Goal: Task Accomplishment & Management: Use online tool/utility

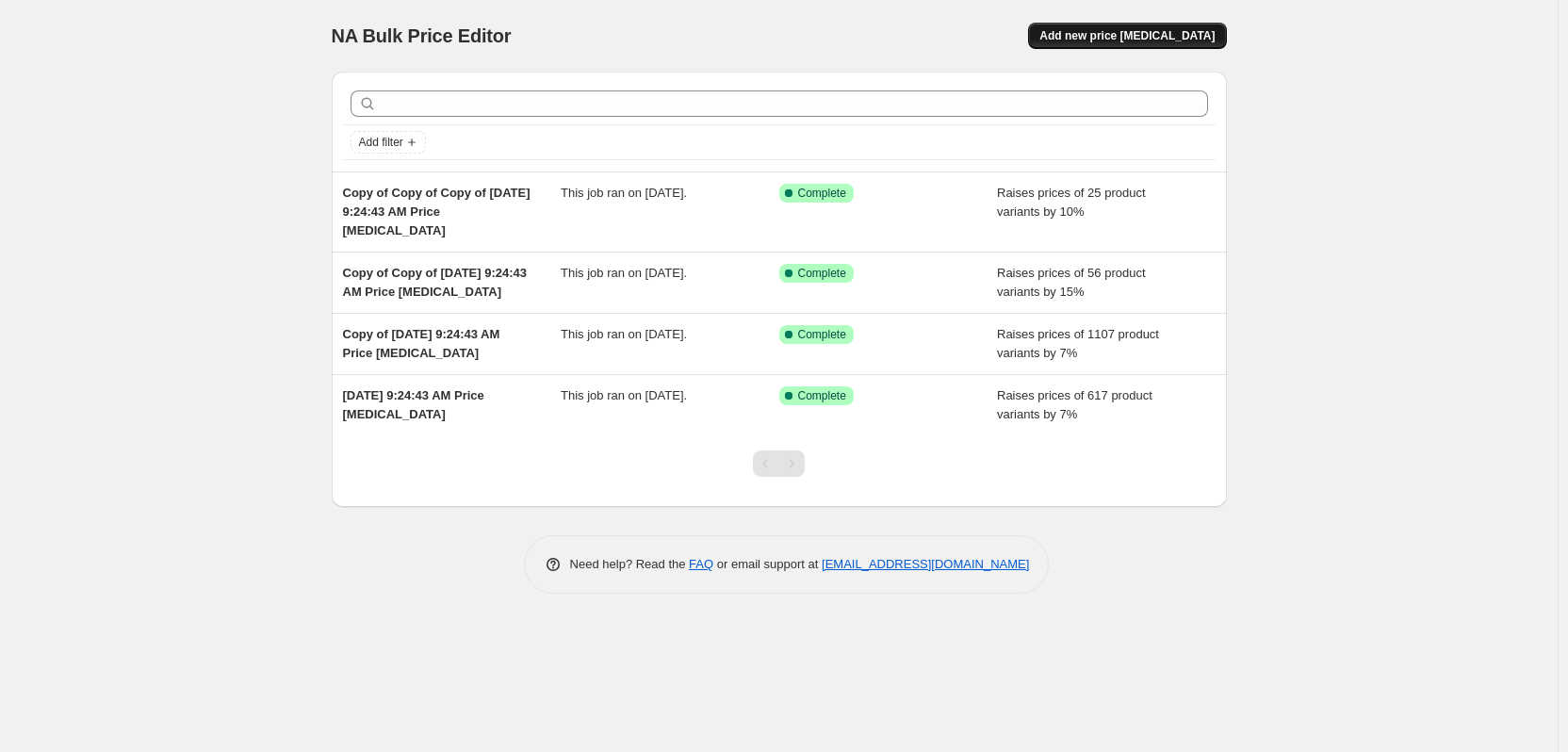
click at [1159, 30] on span "Add new price [MEDICAL_DATA]" at bounding box center [1127, 35] width 176 height 15
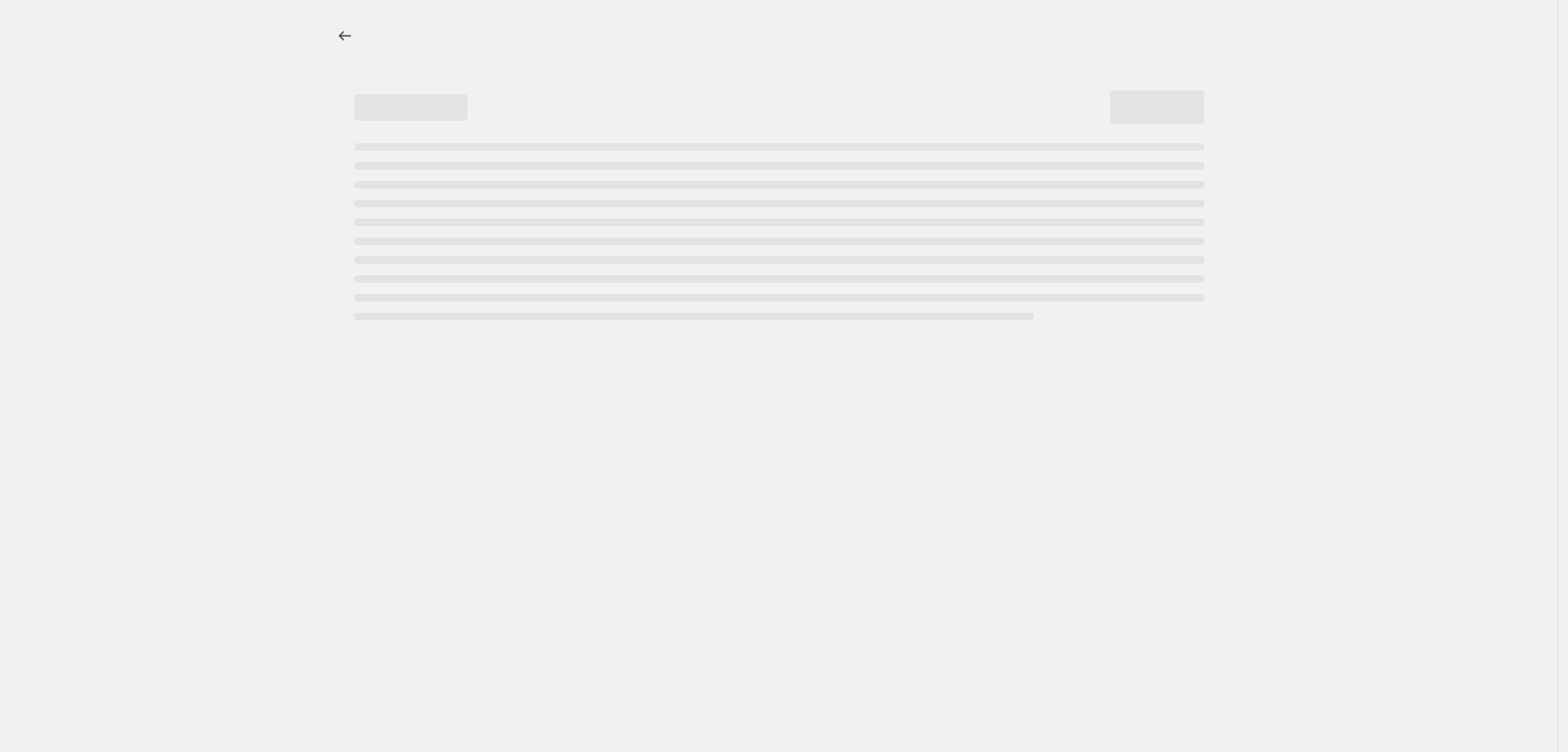
select select "percentage"
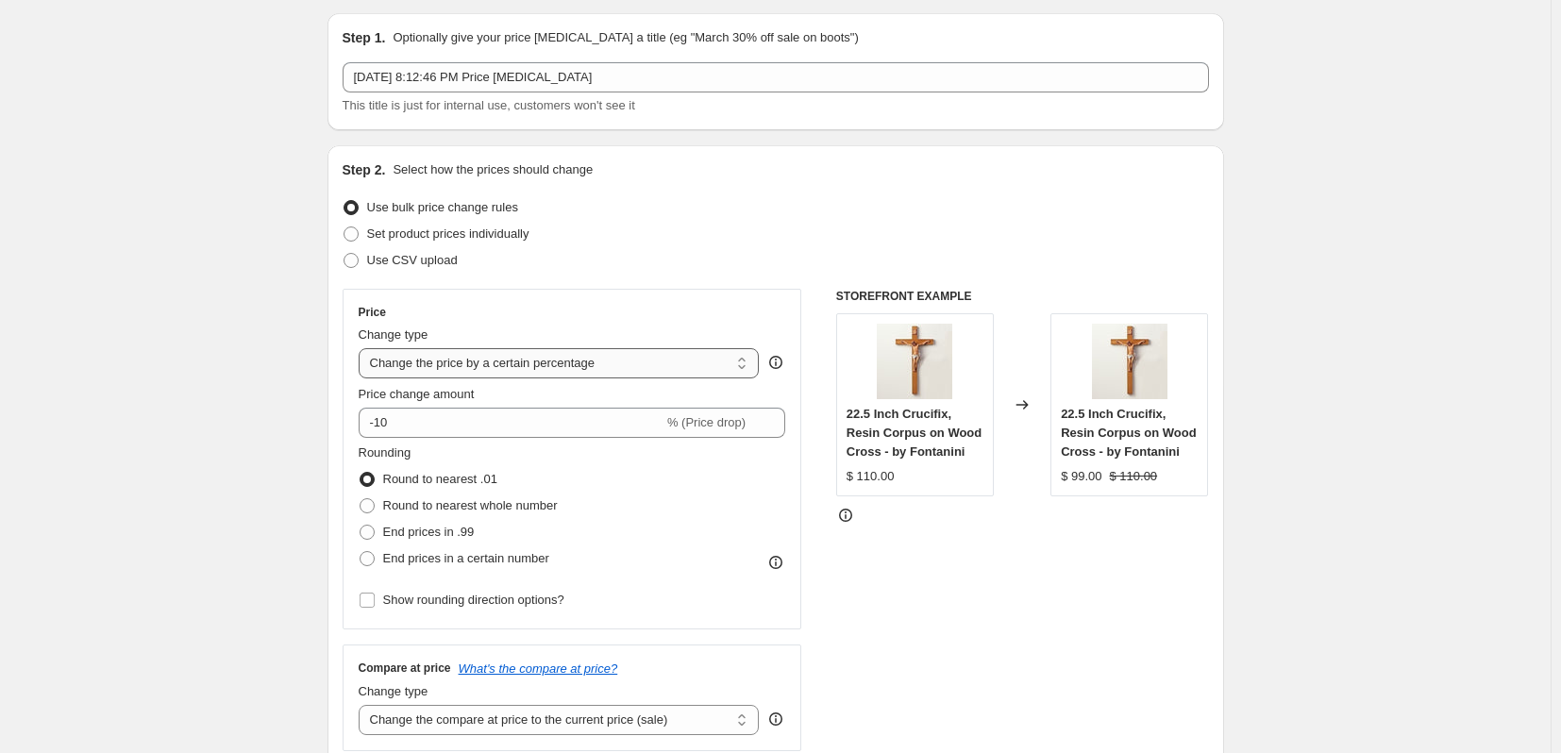
scroll to position [189, 0]
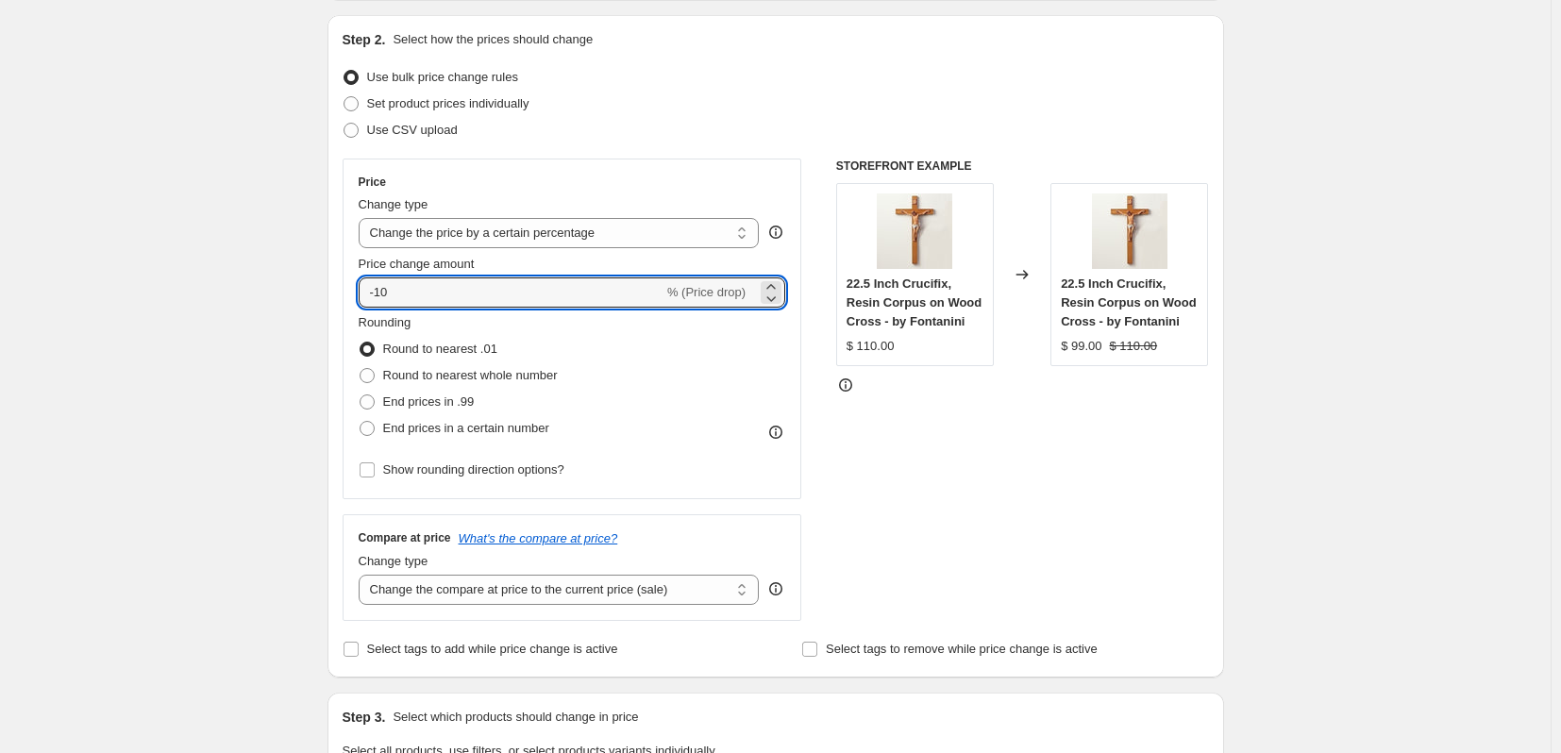
drag, startPoint x: 424, startPoint y: 292, endPoint x: 283, endPoint y: 294, distance: 140.7
click at [283, 294] on div "Create new price [MEDICAL_DATA]. This page is ready Create new price [MEDICAL_D…" at bounding box center [775, 763] width 1551 height 1905
type input "20"
click at [618, 341] on div "Rounding Round to nearest .01 Round to nearest whole number End prices in .99 E…" at bounding box center [573, 377] width 428 height 128
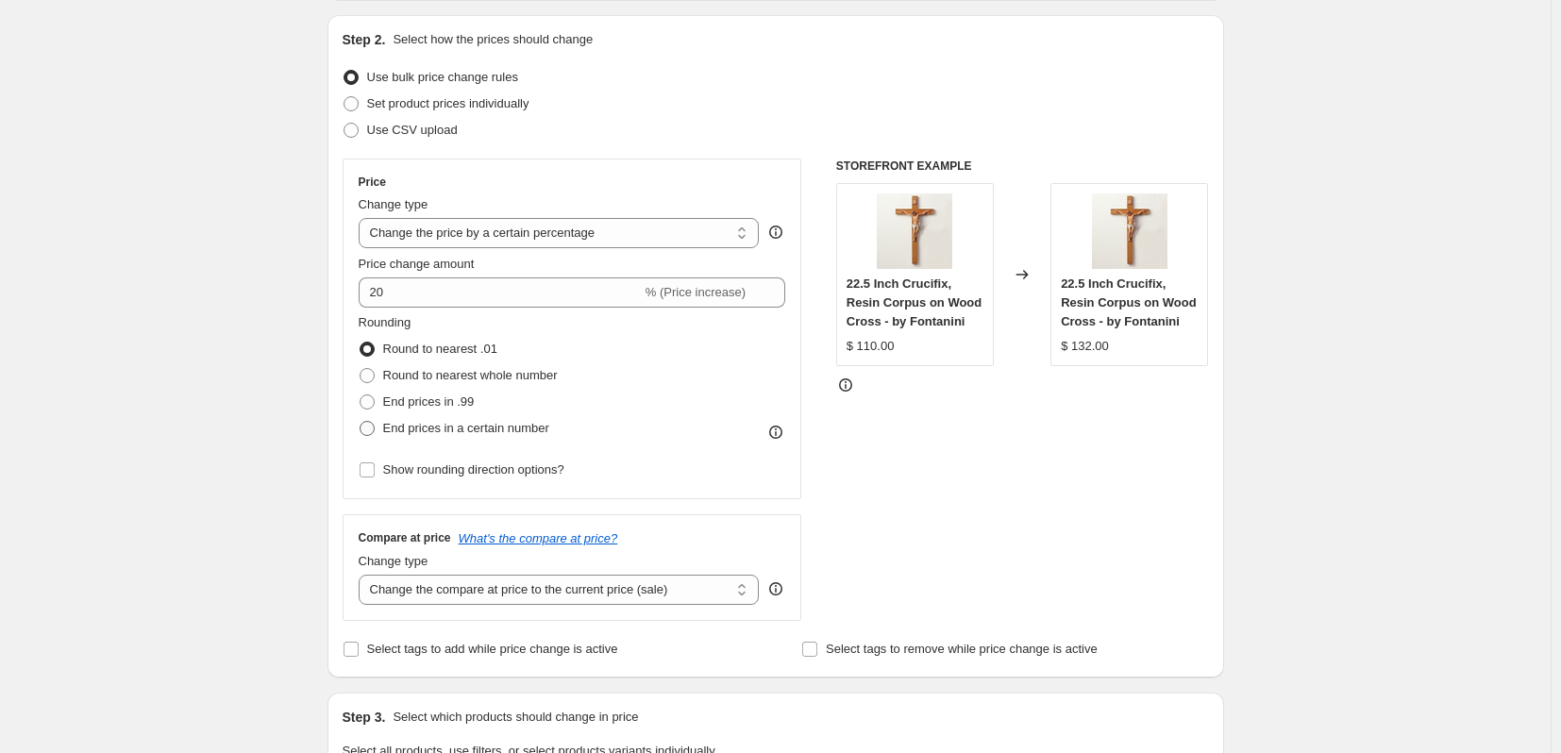
click at [375, 430] on span at bounding box center [367, 428] width 15 height 15
click at [361, 422] on input "End prices in a certain number" at bounding box center [360, 421] width 1 height 1
radio input "true"
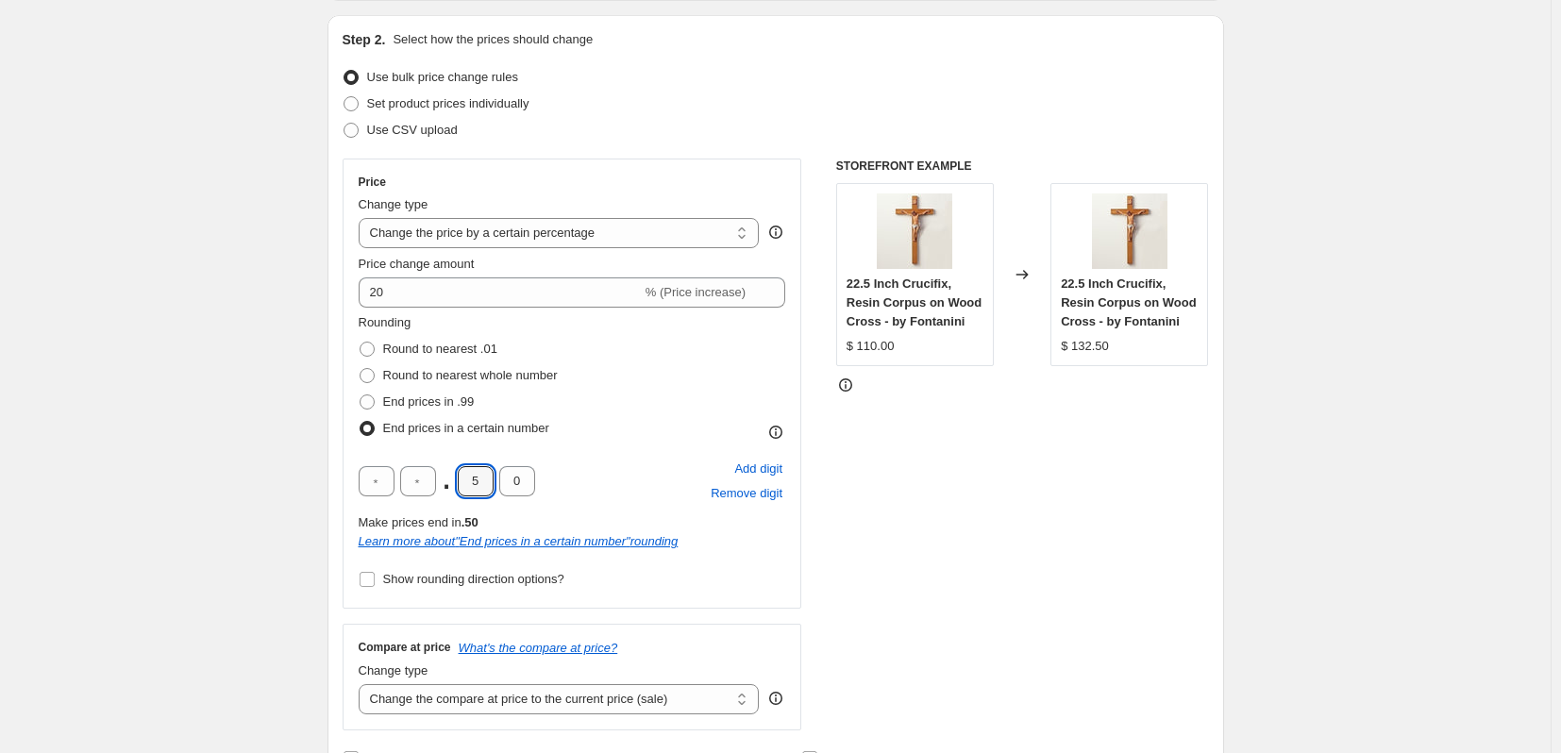
drag, startPoint x: 486, startPoint y: 480, endPoint x: 444, endPoint y: 480, distance: 42.5
click at [448, 480] on div ". 5 0" at bounding box center [447, 481] width 177 height 30
type input "9"
type input "5"
click at [601, 461] on div ". 9 5 Add digit Remove digit" at bounding box center [573, 481] width 428 height 49
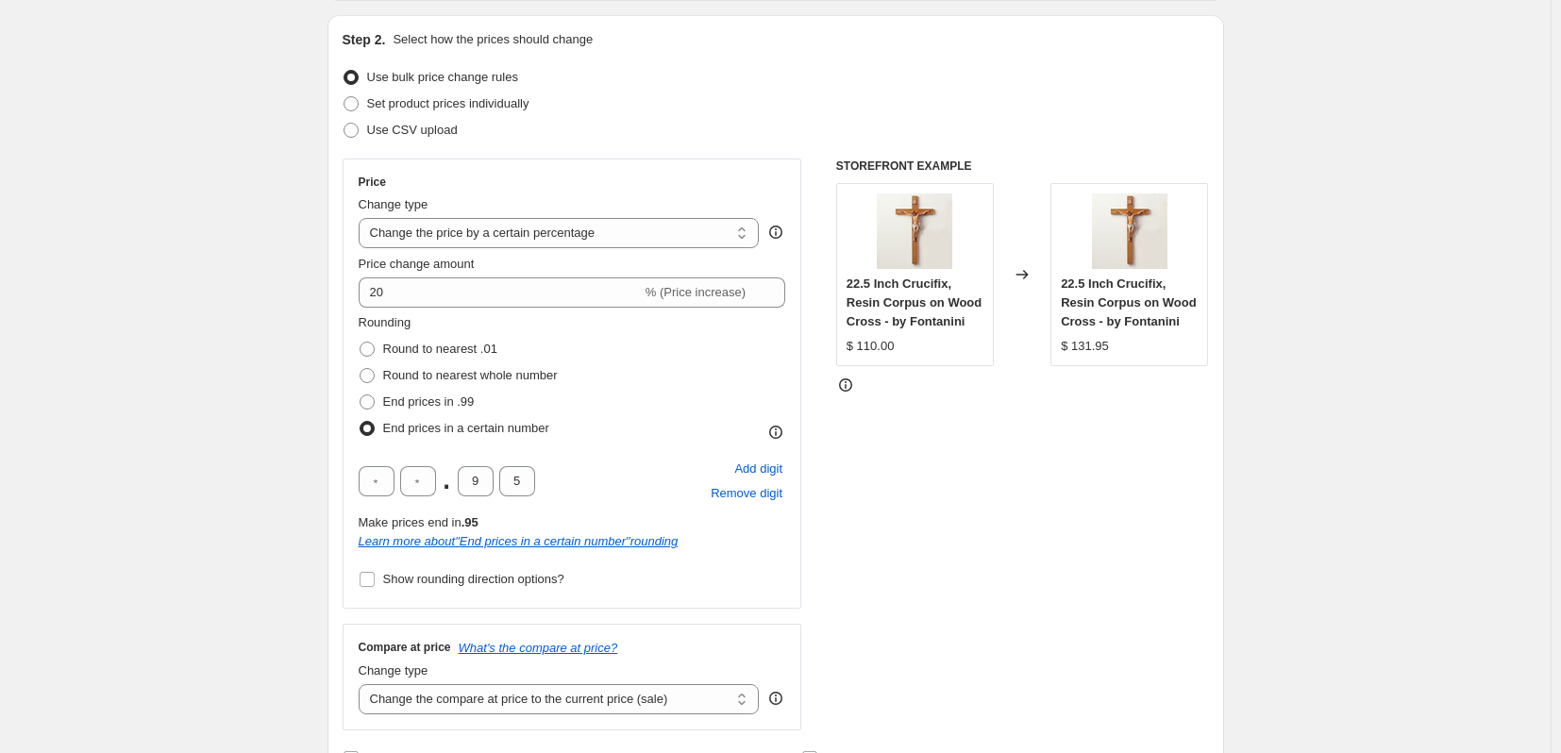
click at [1006, 506] on div "STOREFRONT EXAMPLE 22.5 Inch Crucifix, Resin Corpus on Wood Cross - by Fontanin…" at bounding box center [1022, 445] width 373 height 572
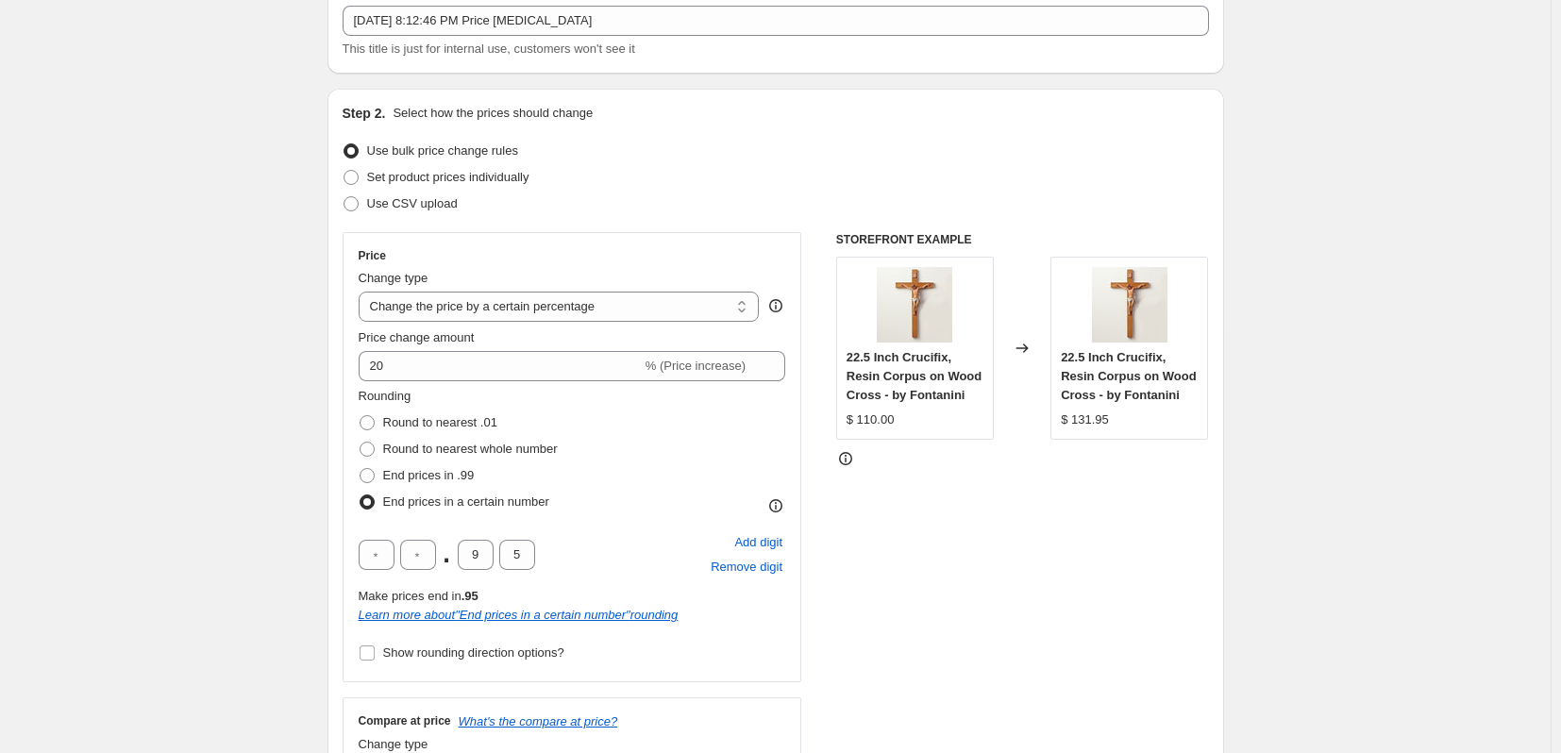
scroll to position [94, 0]
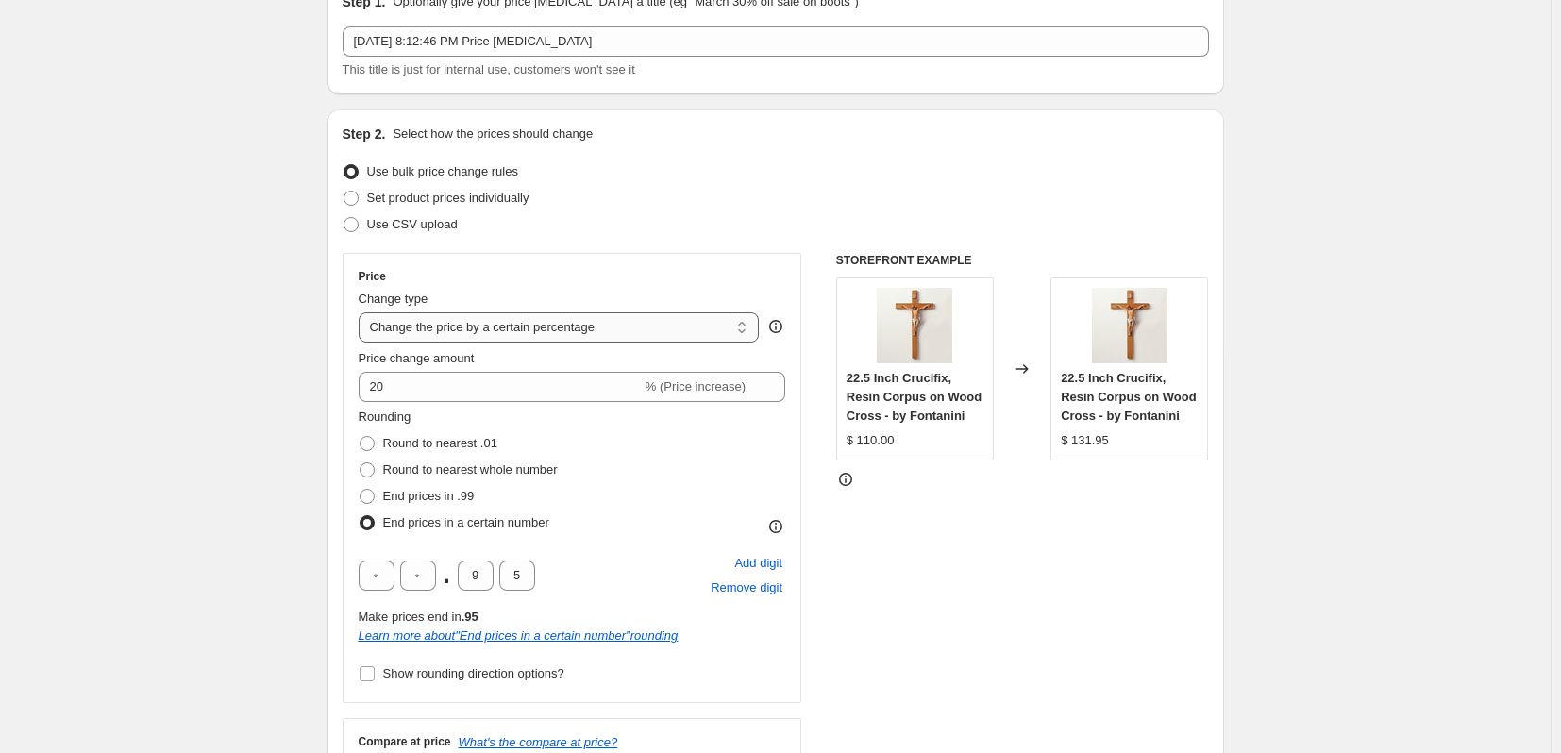
drag, startPoint x: 372, startPoint y: 326, endPoint x: 578, endPoint y: 336, distance: 206.1
click at [578, 336] on select "Change the price to a certain amount Change the price by a certain amount Chang…" at bounding box center [559, 327] width 401 height 30
click at [362, 312] on select "Change the price to a certain amount Change the price by a certain amount Chang…" at bounding box center [559, 327] width 401 height 30
click at [901, 584] on div "STOREFRONT EXAMPLE 22.5 Inch Crucifix, Resin Corpus on Wood Cross - by Fontanin…" at bounding box center [1022, 539] width 373 height 572
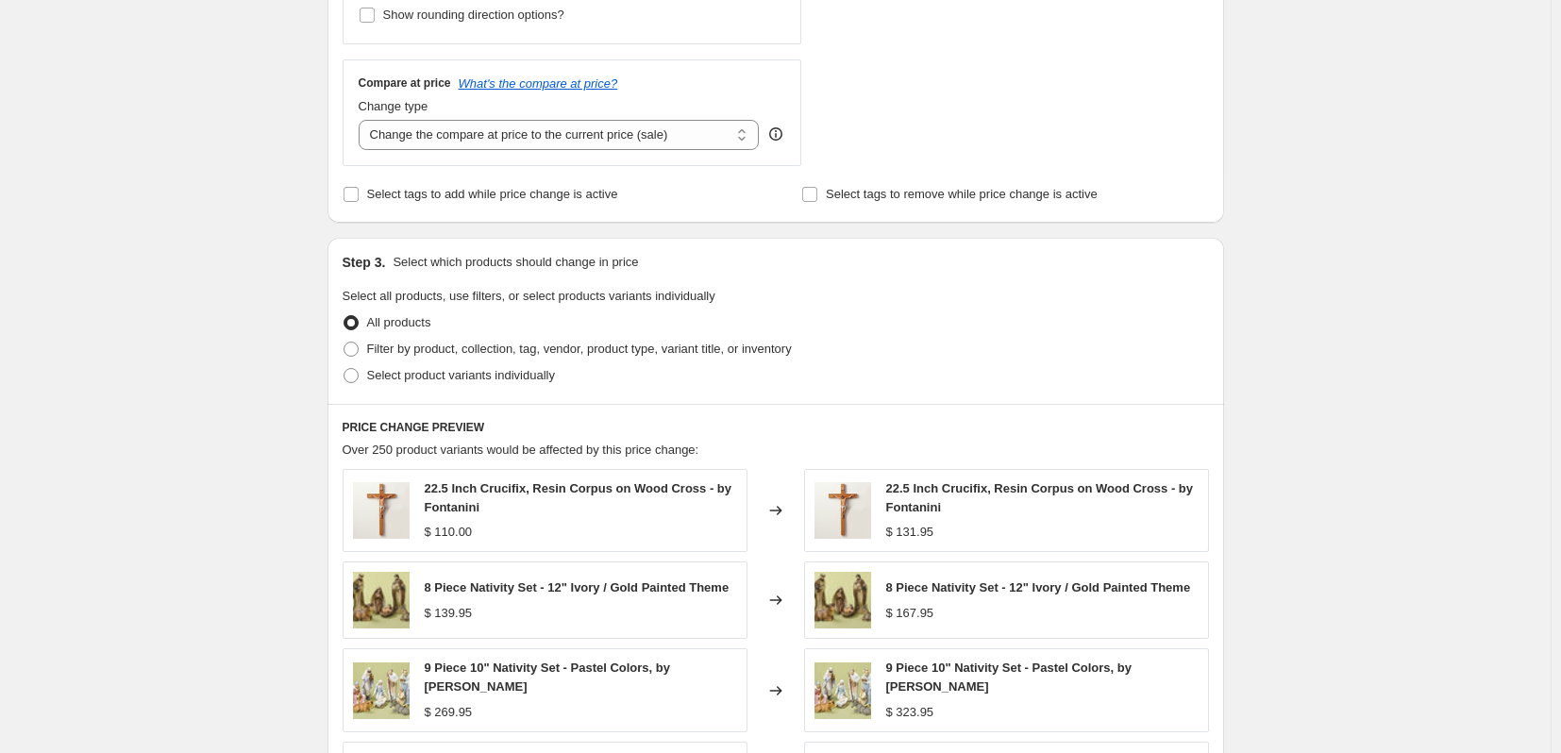
scroll to position [755, 0]
click at [394, 344] on span "Filter by product, collection, tag, vendor, product type, variant title, or inv…" at bounding box center [579, 347] width 425 height 14
click at [345, 341] on input "Filter by product, collection, tag, vendor, product type, variant title, or inv…" at bounding box center [344, 340] width 1 height 1
radio input "true"
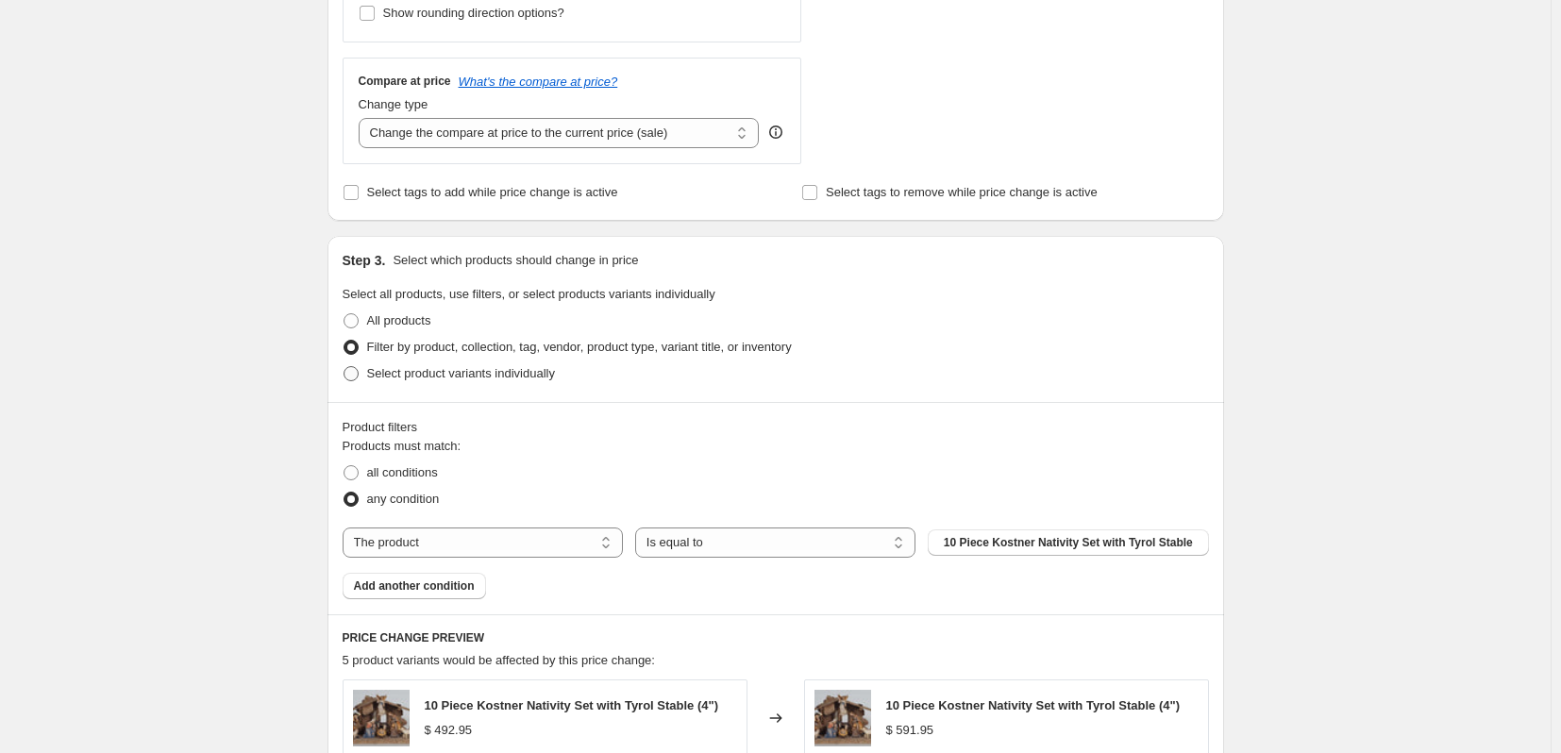
click at [389, 371] on span "Select product variants individually" at bounding box center [461, 373] width 188 height 14
click at [345, 367] on input "Select product variants individually" at bounding box center [344, 366] width 1 height 1
radio input "true"
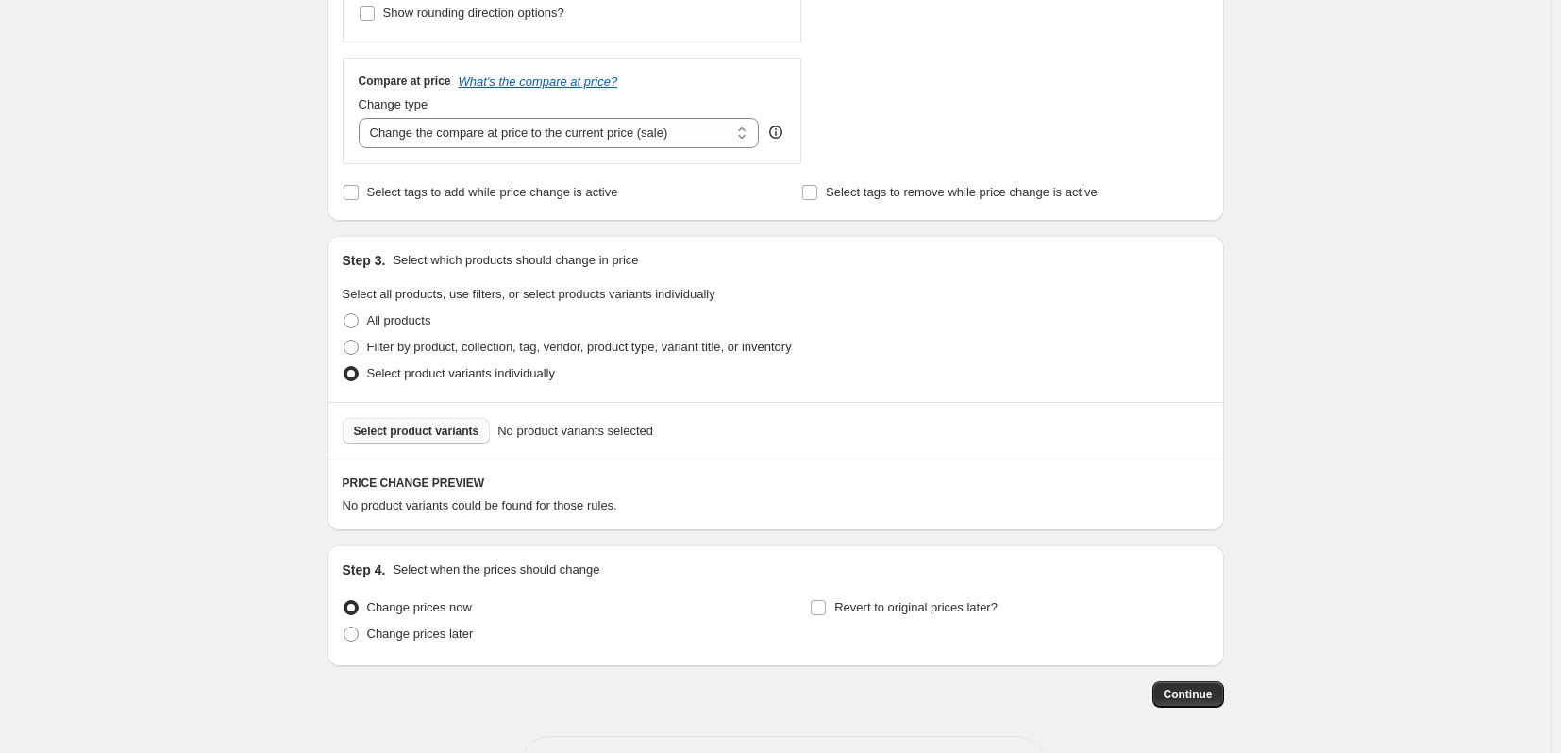
click at [407, 427] on span "Select product variants" at bounding box center [417, 431] width 126 height 15
click at [359, 343] on span at bounding box center [351, 347] width 15 height 15
click at [345, 341] on input "Filter by product, collection, tag, vendor, product type, variant title, or inv…" at bounding box center [344, 340] width 1 height 1
radio input "true"
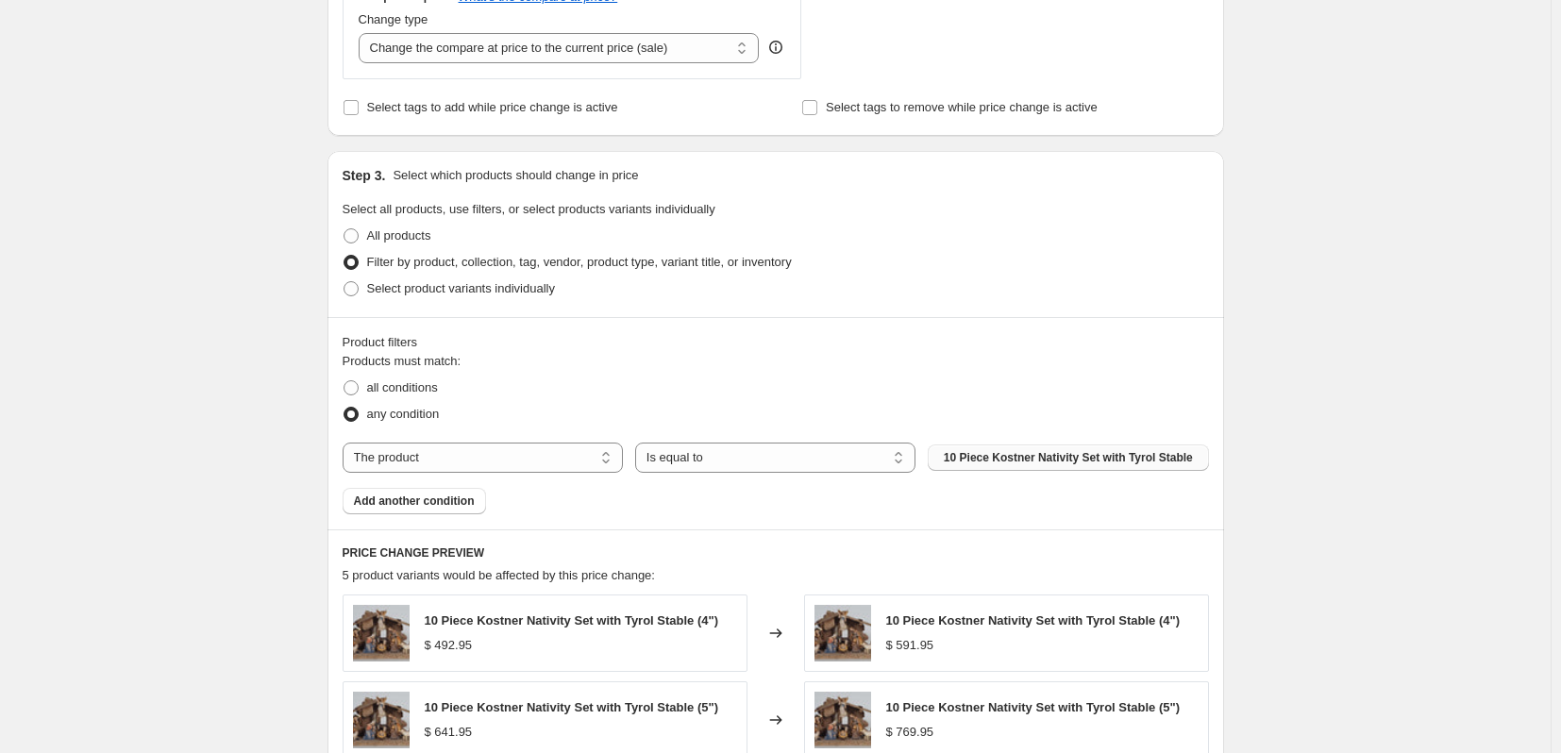
scroll to position [944, 0]
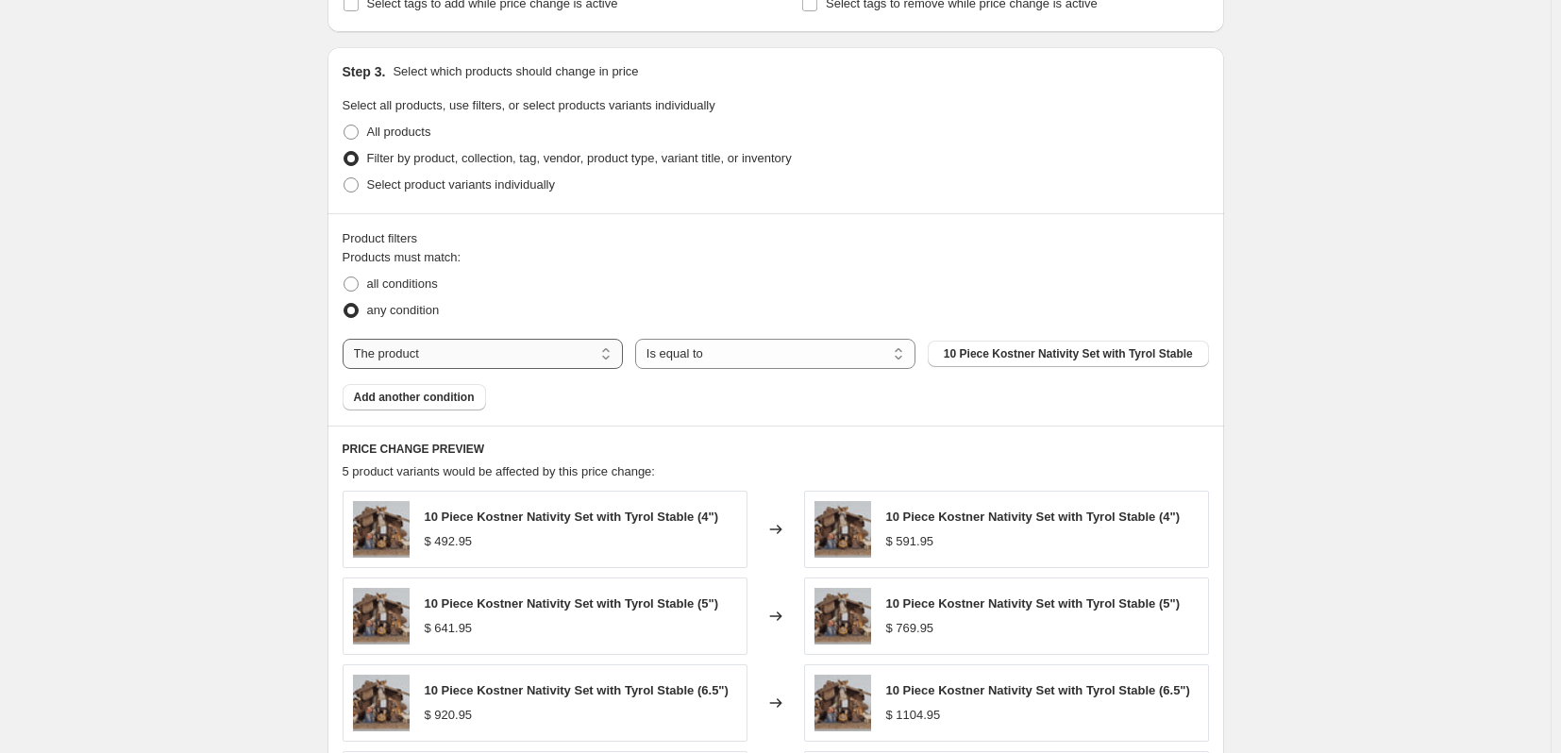
click at [593, 360] on select "The product The product's collection The product's tag The product's vendor The…" at bounding box center [483, 354] width 280 height 30
select select "collection"
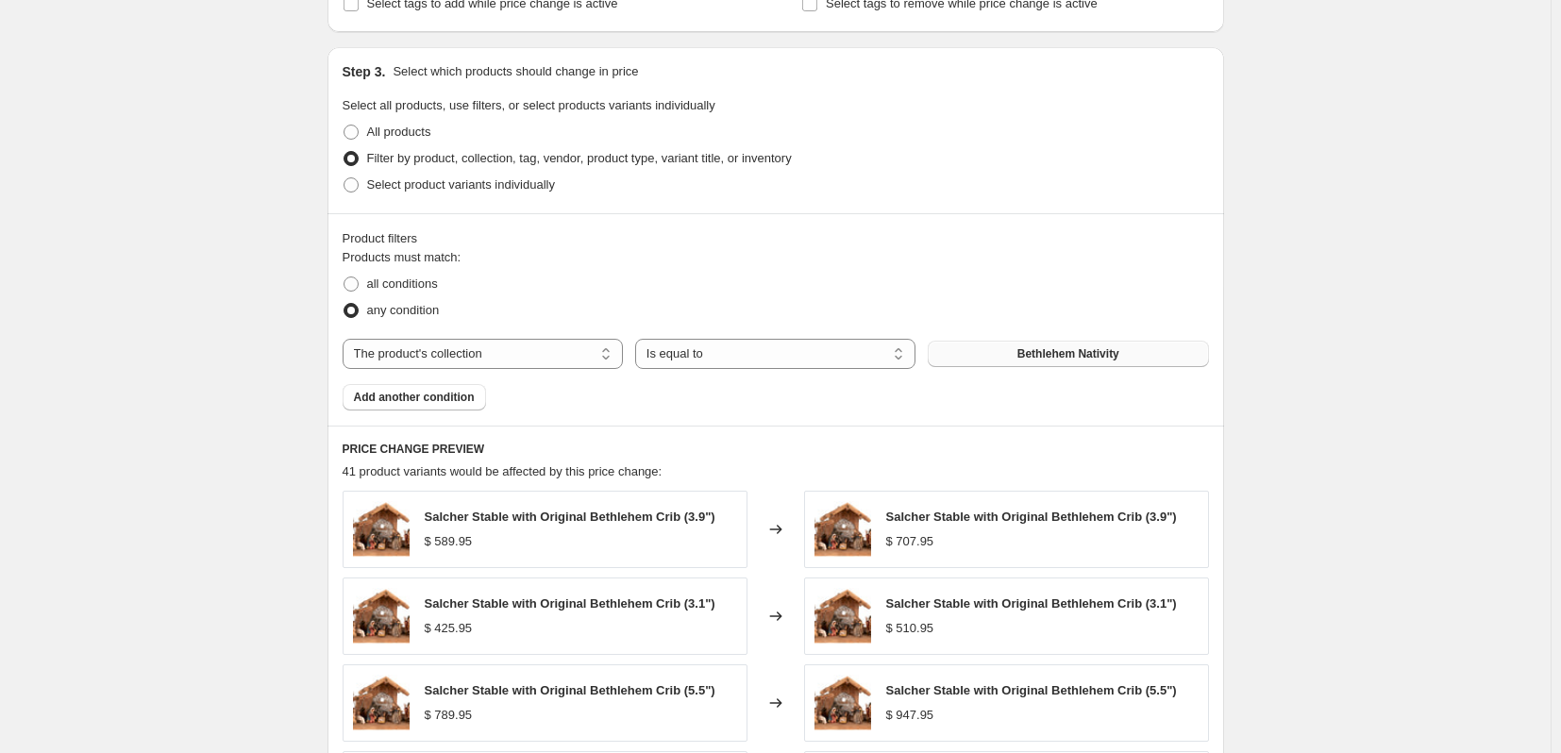
click at [1036, 355] on span "Bethlehem Nativity" at bounding box center [1069, 353] width 102 height 15
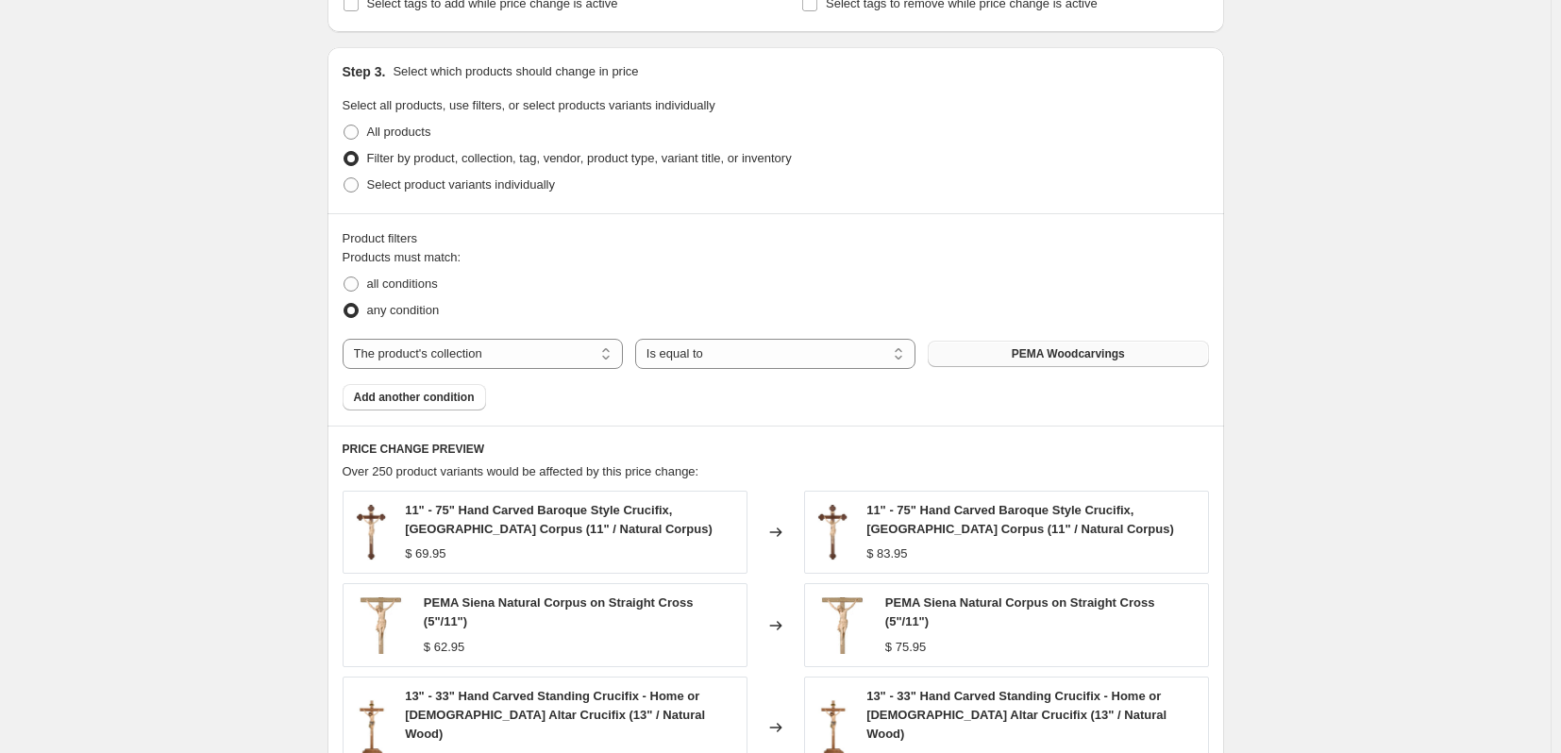
click at [399, 400] on span "Add another condition" at bounding box center [414, 397] width 121 height 15
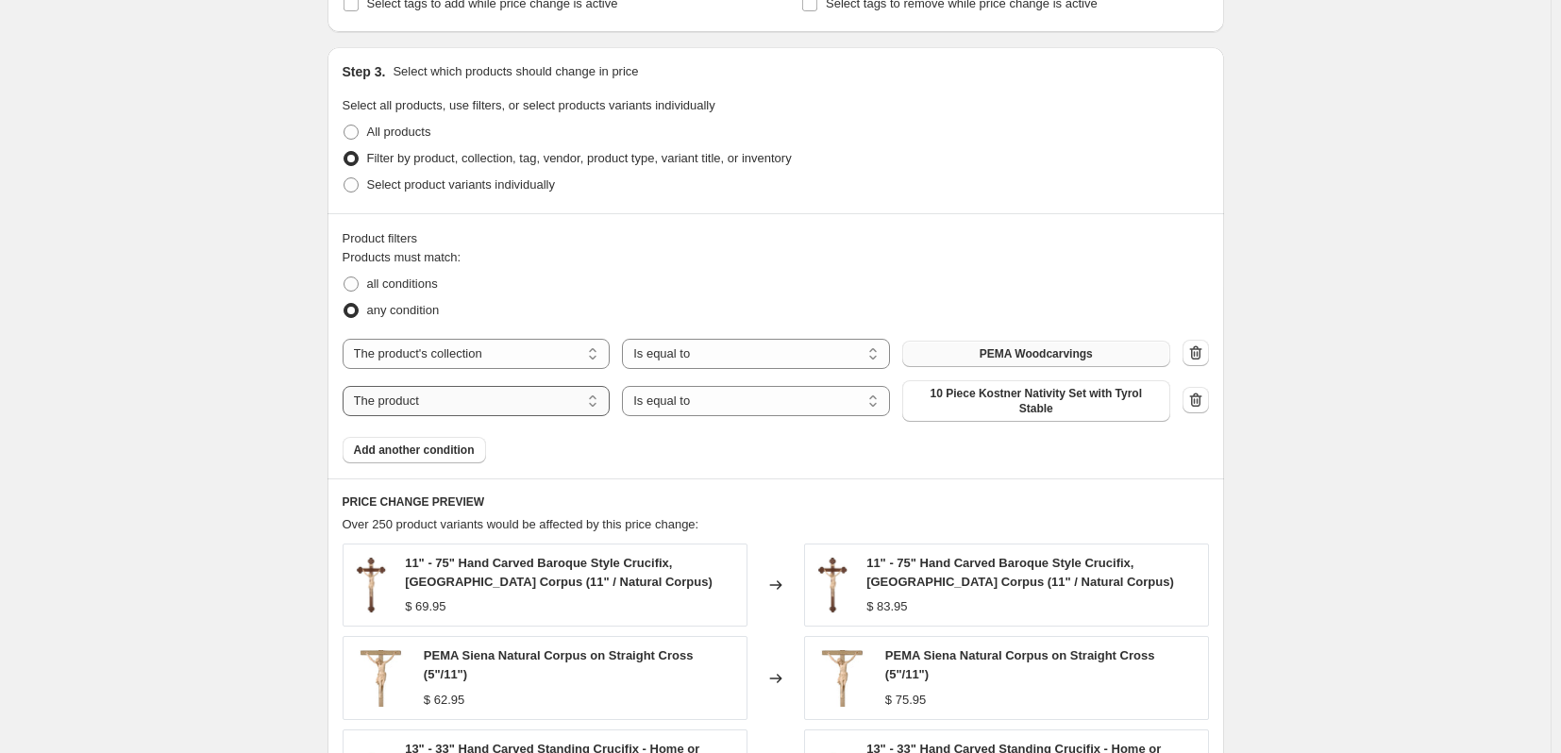
click at [576, 392] on select "The product The product's collection The product's tag The product's vendor The…" at bounding box center [477, 401] width 268 height 30
select select "title"
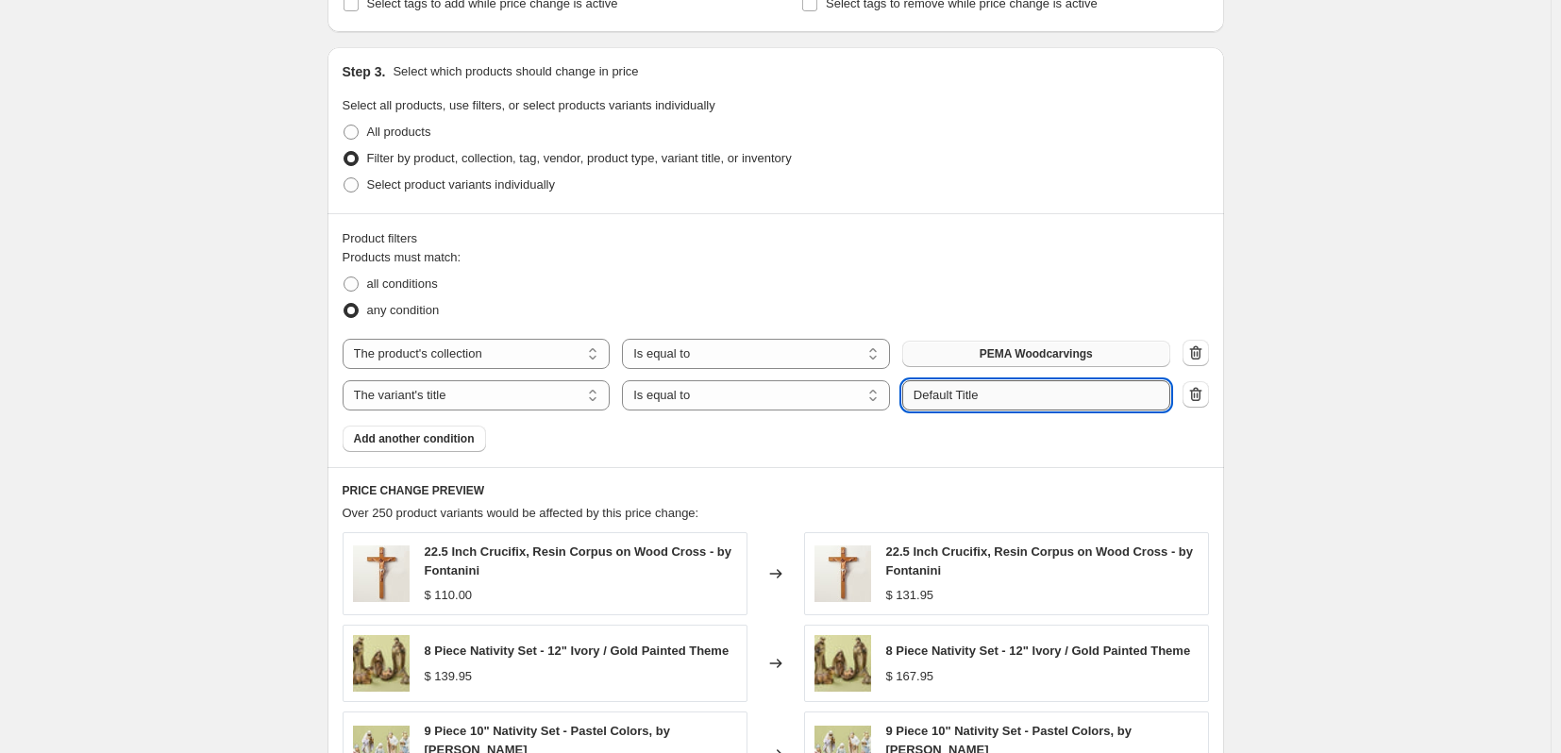
click at [987, 396] on input "Default Title" at bounding box center [1036, 395] width 268 height 30
drag, startPoint x: 1019, startPoint y: 402, endPoint x: 803, endPoint y: 397, distance: 215.3
click at [809, 398] on div "The product The product's collection The product's tag The product's vendor The…" at bounding box center [757, 395] width 828 height 30
type input "Crucifix"
click at [807, 437] on div "Products must match: all conditions any condition The product The product's col…" at bounding box center [776, 350] width 867 height 204
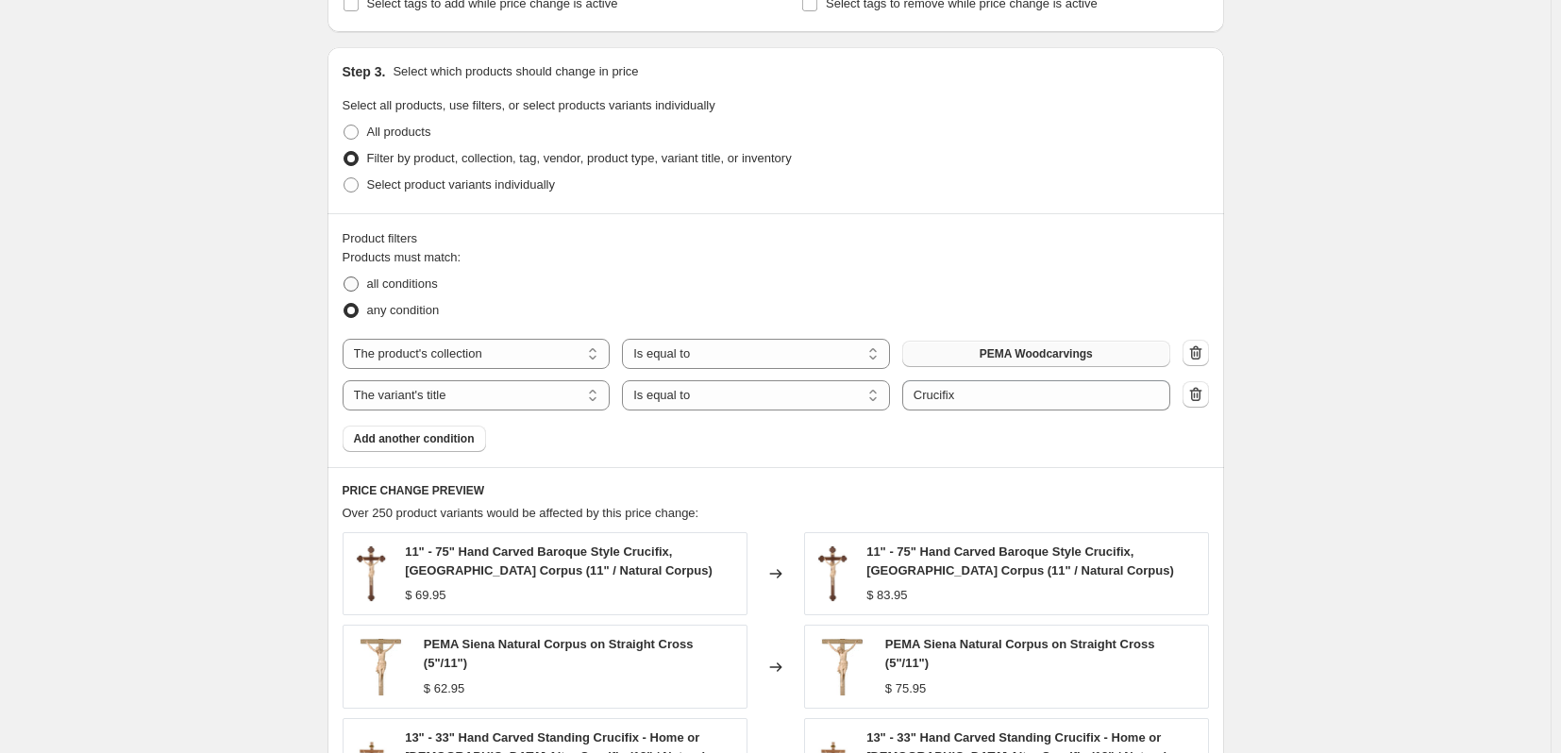
click at [370, 282] on label "all conditions" at bounding box center [390, 284] width 95 height 26
click at [345, 278] on input "all conditions" at bounding box center [344, 277] width 1 height 1
radio input "true"
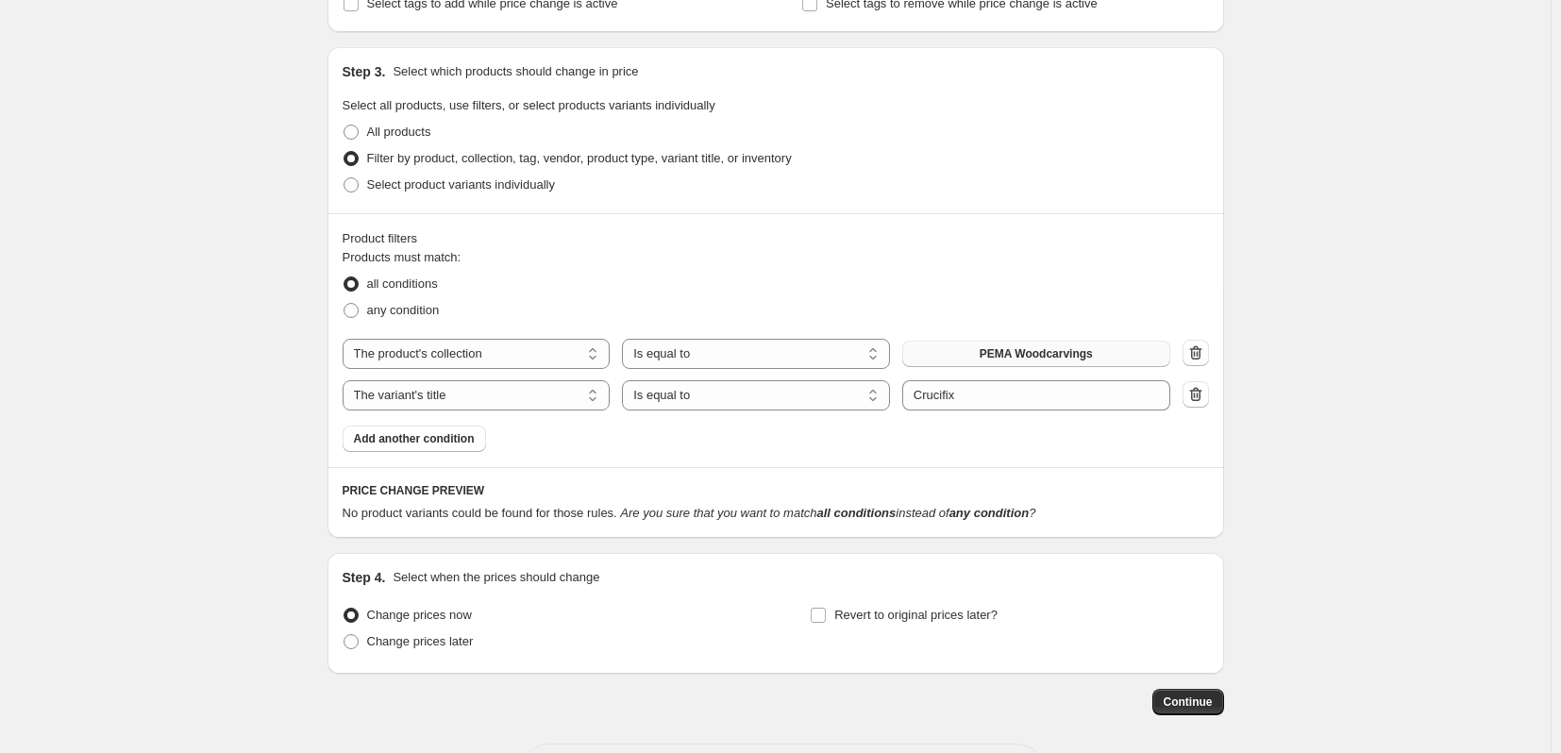
scroll to position [1022, 0]
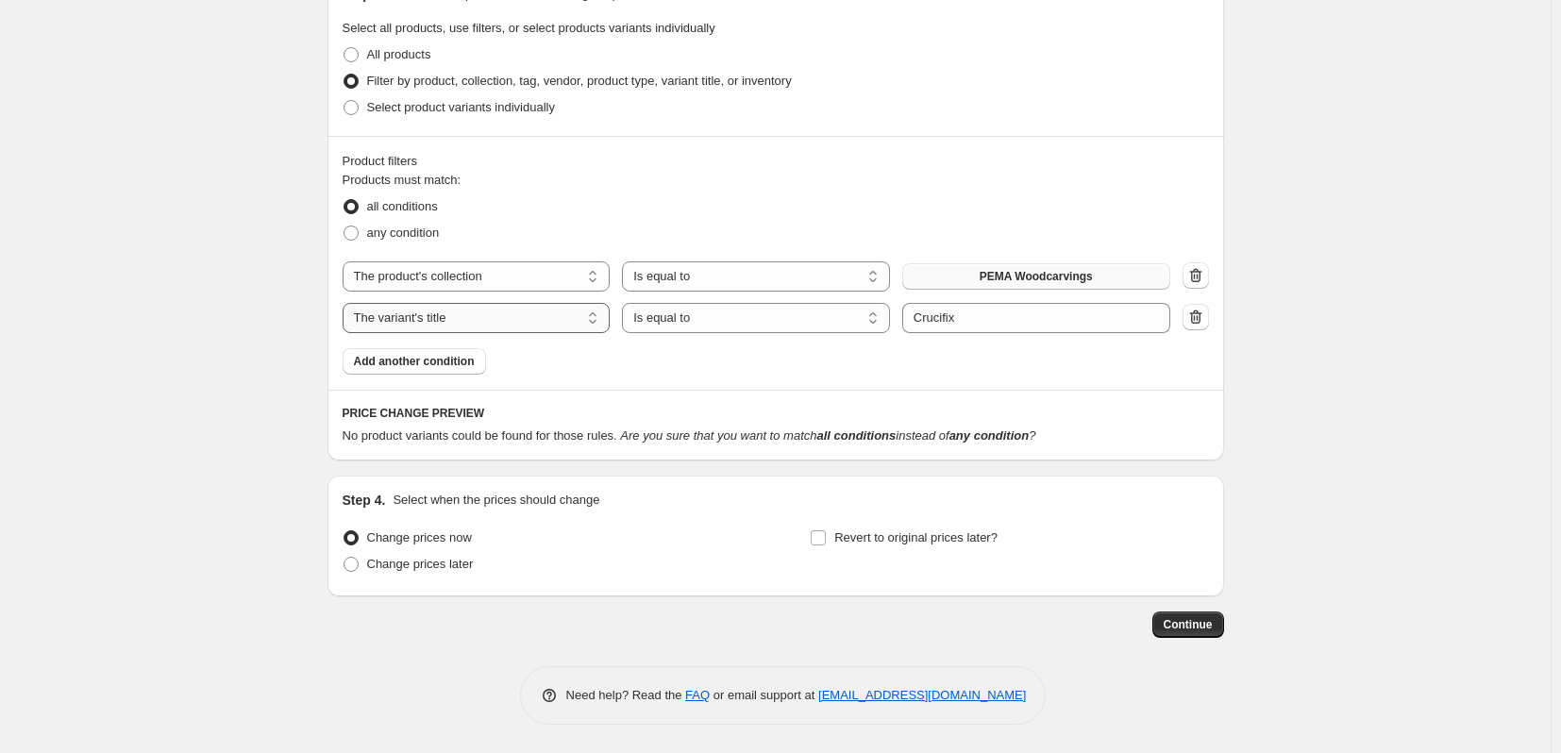
click at [571, 318] on select "The product The product's collection The product's tag The product's vendor The…" at bounding box center [477, 318] width 268 height 30
click at [1032, 313] on span "Gift Card" at bounding box center [1036, 318] width 48 height 15
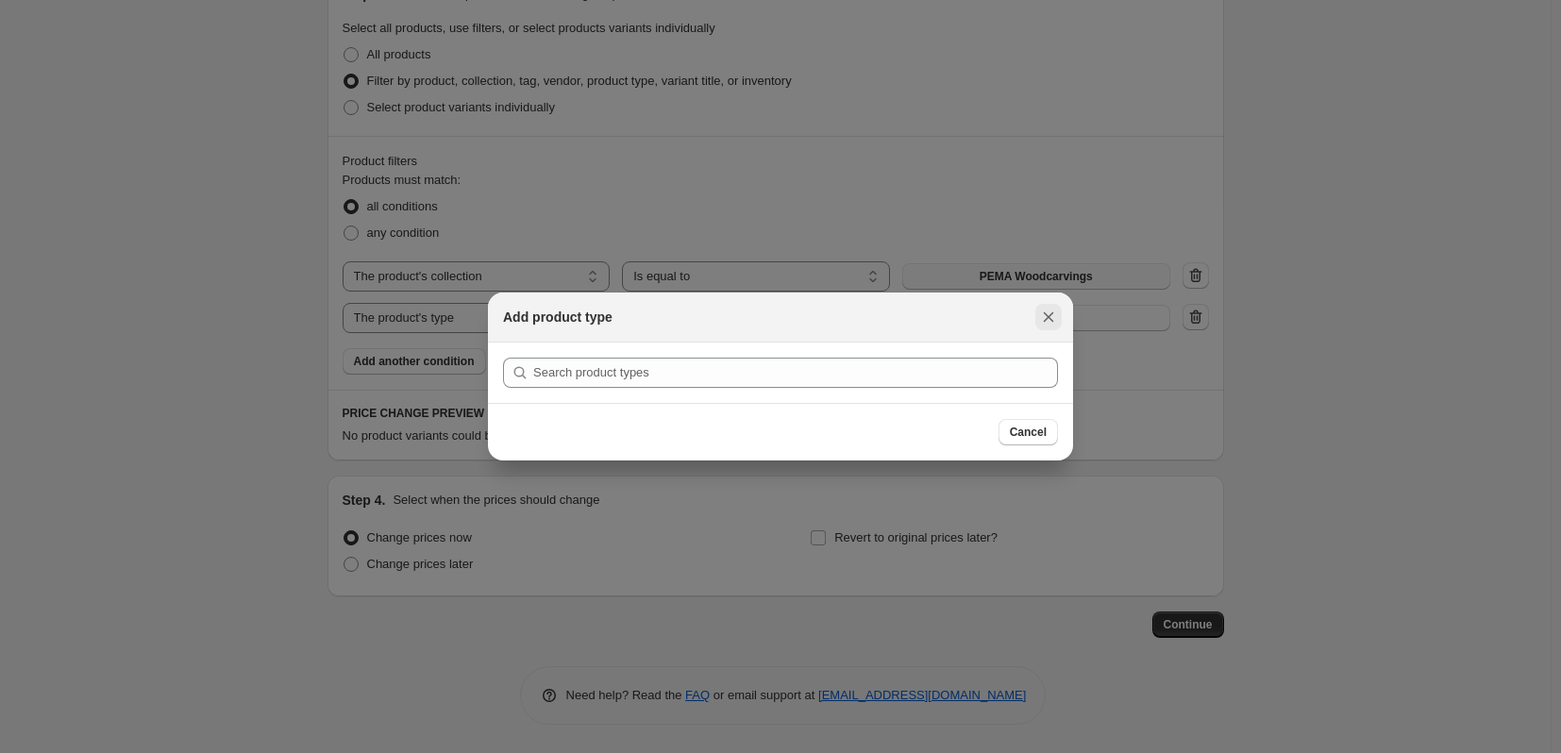
click at [1050, 320] on icon "Close" at bounding box center [1048, 317] width 19 height 19
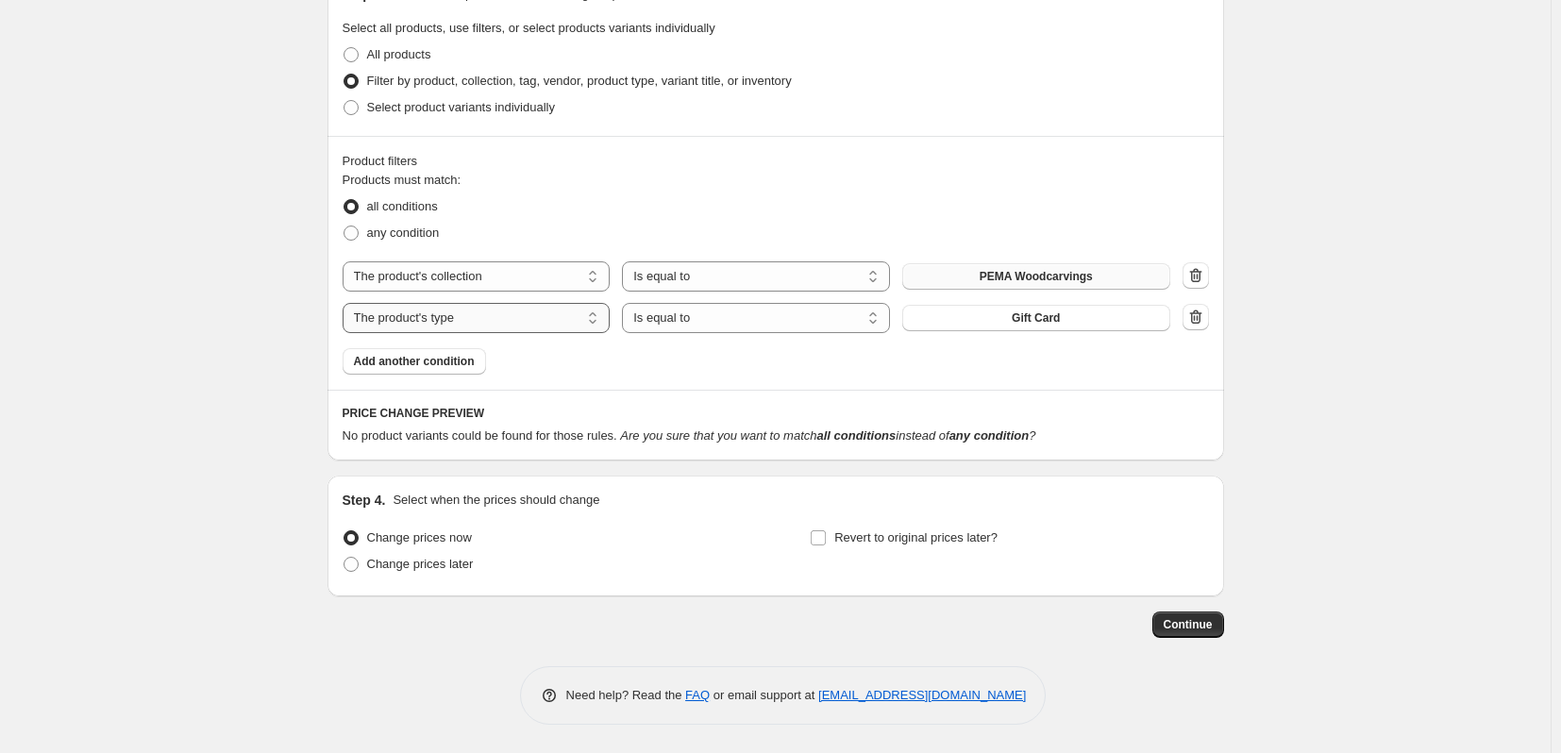
click at [540, 320] on select "The product The product's collection The product's tag The product's vendor The…" at bounding box center [477, 318] width 268 height 30
select select "tag"
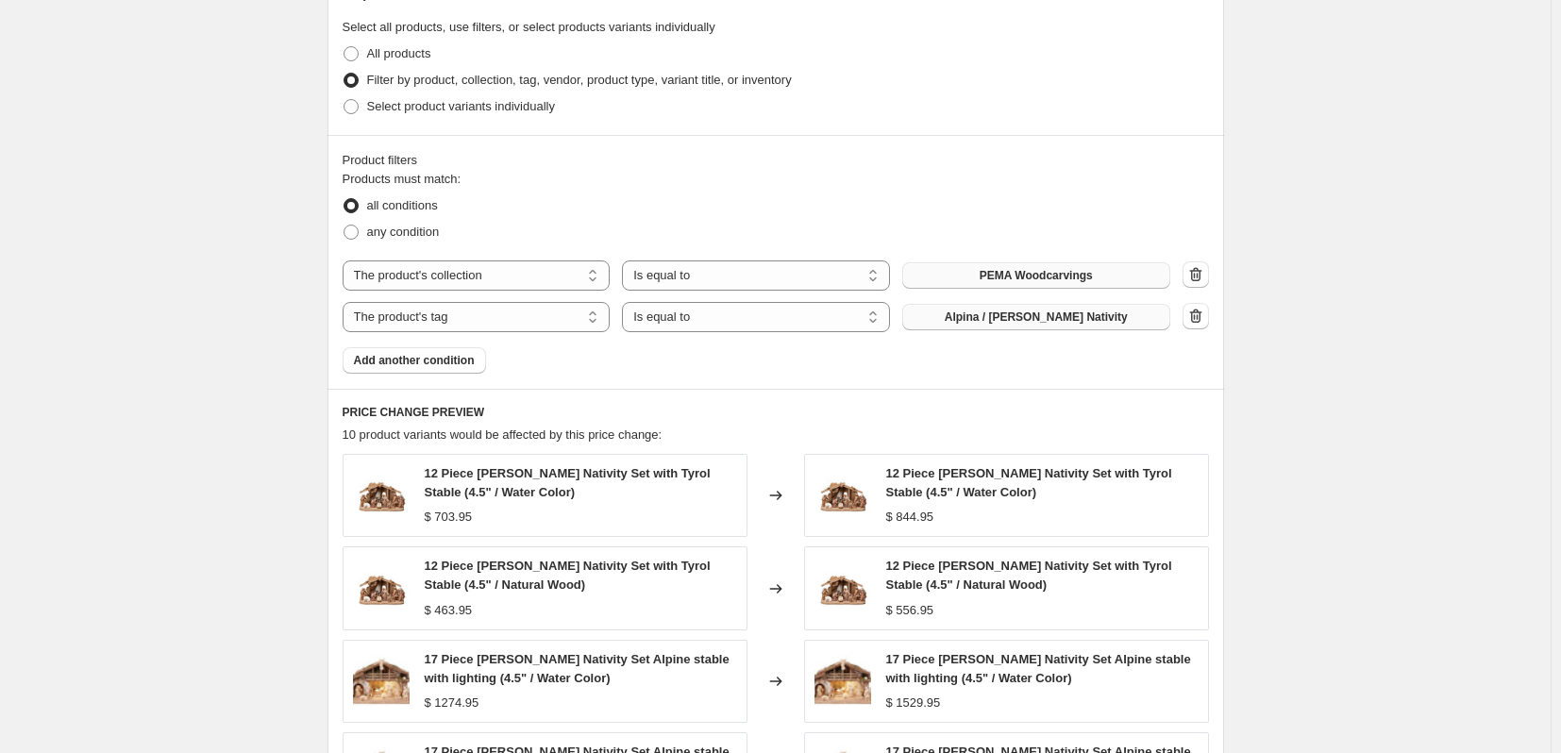
click at [1025, 321] on span "Alpina / [PERSON_NAME] Nativity" at bounding box center [1036, 317] width 183 height 15
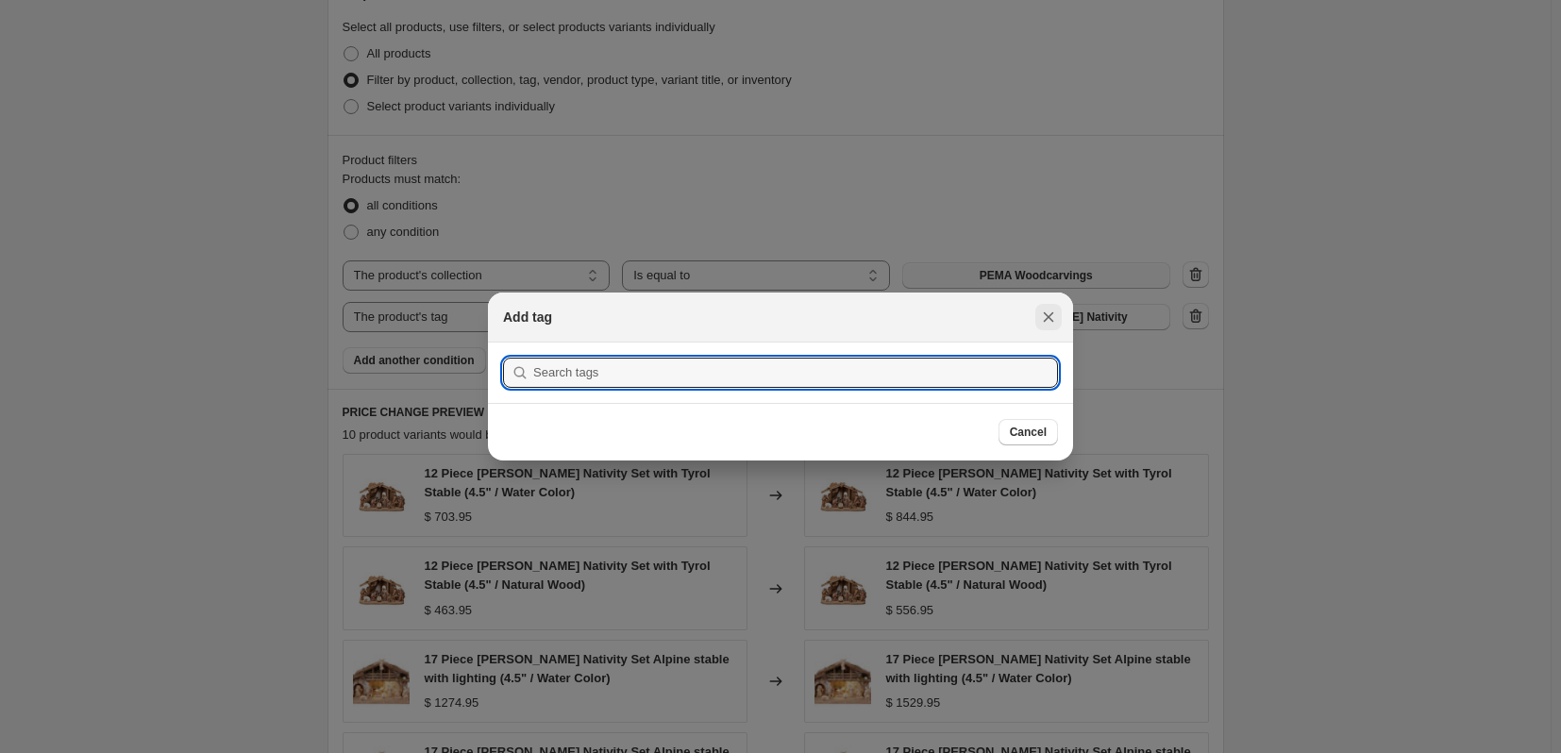
click at [1048, 316] on icon "Close" at bounding box center [1049, 317] width 10 height 10
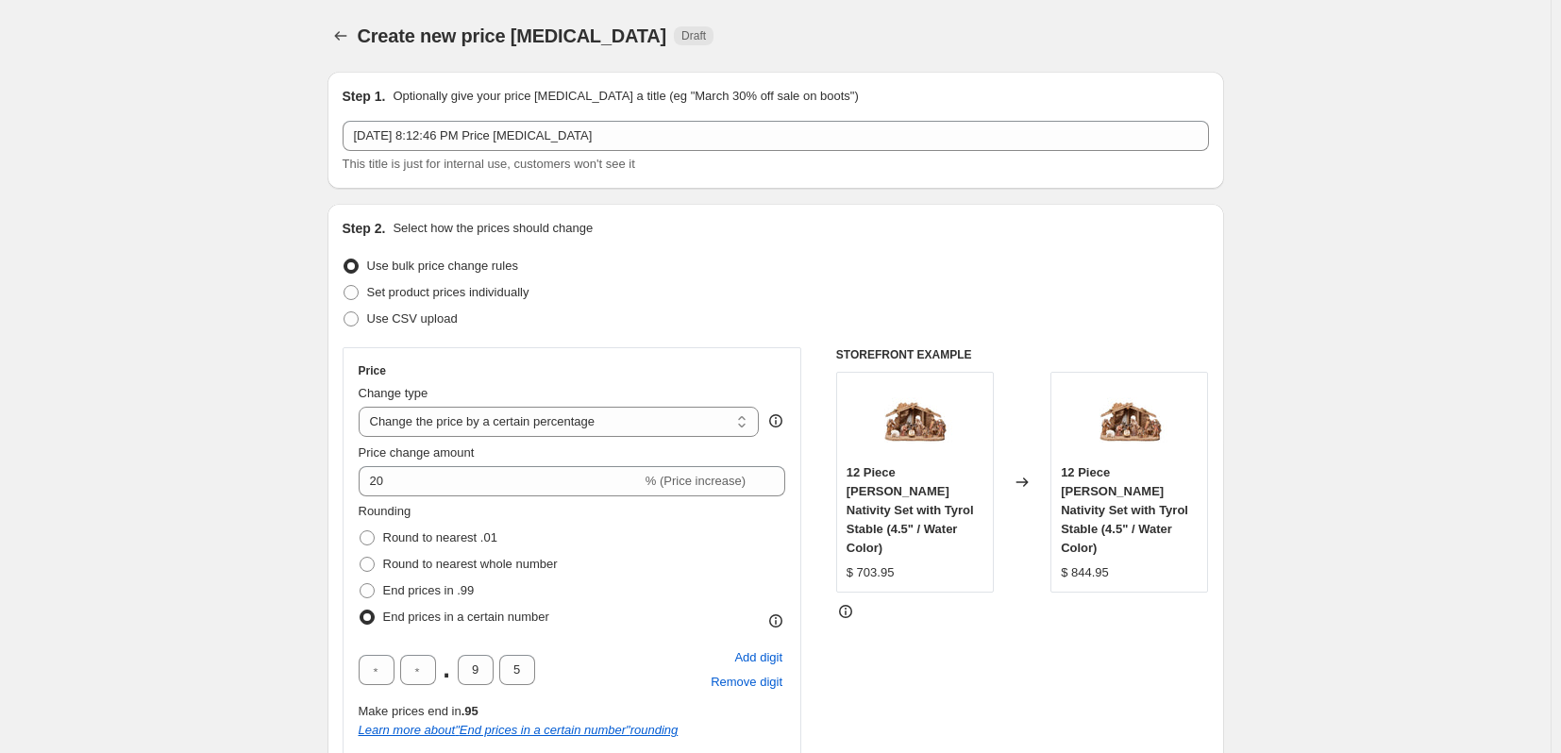
scroll to position [1022, 0]
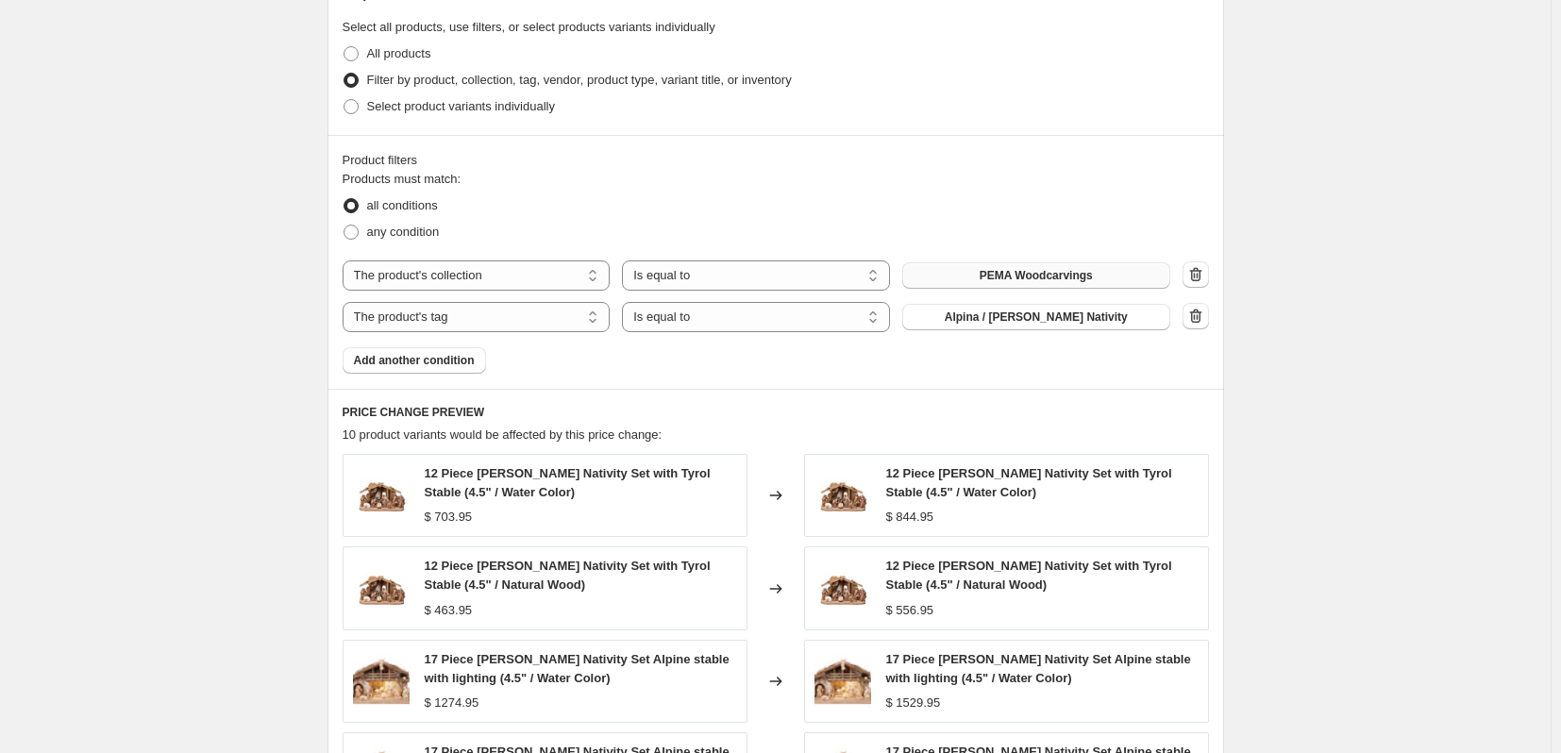
click at [1048, 316] on span "Alpina / [PERSON_NAME] Nativity" at bounding box center [1036, 317] width 183 height 15
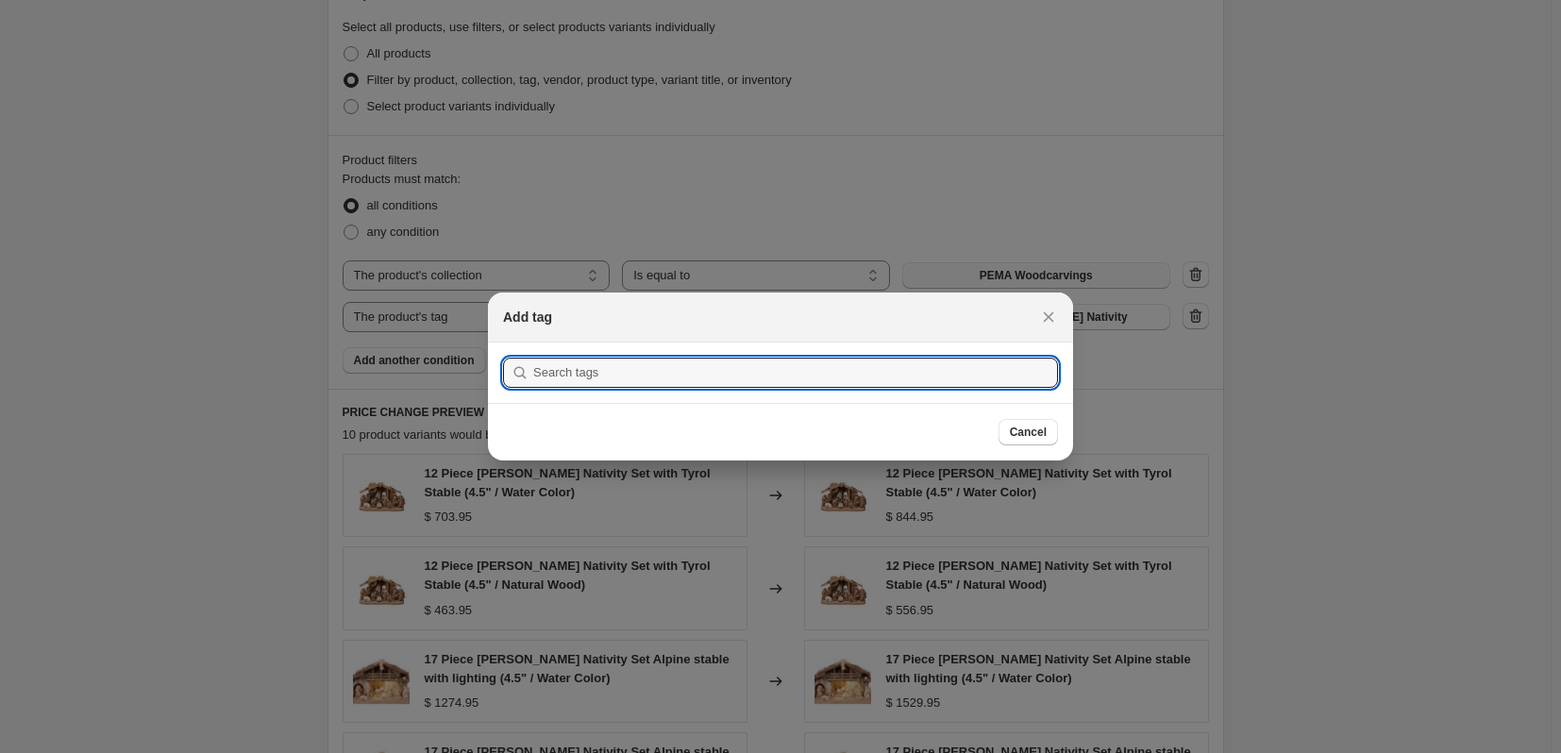
scroll to position [0, 0]
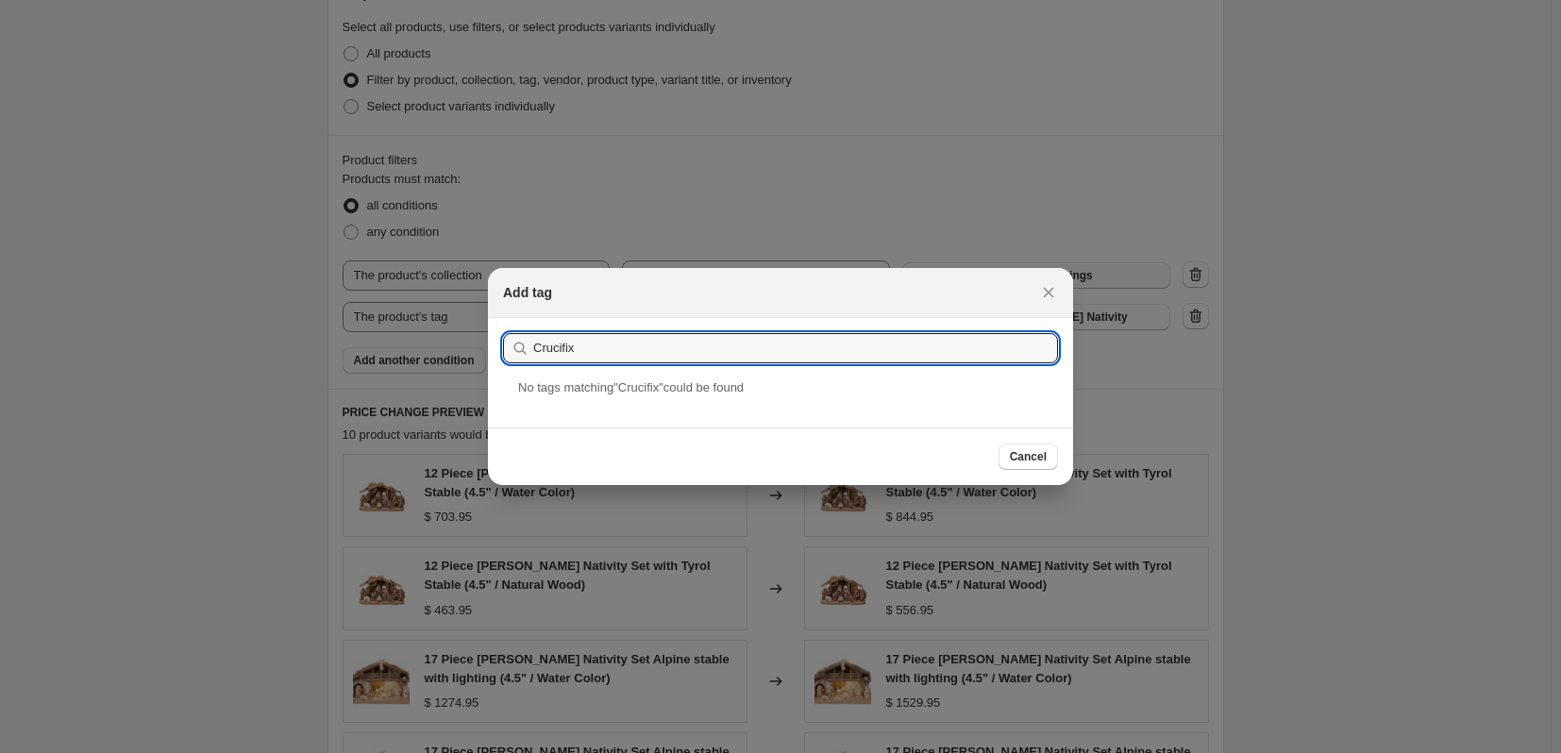
drag, startPoint x: 618, startPoint y: 343, endPoint x: 342, endPoint y: 346, distance: 276.6
type input "Crucifix"
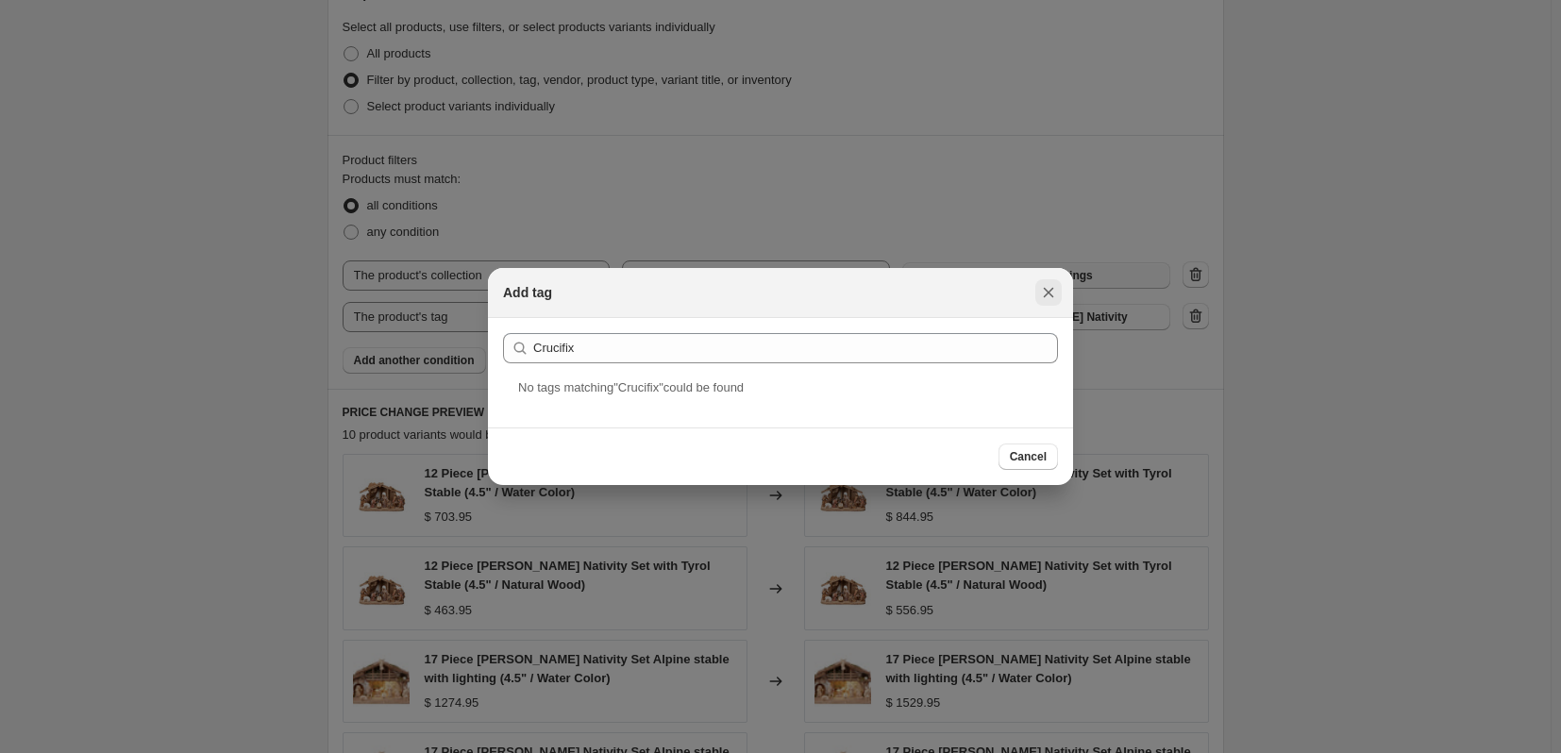
click at [1052, 288] on icon "Close" at bounding box center [1048, 292] width 19 height 19
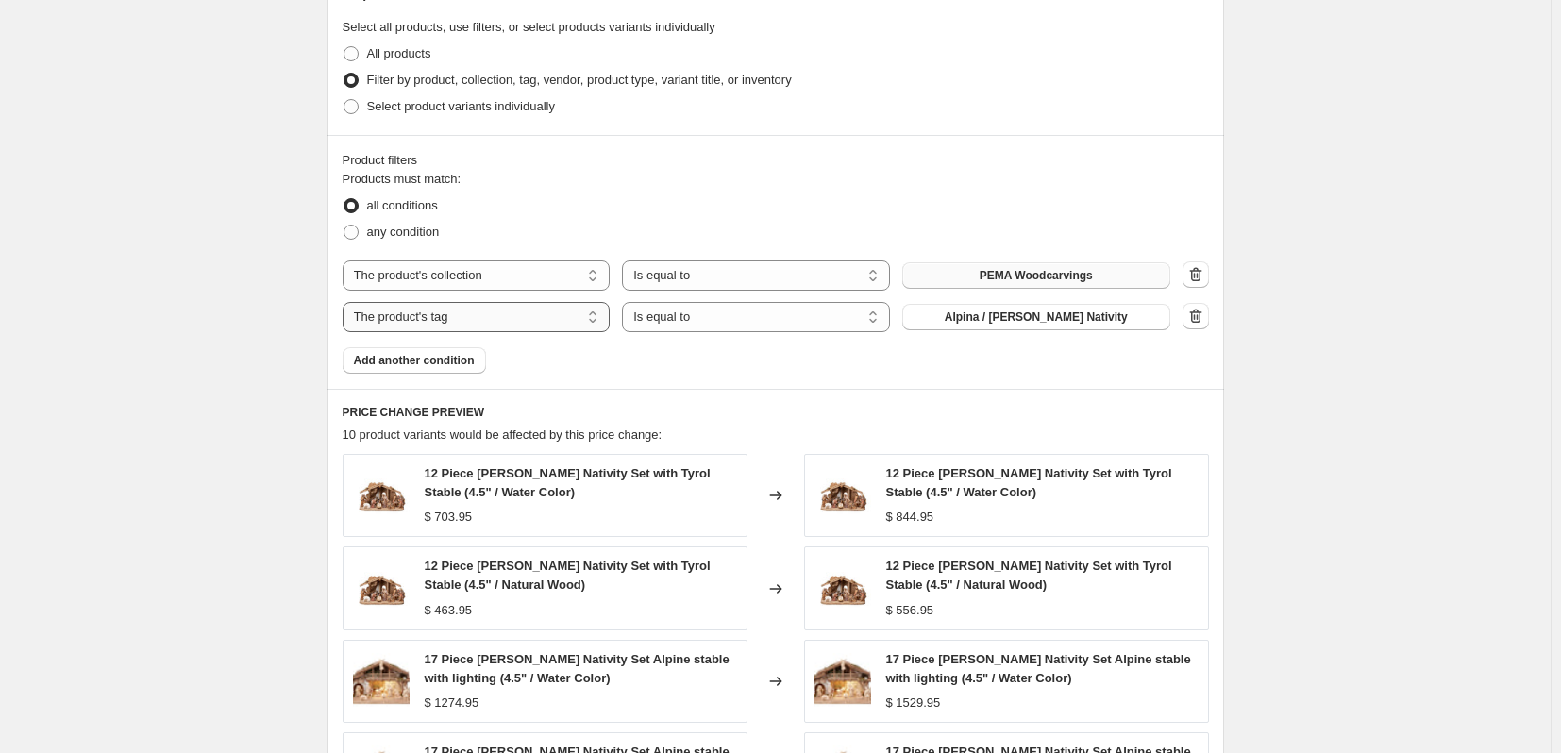
click at [500, 322] on select "The product The product's collection The product's tag The product's vendor The…" at bounding box center [477, 317] width 268 height 30
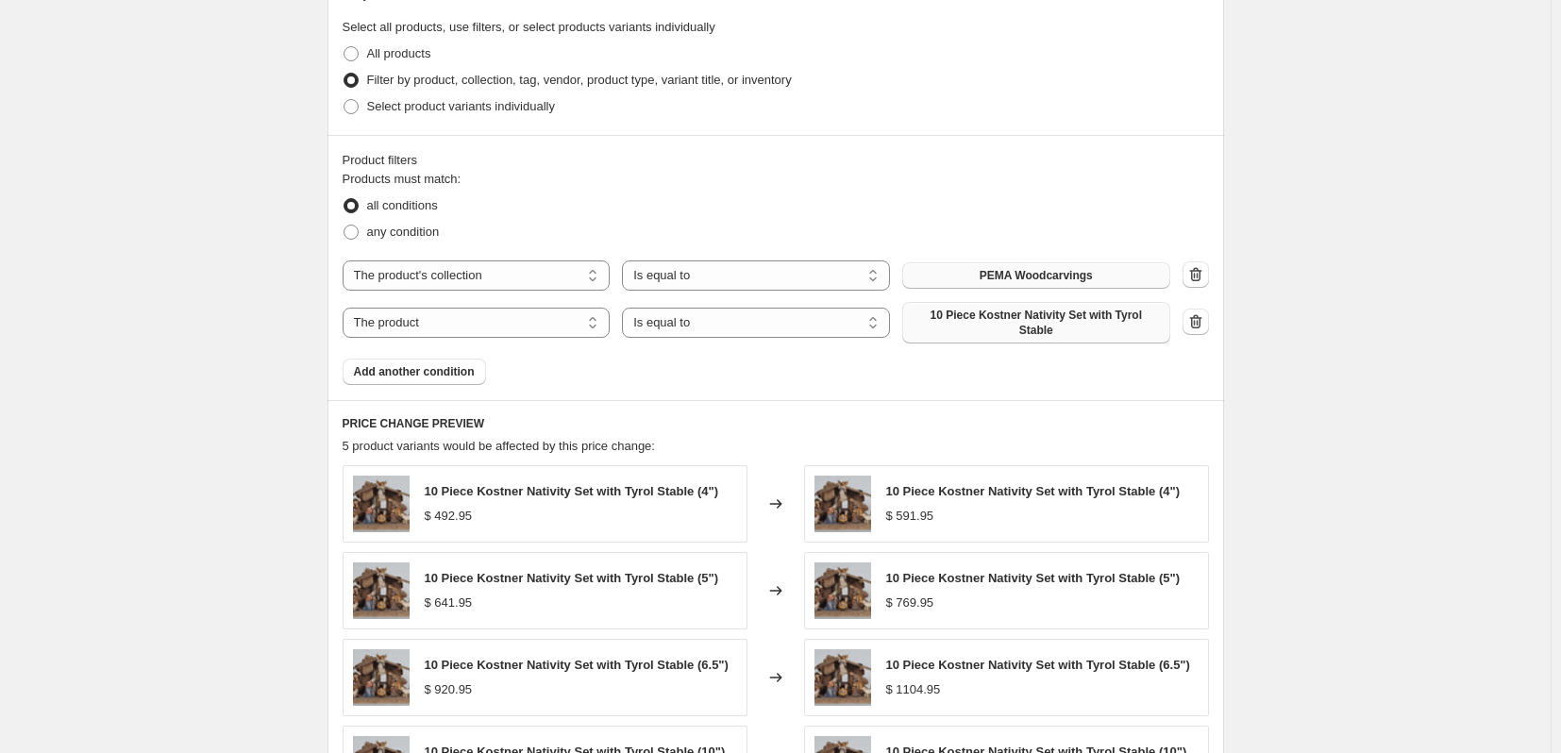
click at [991, 325] on span "10 Piece Kostner Nativity Set with Tyrol Stable" at bounding box center [1036, 323] width 245 height 30
click at [415, 364] on span "Add another condition" at bounding box center [414, 371] width 121 height 15
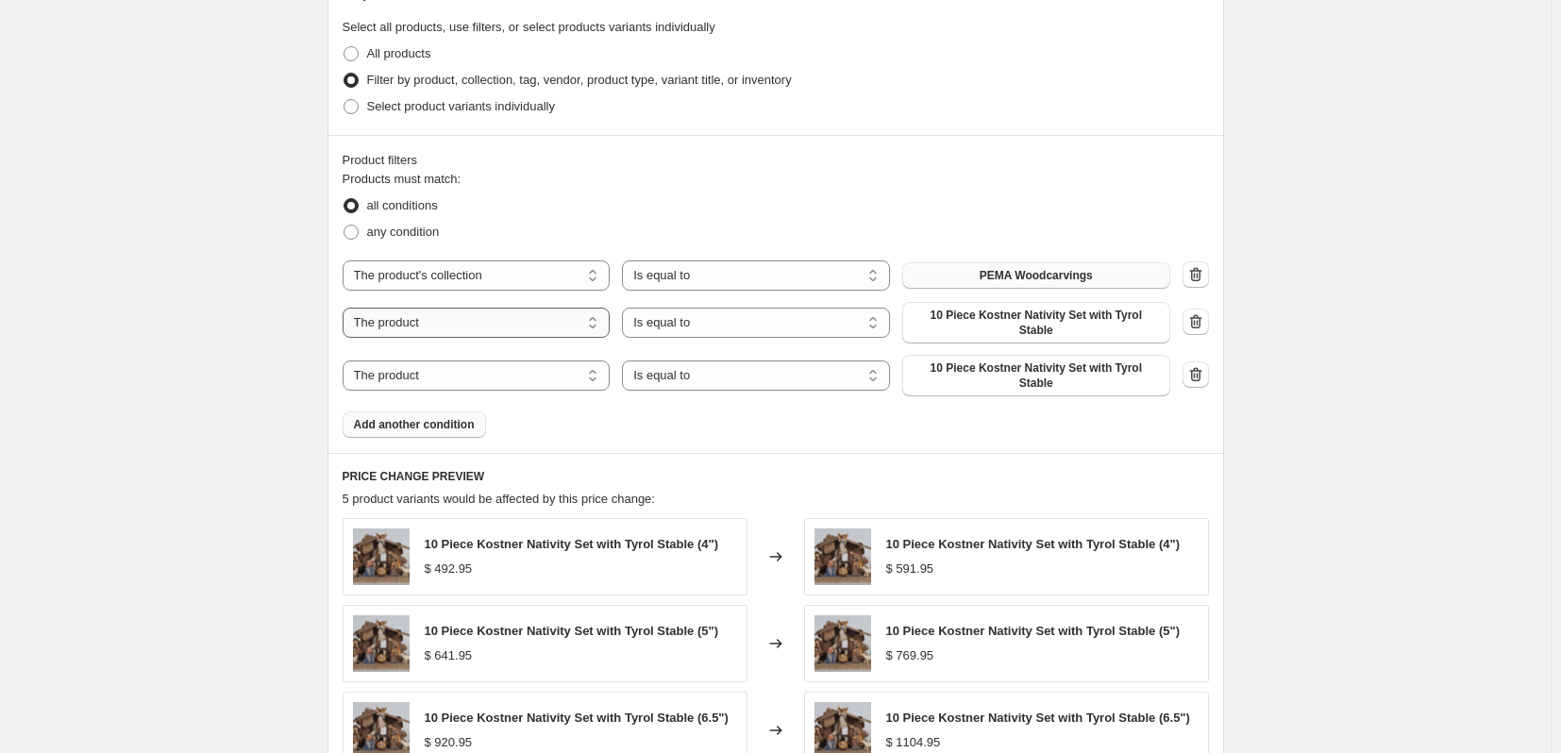
click at [486, 320] on select "The product The product's collection The product's tag The product's vendor The…" at bounding box center [477, 323] width 268 height 30
click at [1195, 365] on icon "button" at bounding box center [1196, 374] width 19 height 19
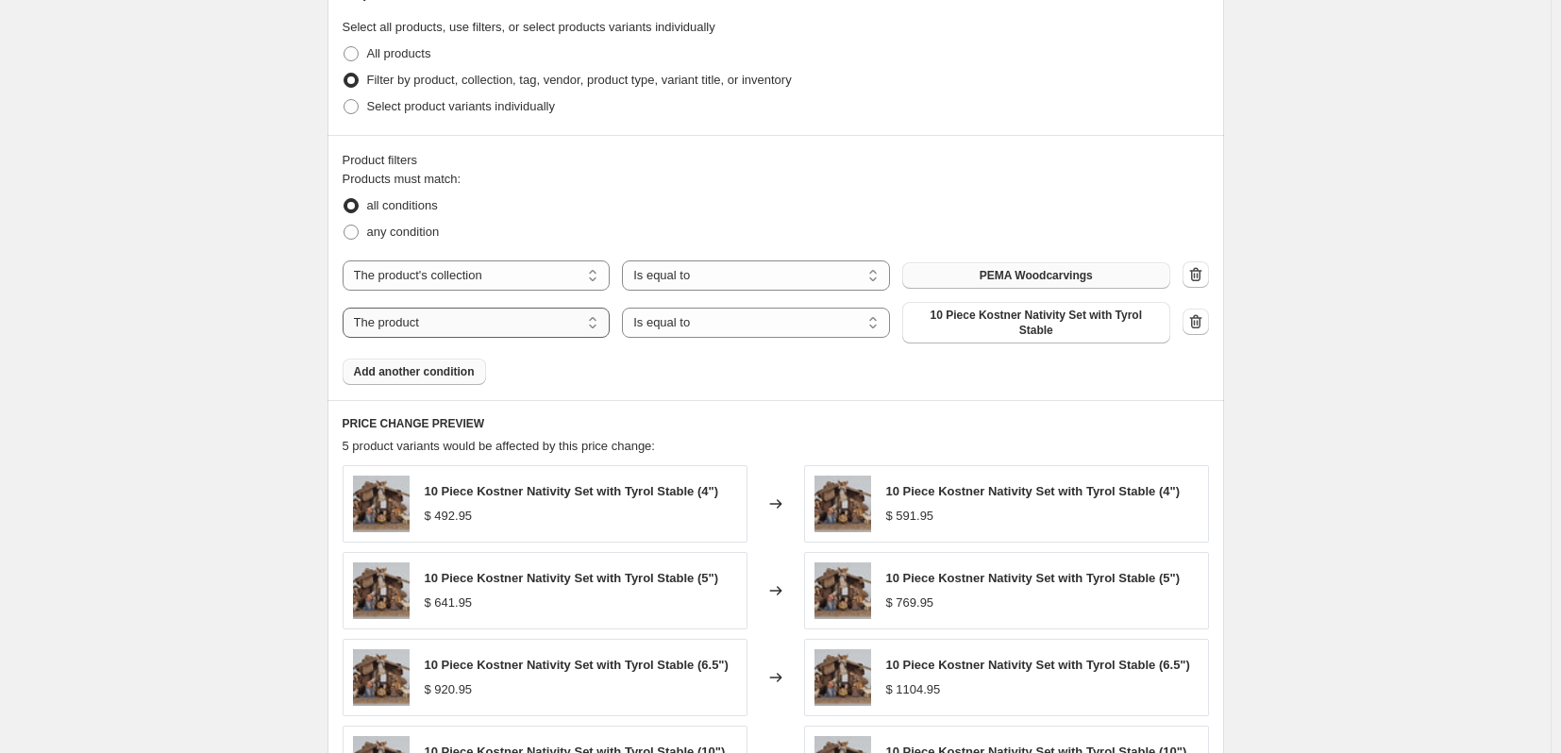
click at [572, 322] on select "The product The product's collection The product's tag The product's vendor The…" at bounding box center [477, 323] width 268 height 30
select select "title"
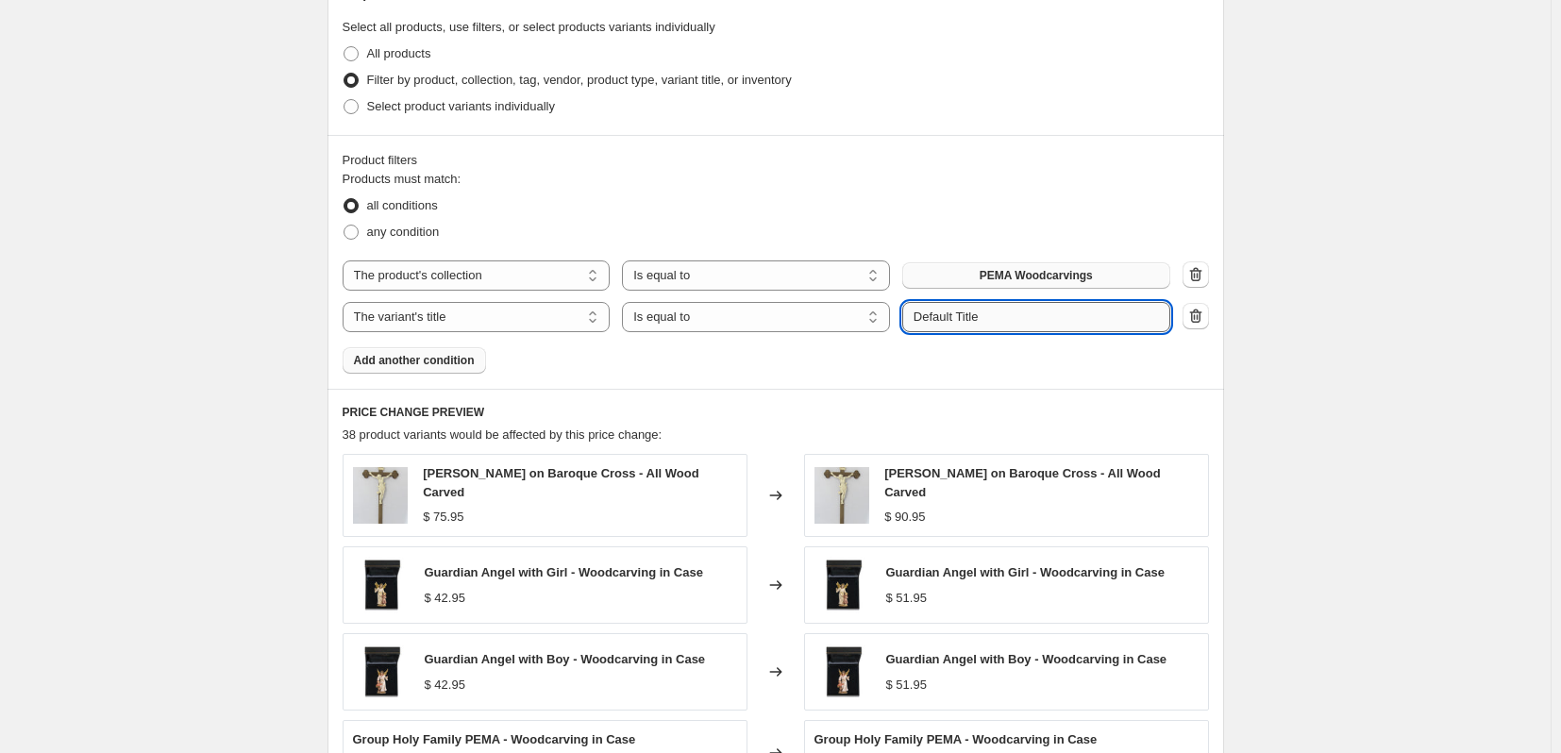
click at [1037, 315] on input "Default Title" at bounding box center [1036, 317] width 268 height 30
drag, startPoint x: 1037, startPoint y: 315, endPoint x: 713, endPoint y: 309, distance: 324.8
click at [714, 309] on div "The product The product's collection The product's tag The product's vendor The…" at bounding box center [757, 317] width 828 height 30
click at [733, 334] on div "Products must match: all conditions any condition The product The product's col…" at bounding box center [776, 272] width 867 height 204
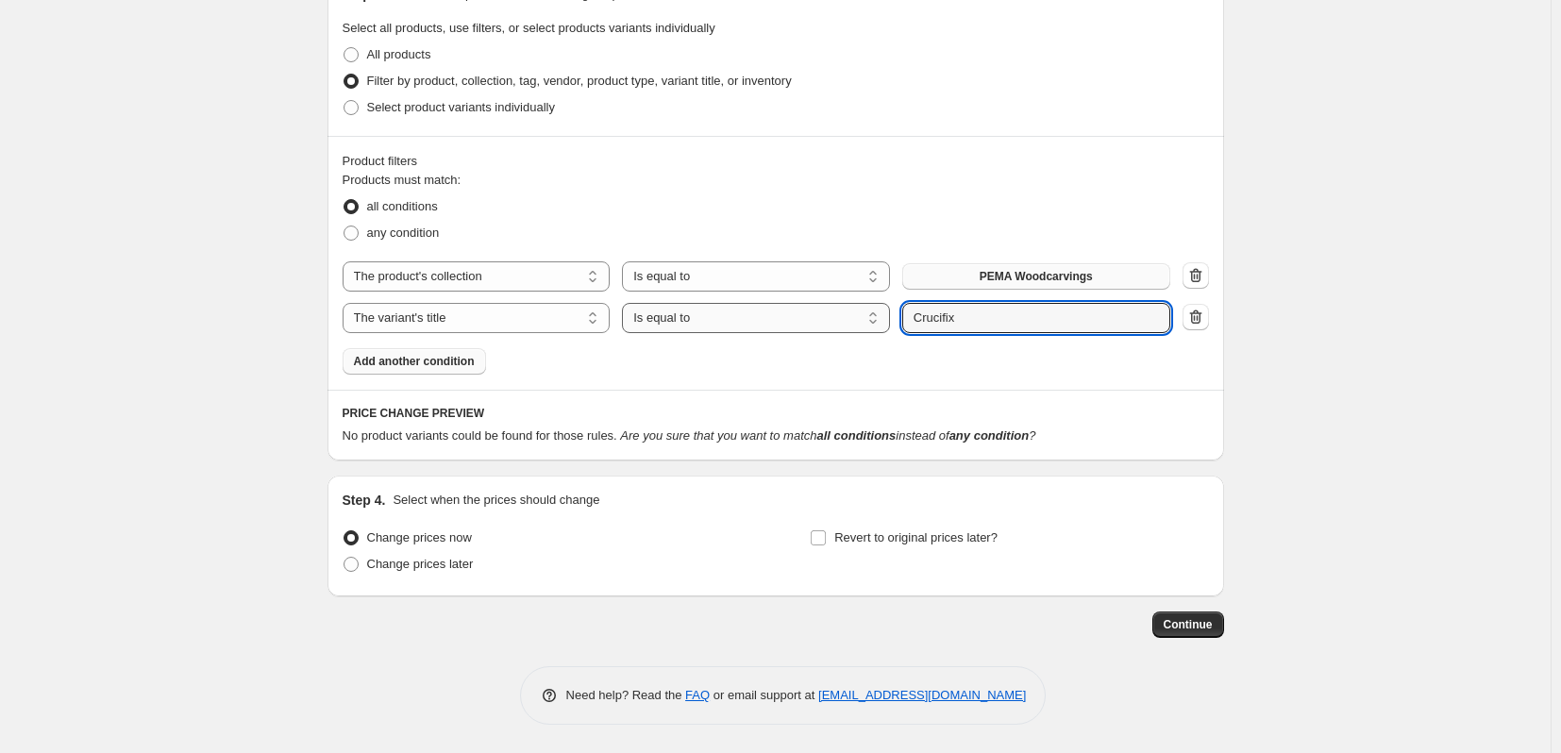
click at [808, 308] on div "The product The product's collection The product's tag The product's vendor The…" at bounding box center [757, 318] width 828 height 30
type input "18.5""
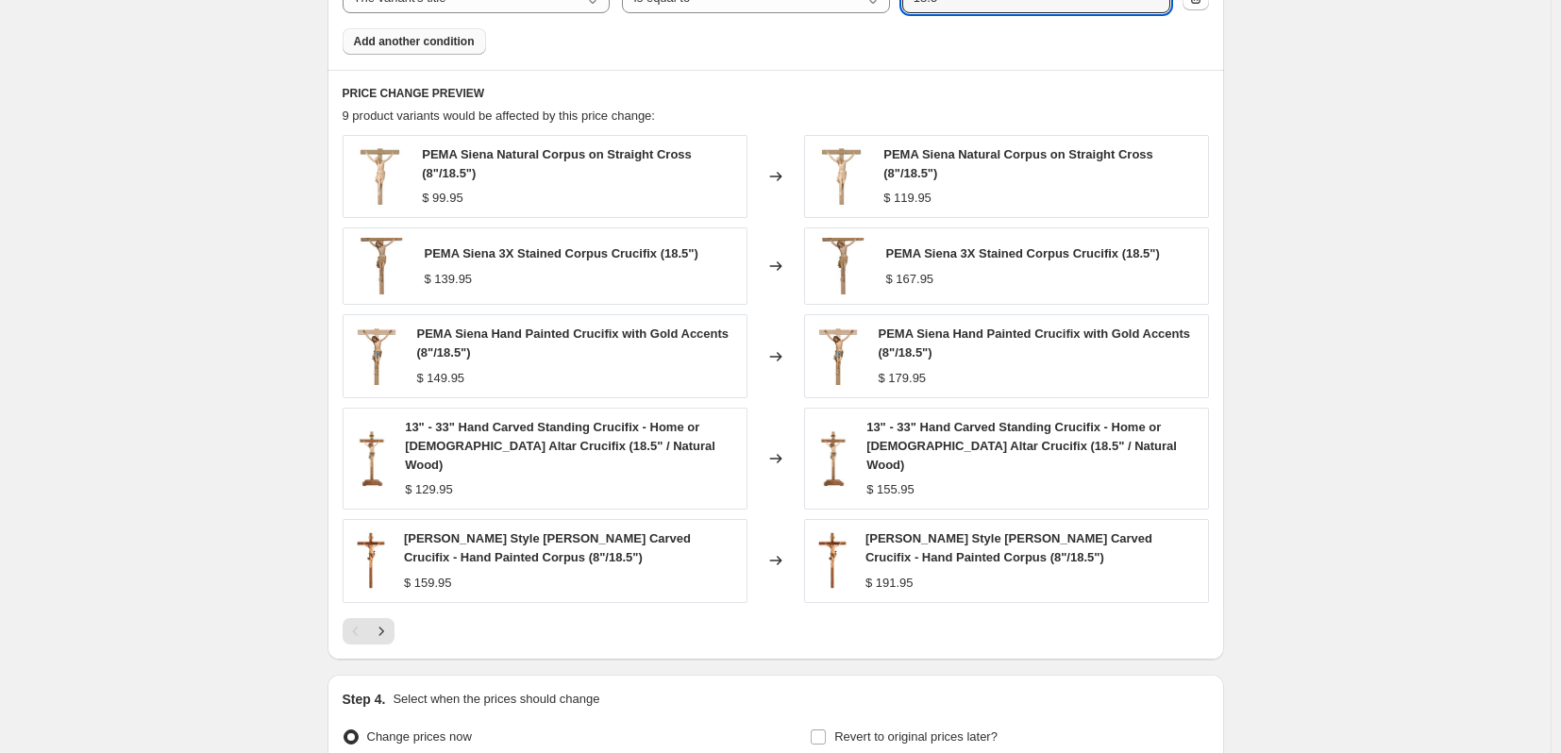
scroll to position [1051, 0]
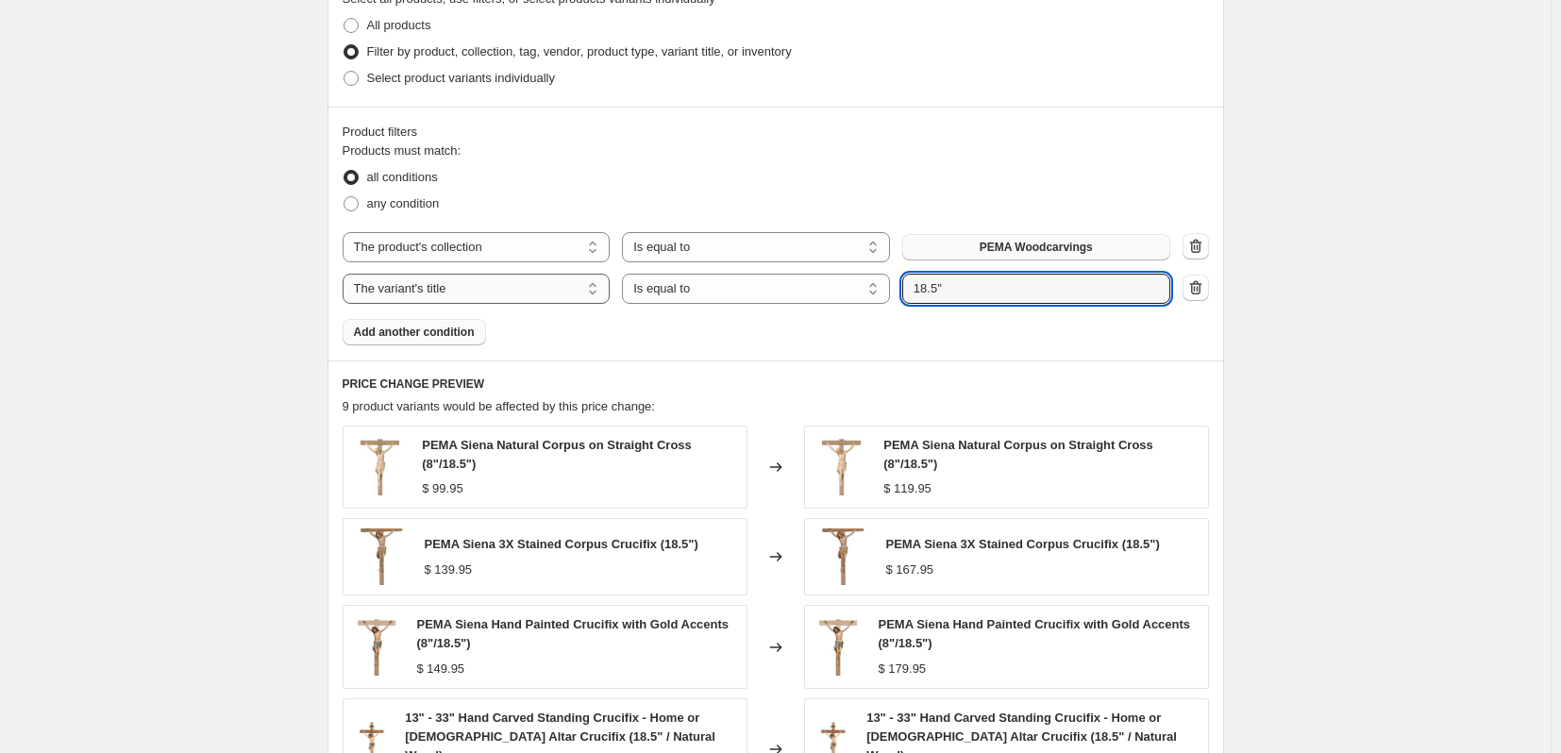
click at [604, 290] on select "The product The product's collection The product's tag The product's vendor The…" at bounding box center [477, 289] width 268 height 30
select select "tag"
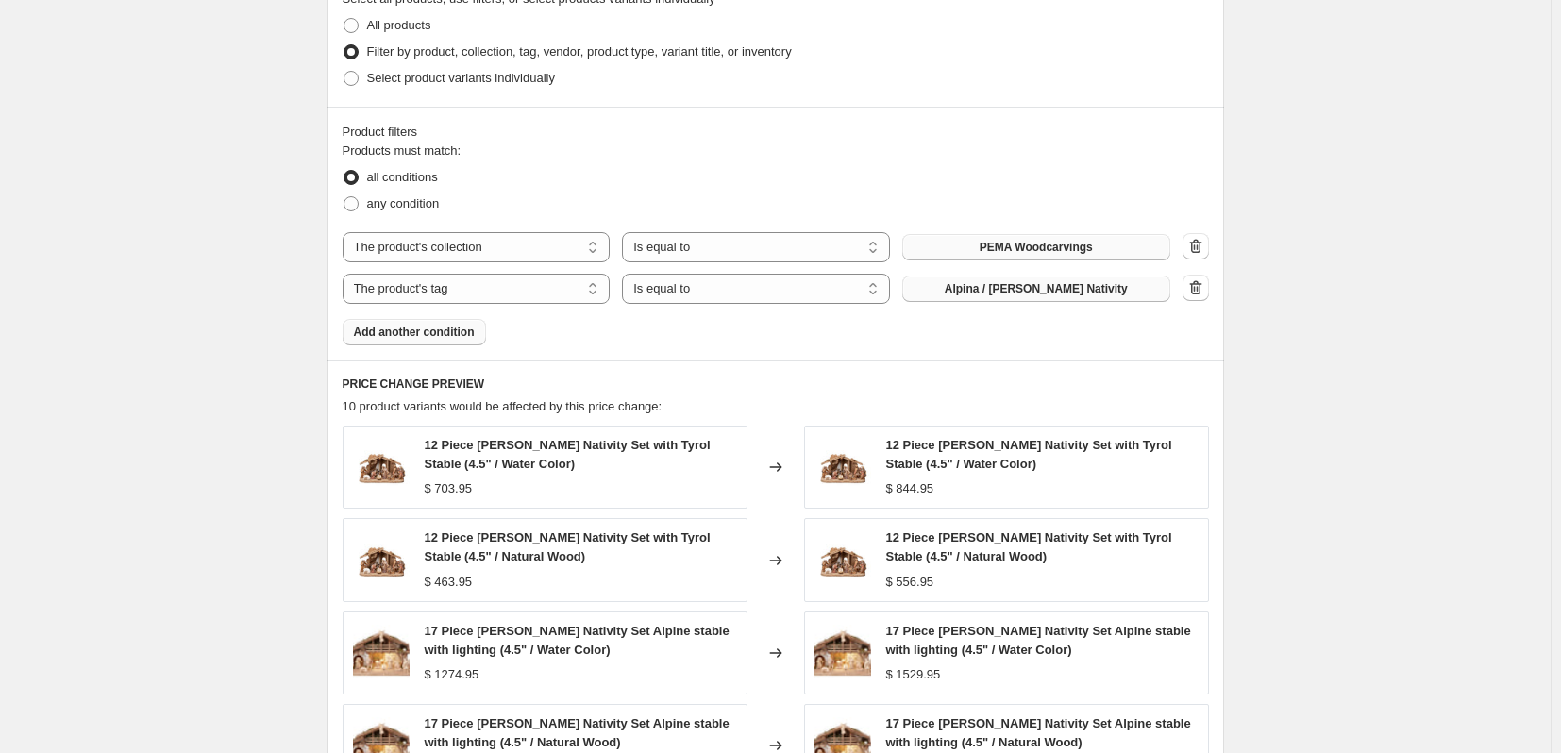
click at [1072, 294] on span "Alpina / [PERSON_NAME] Nativity" at bounding box center [1036, 288] width 183 height 15
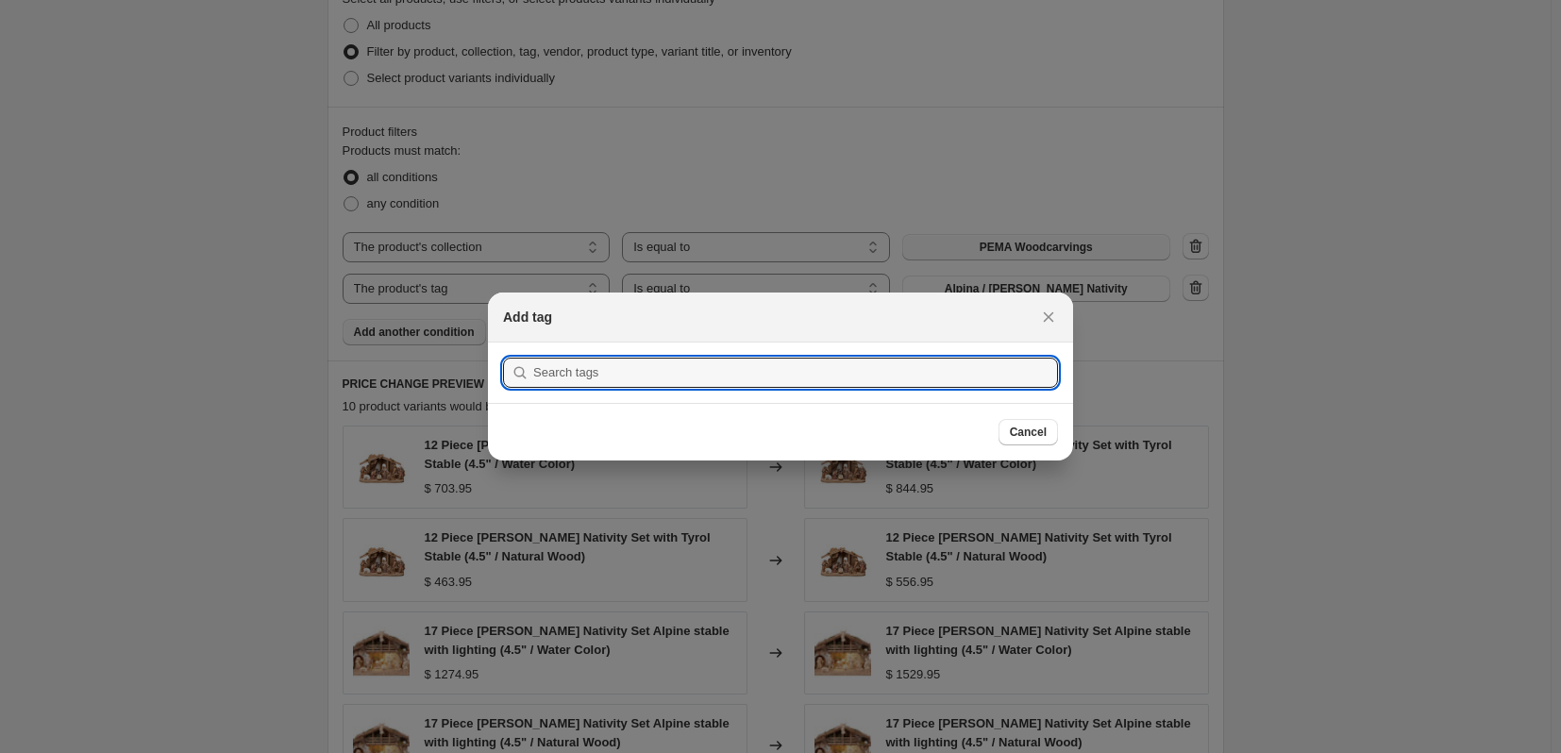
drag, startPoint x: 797, startPoint y: 378, endPoint x: 2, endPoint y: 383, distance: 794.9
type input "c"
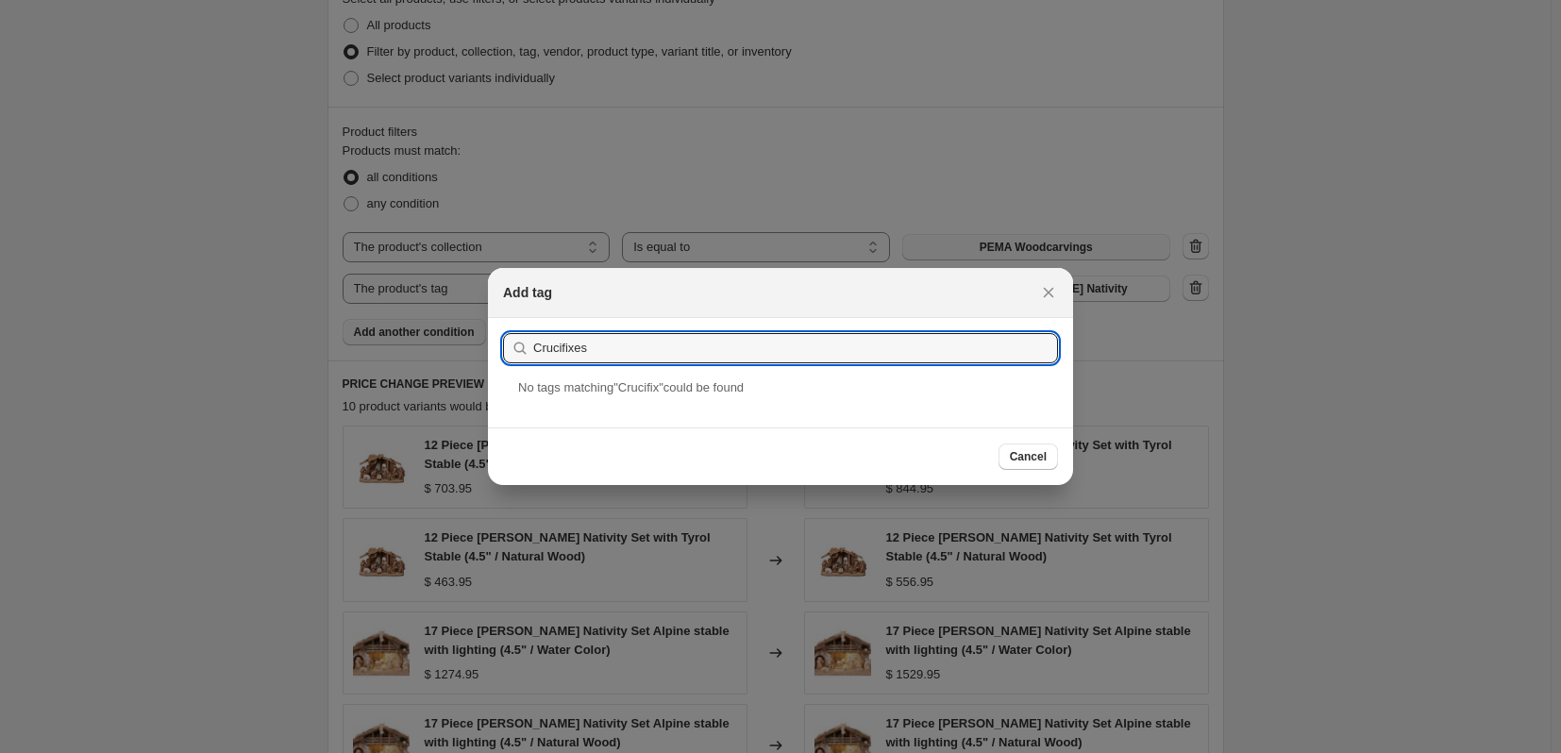
type input "Crucifixes"
click at [503, 318] on button "Submit" at bounding box center [530, 328] width 54 height 20
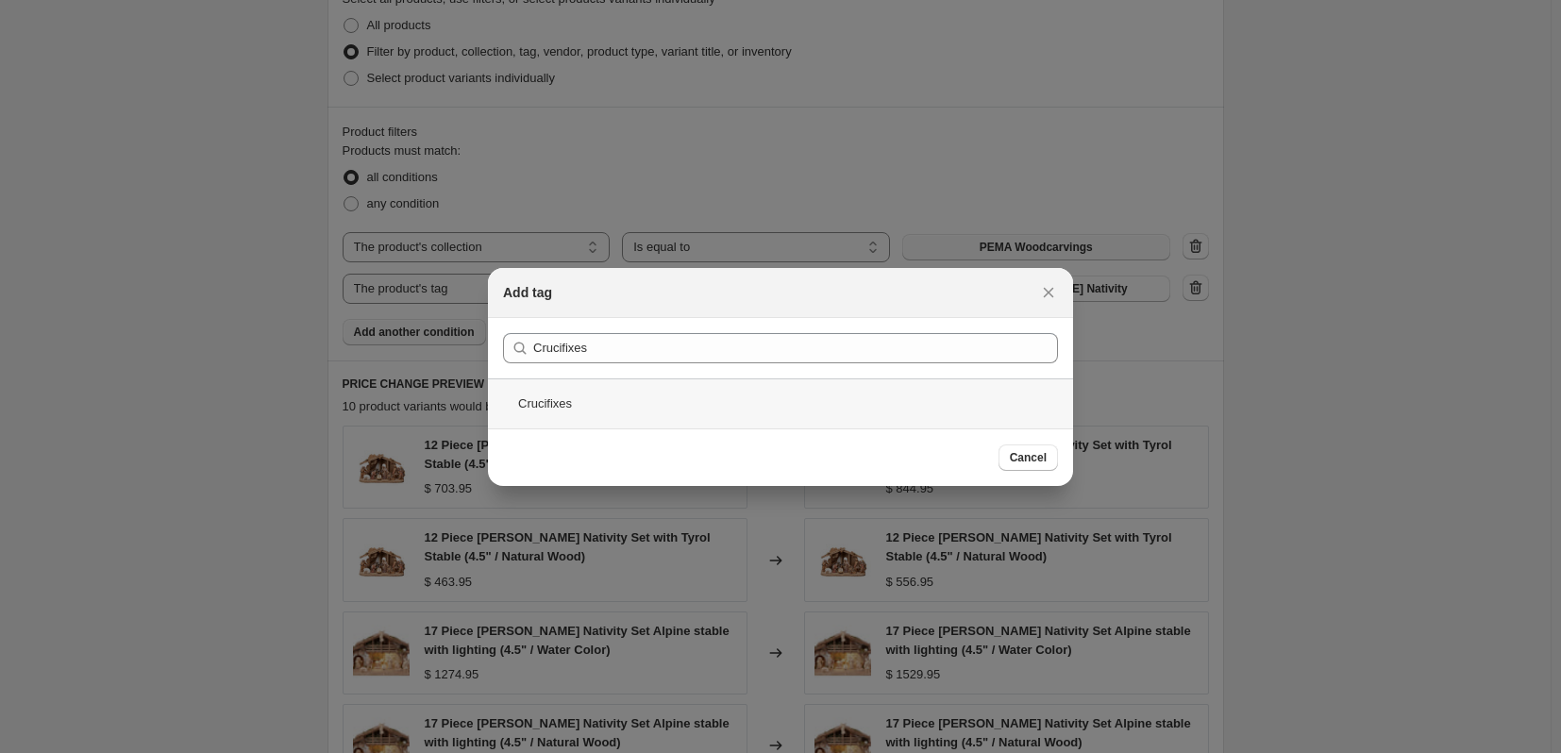
click at [695, 404] on div "Crucifixes" at bounding box center [780, 404] width 585 height 50
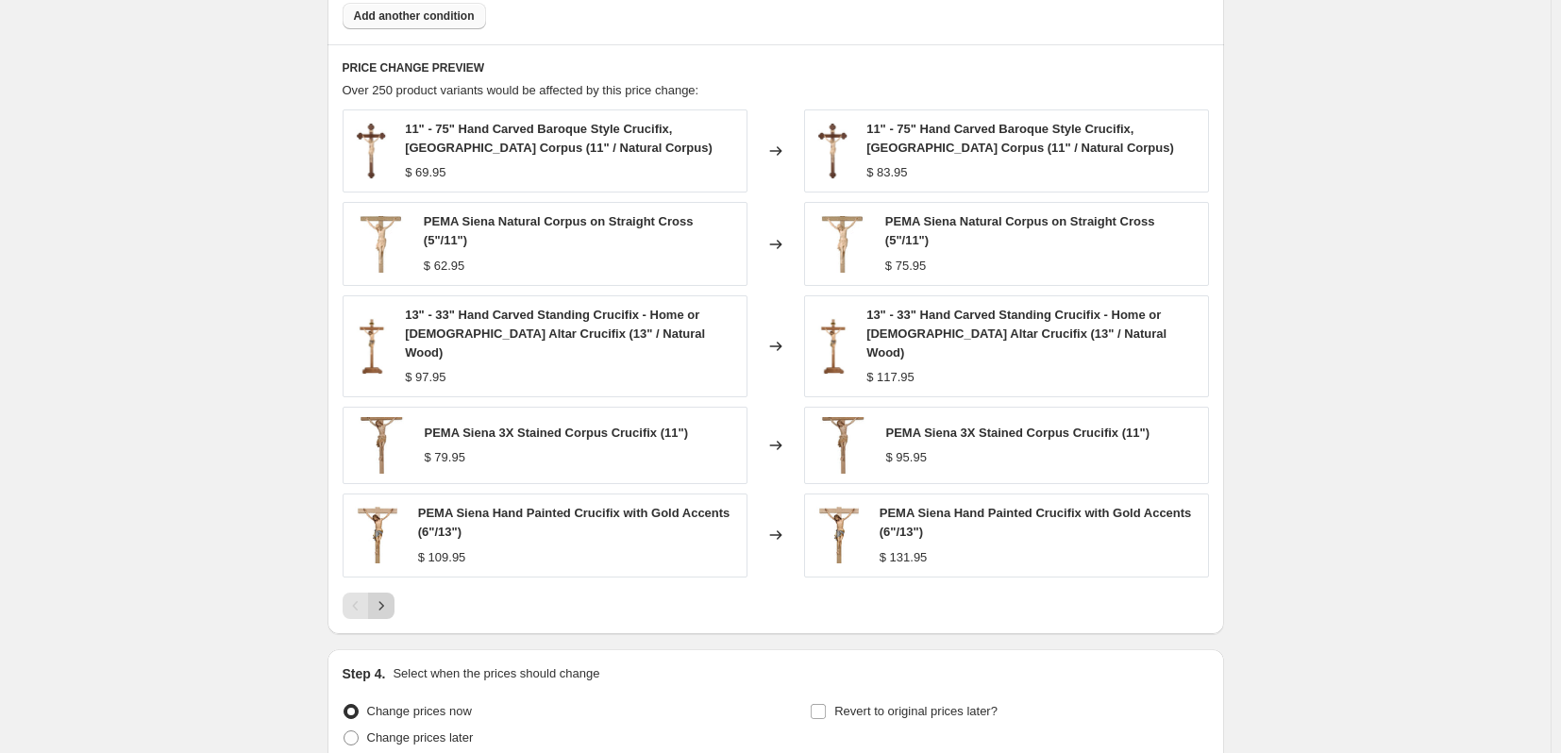
scroll to position [1334, 0]
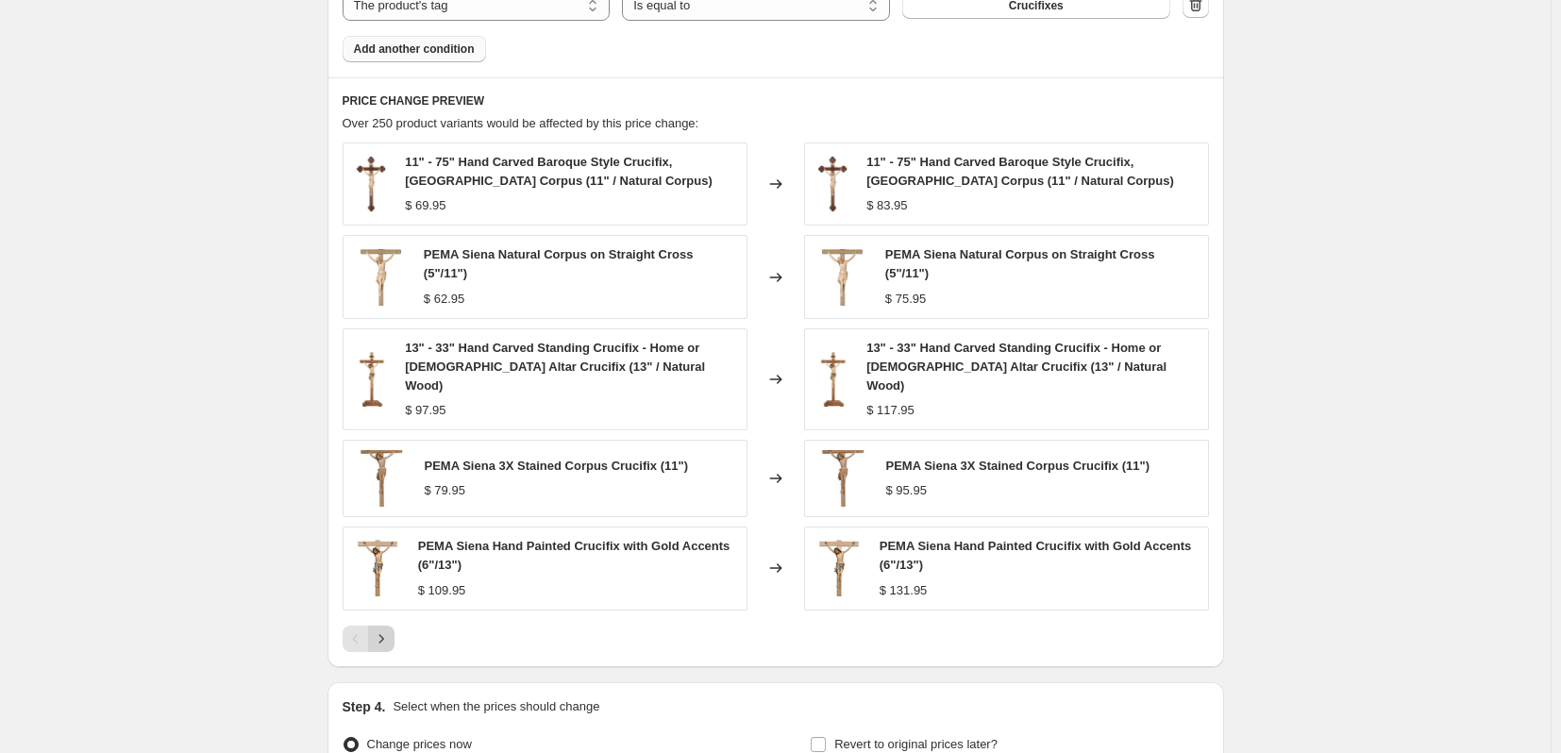
click at [391, 630] on icon "Next" at bounding box center [381, 639] width 19 height 19
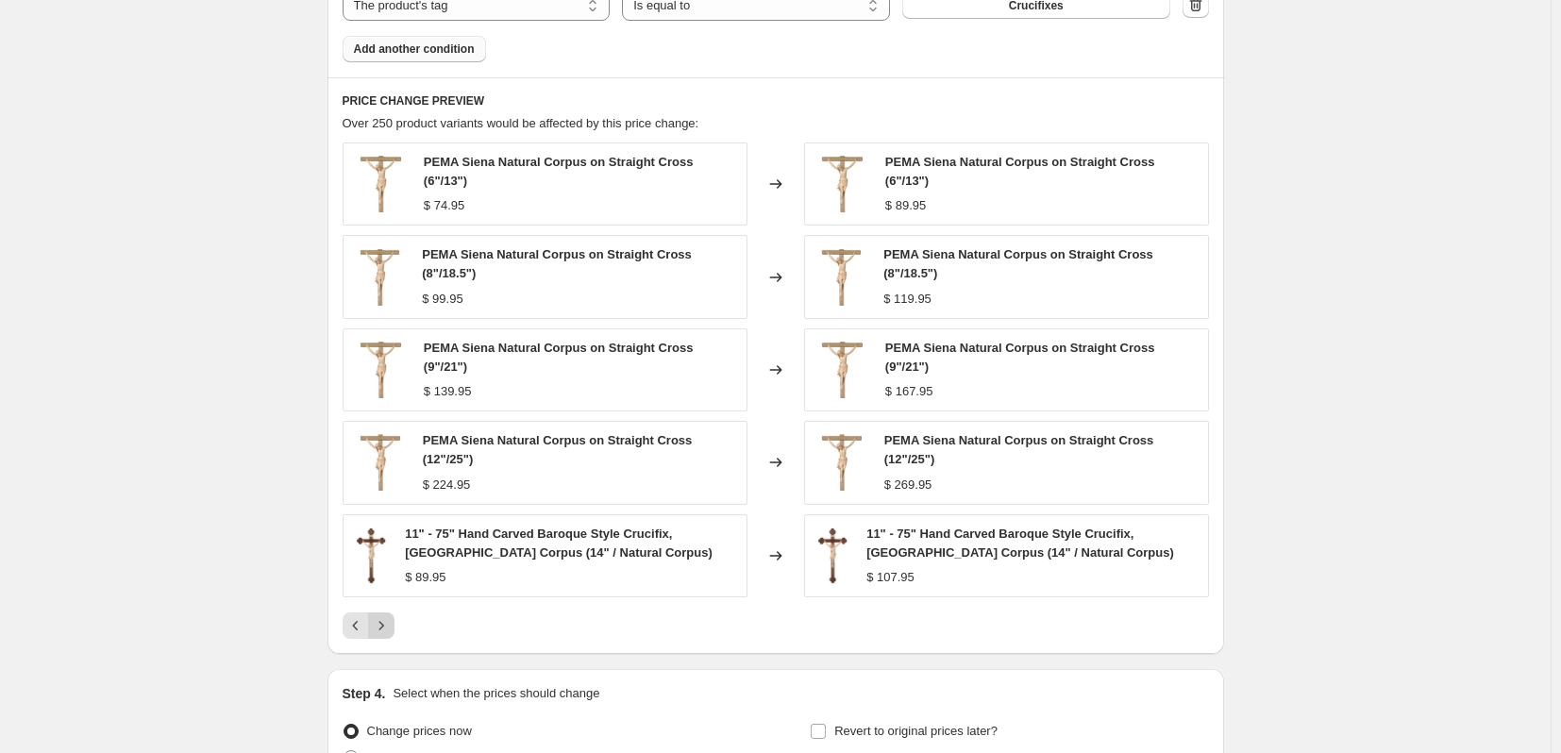
click at [391, 622] on icon "Next" at bounding box center [381, 625] width 19 height 19
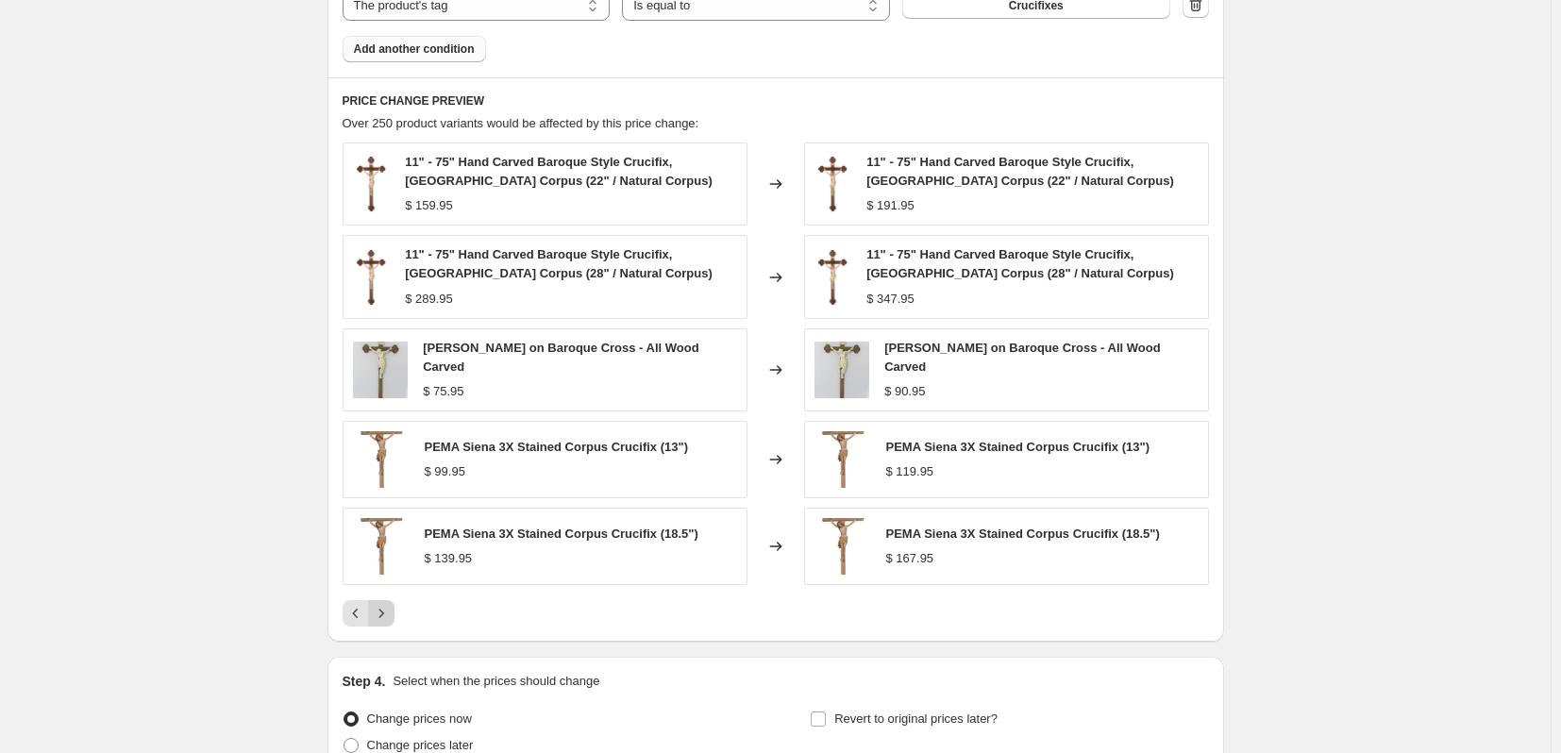
click at [395, 622] on div "PRICE CHANGE PREVIEW Over 250 product variants would be affected by this price …" at bounding box center [776, 359] width 897 height 565
click at [391, 608] on icon "Next" at bounding box center [381, 613] width 19 height 19
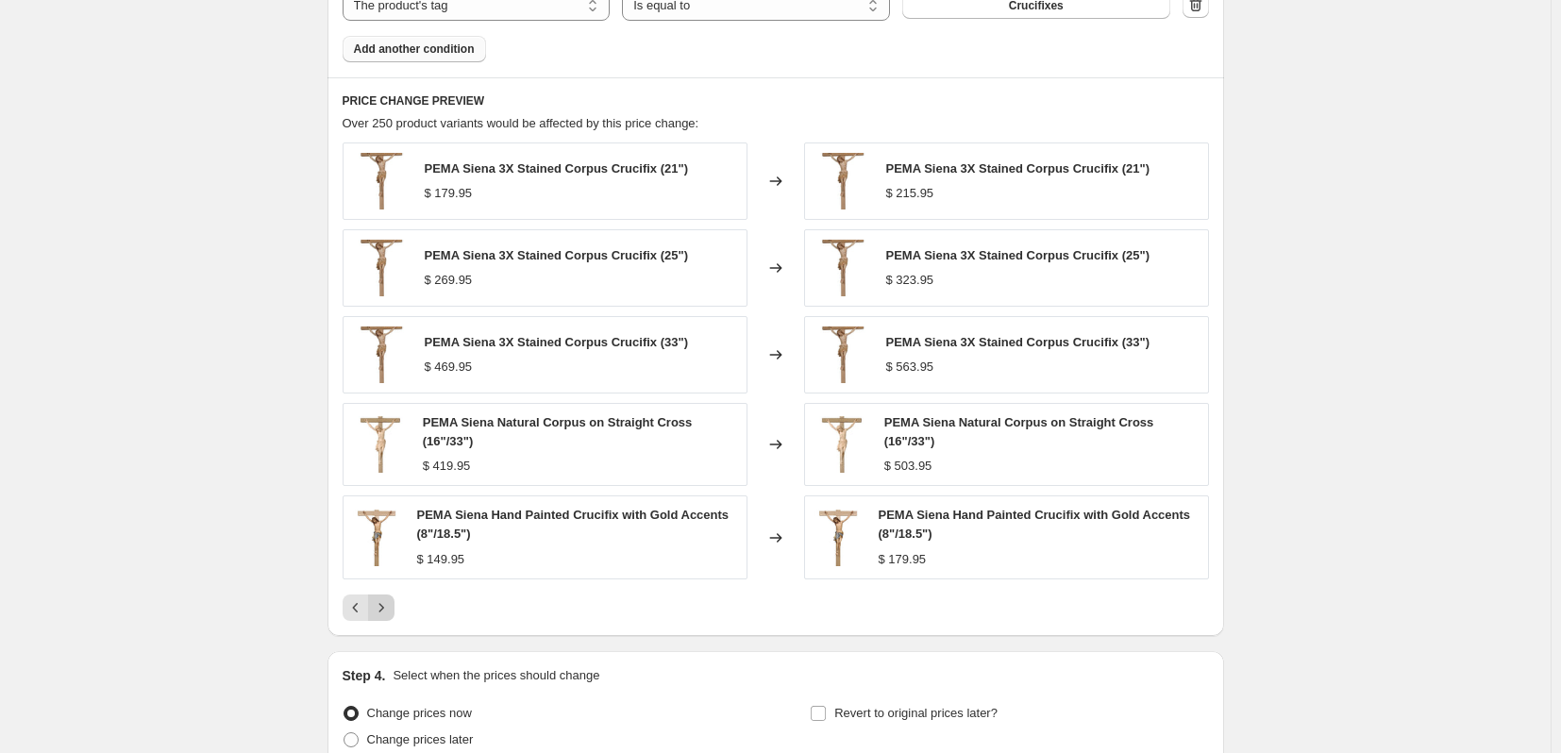
click at [391, 608] on icon "Next" at bounding box center [381, 607] width 19 height 19
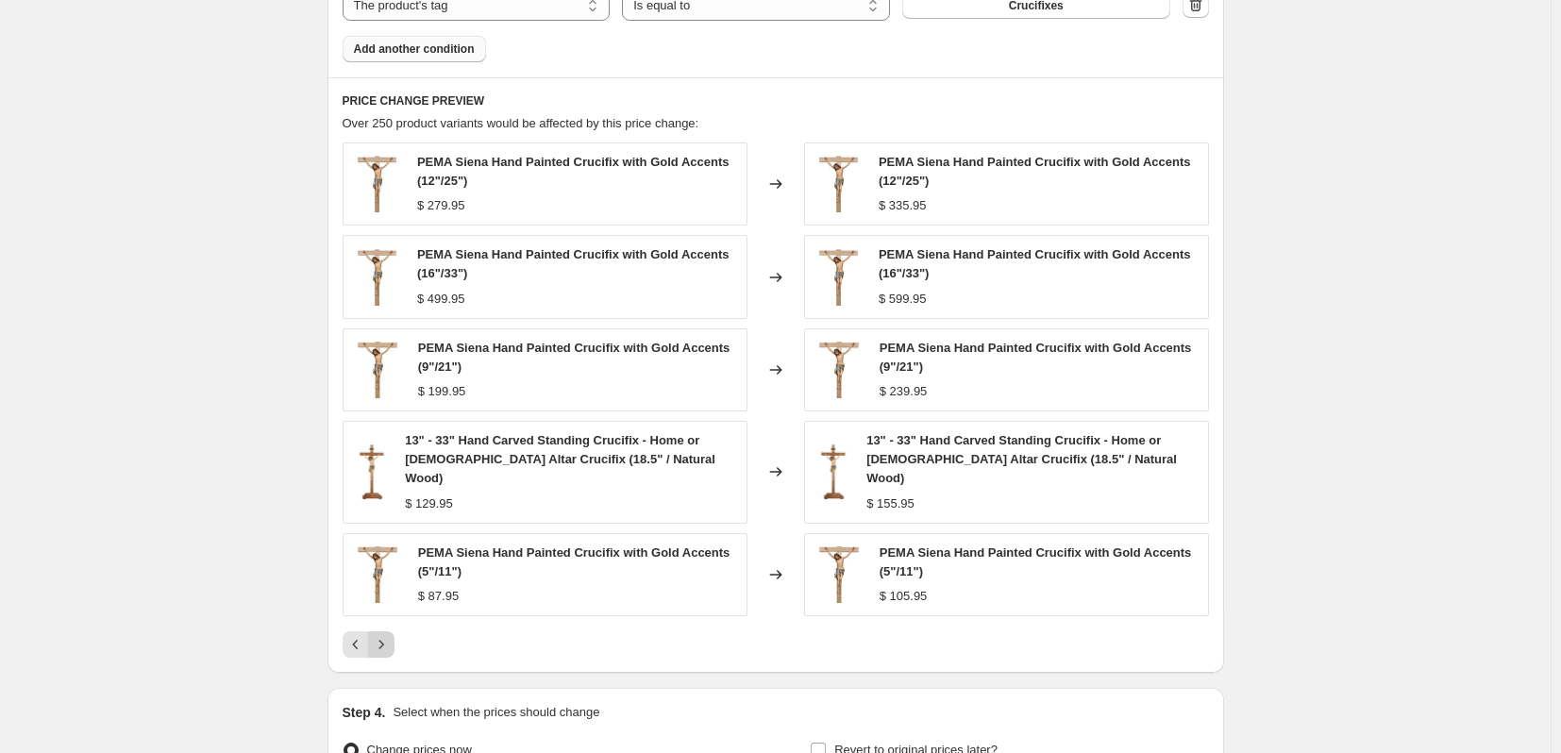
click at [391, 635] on icon "Next" at bounding box center [381, 644] width 19 height 19
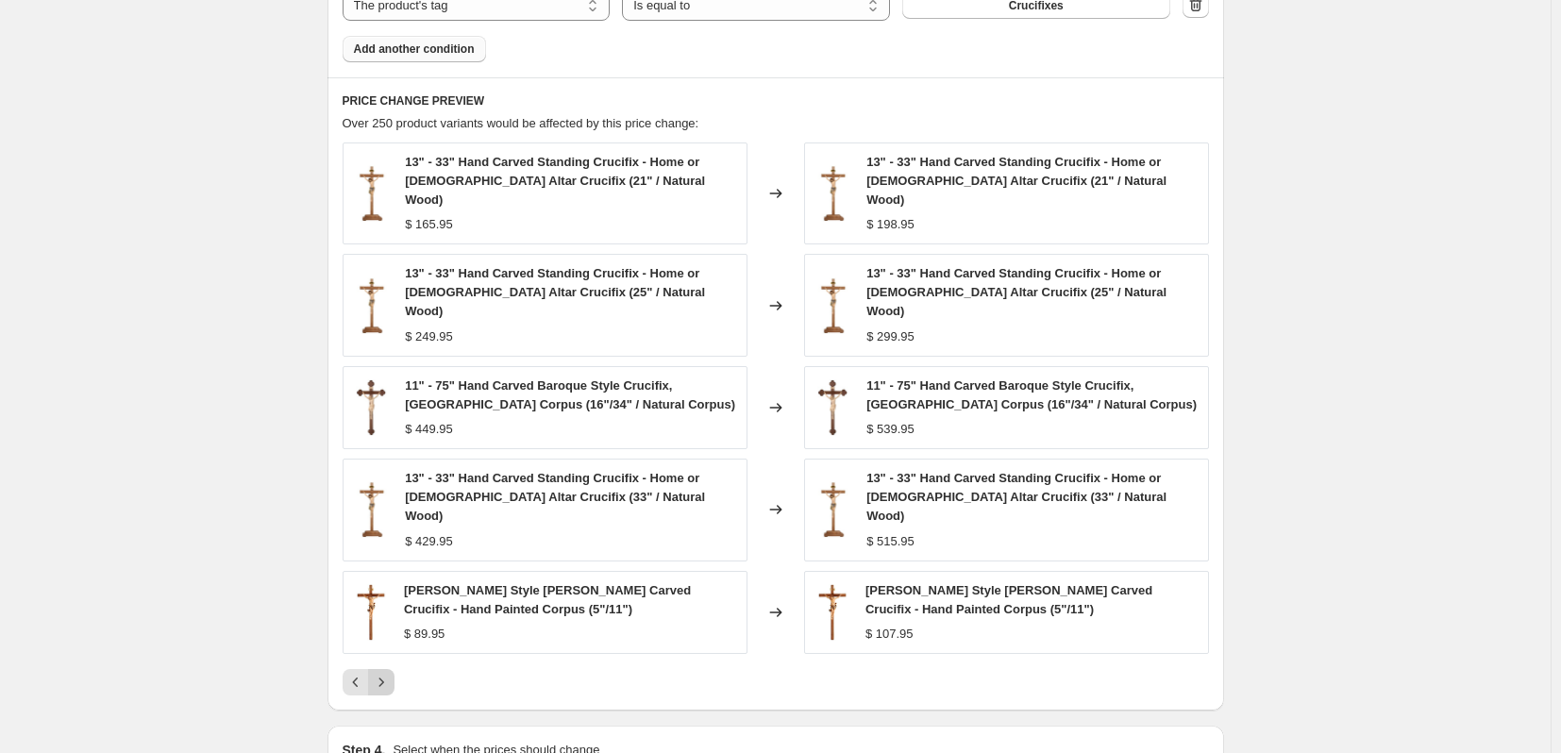
click at [391, 673] on icon "Next" at bounding box center [381, 682] width 19 height 19
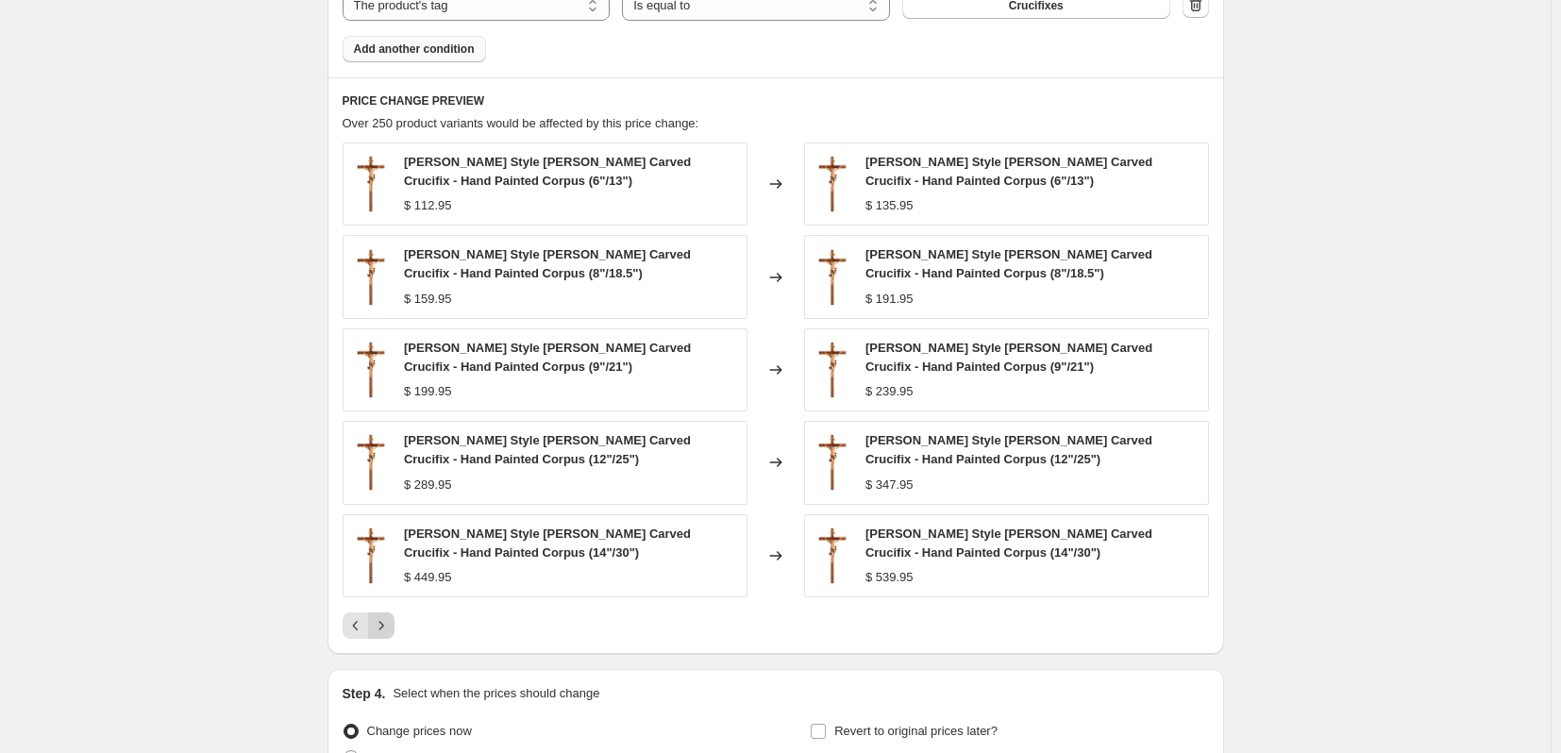
click at [391, 626] on icon "Next" at bounding box center [381, 625] width 19 height 19
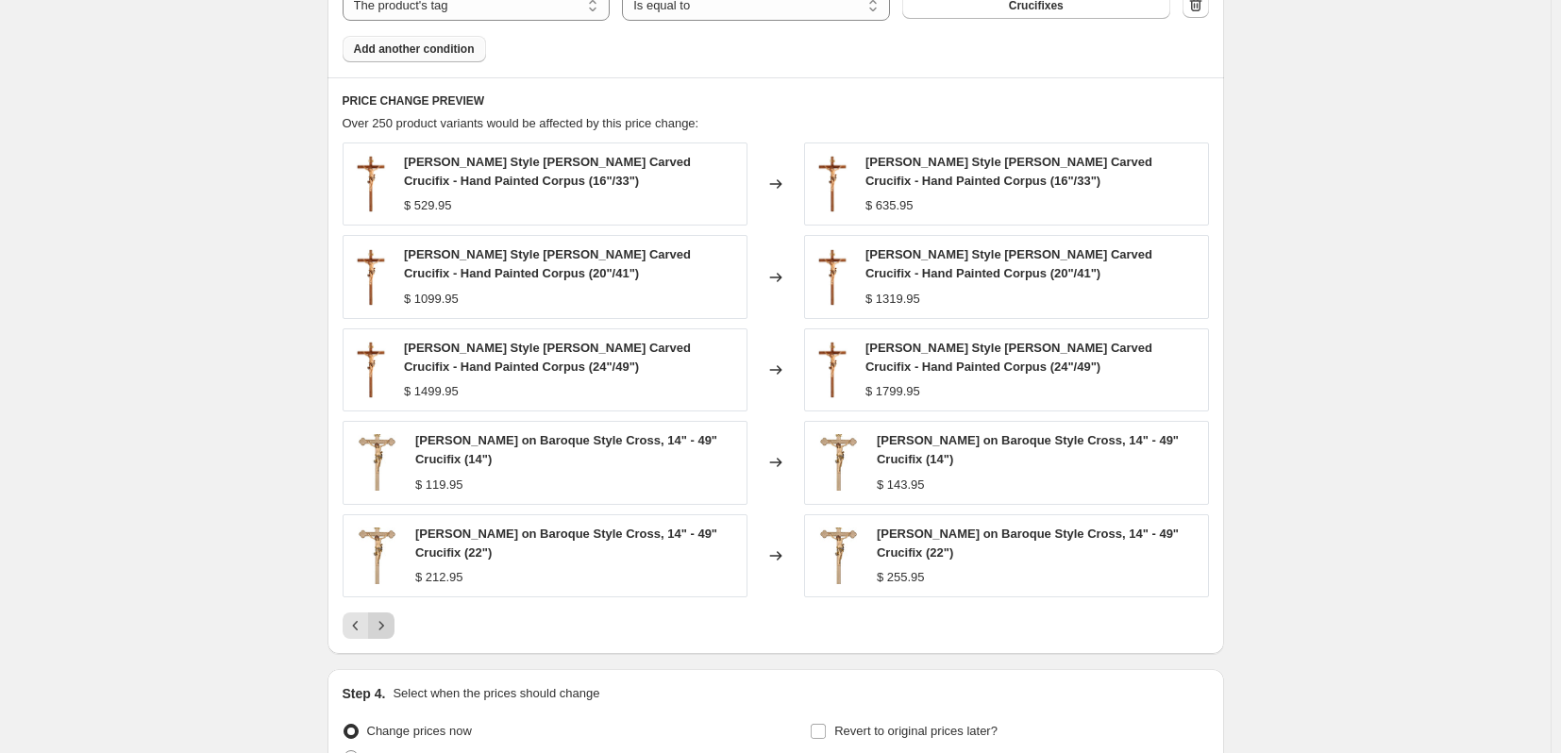
click at [391, 626] on icon "Next" at bounding box center [381, 625] width 19 height 19
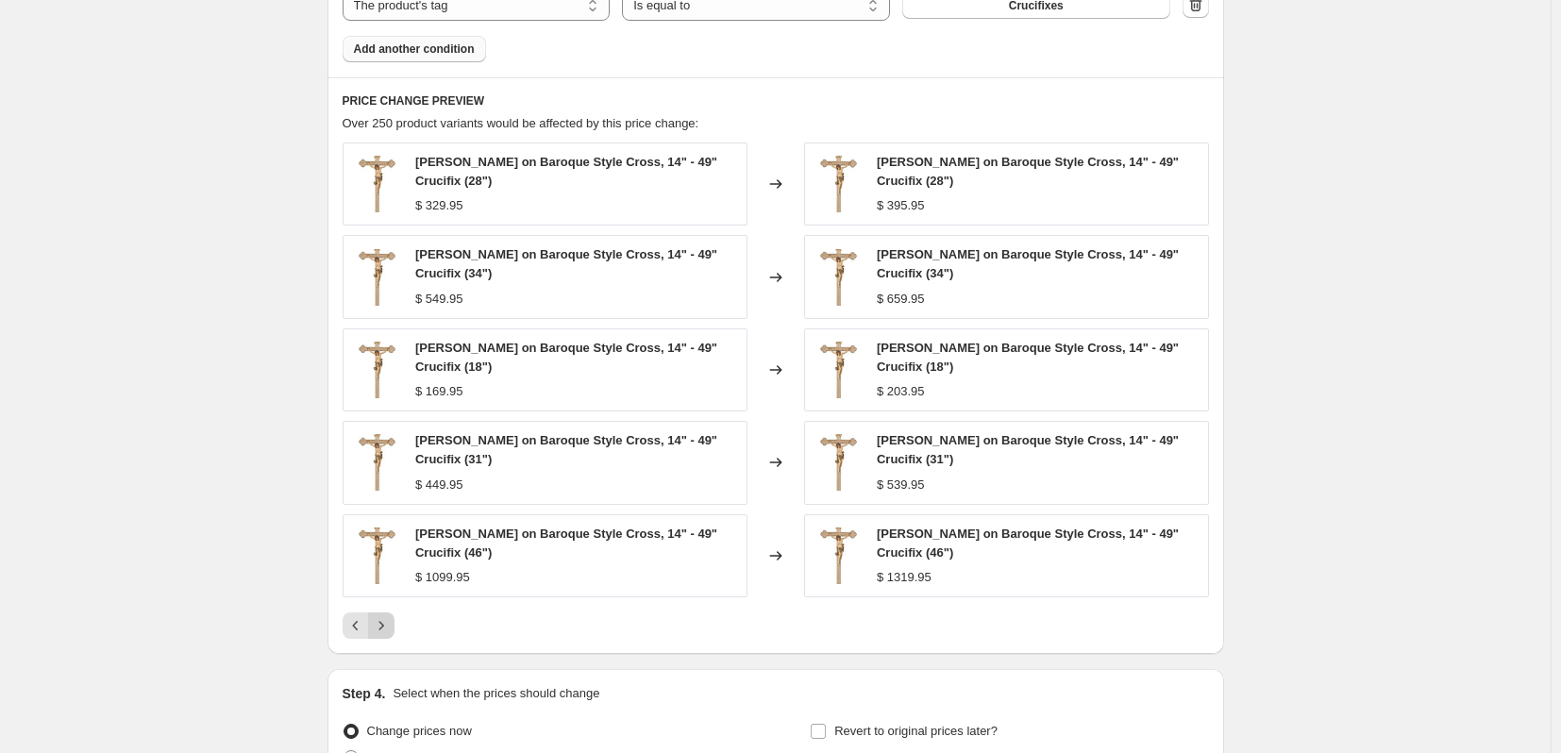
click at [391, 626] on icon "Next" at bounding box center [381, 625] width 19 height 19
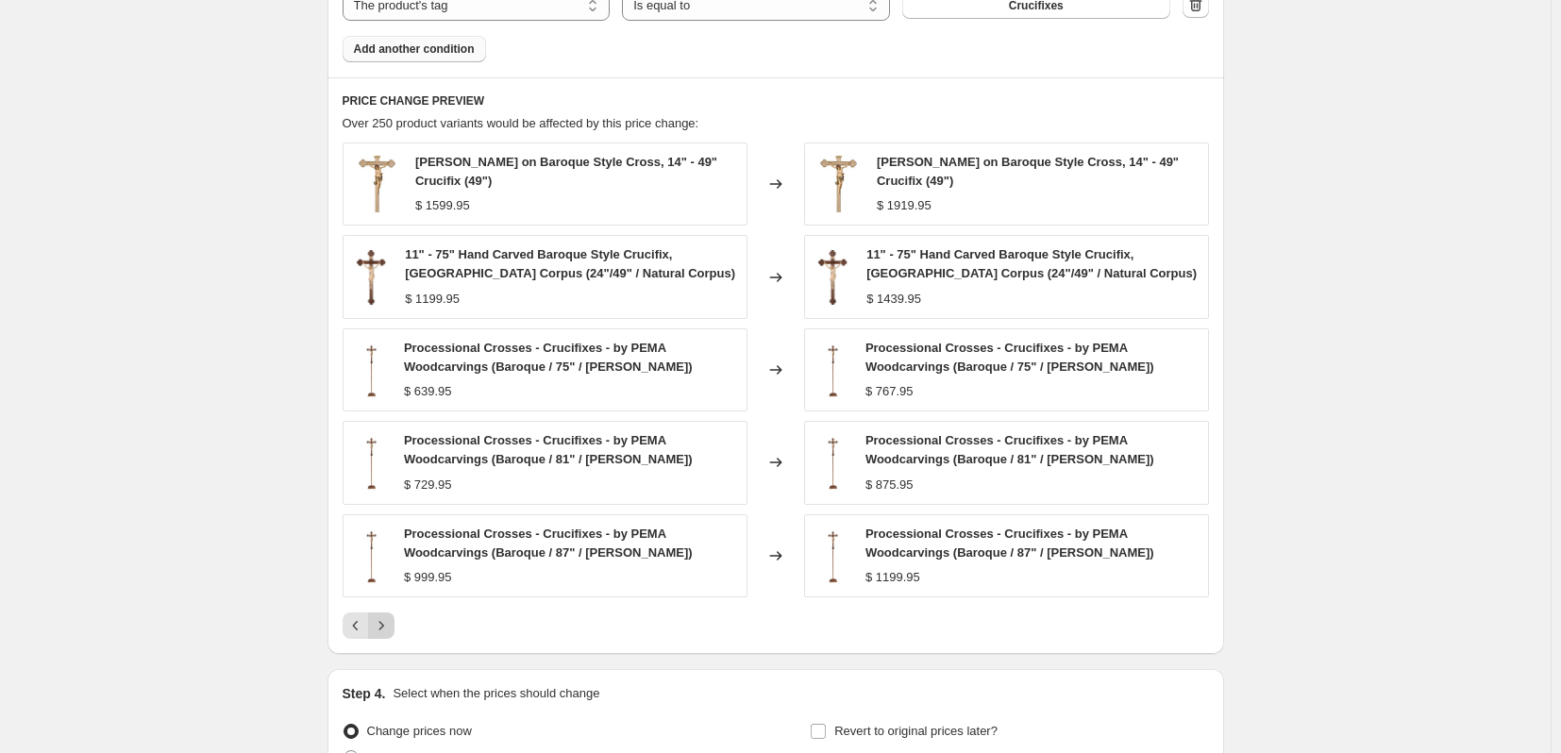
click at [391, 626] on icon "Next" at bounding box center [381, 625] width 19 height 19
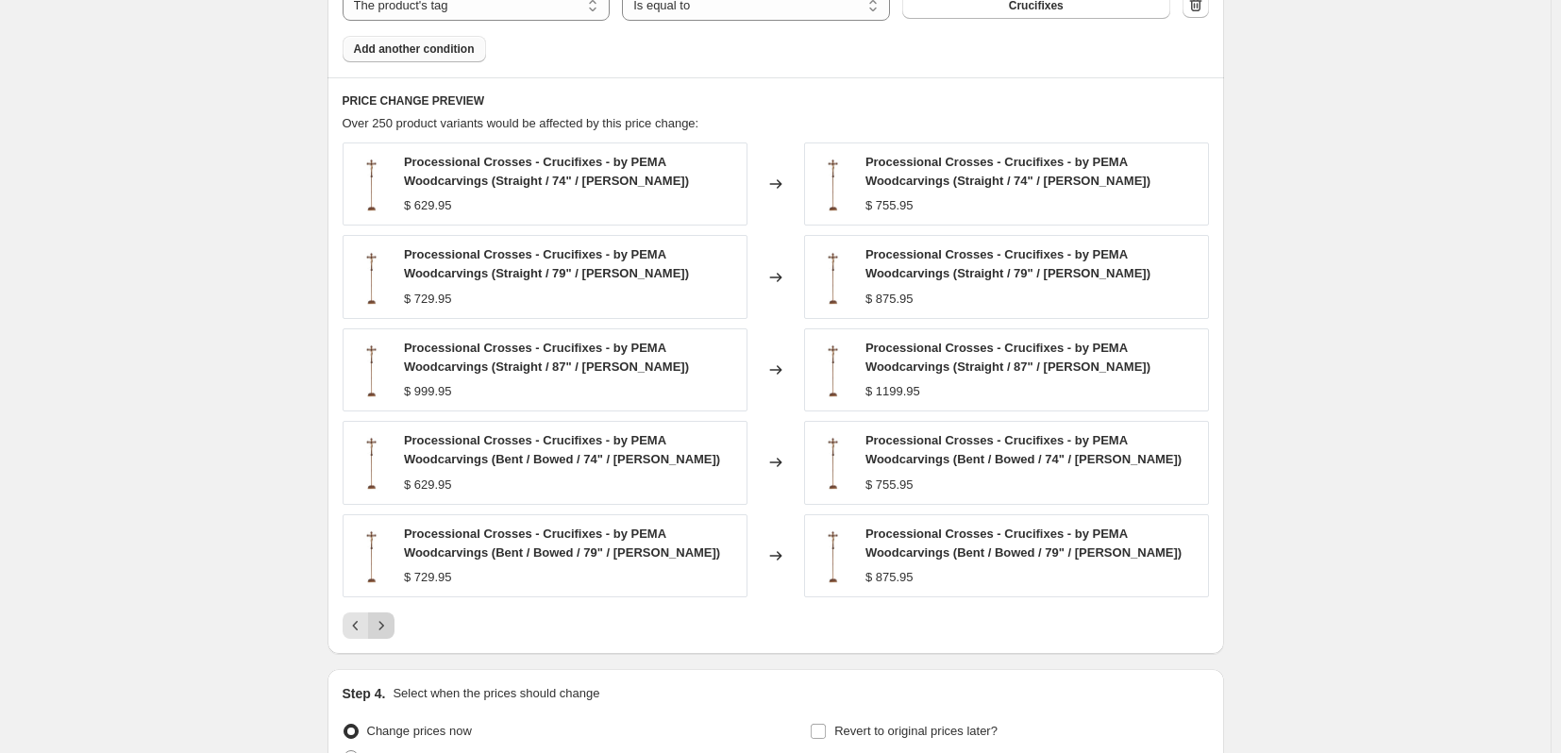
click at [391, 626] on icon "Next" at bounding box center [381, 625] width 19 height 19
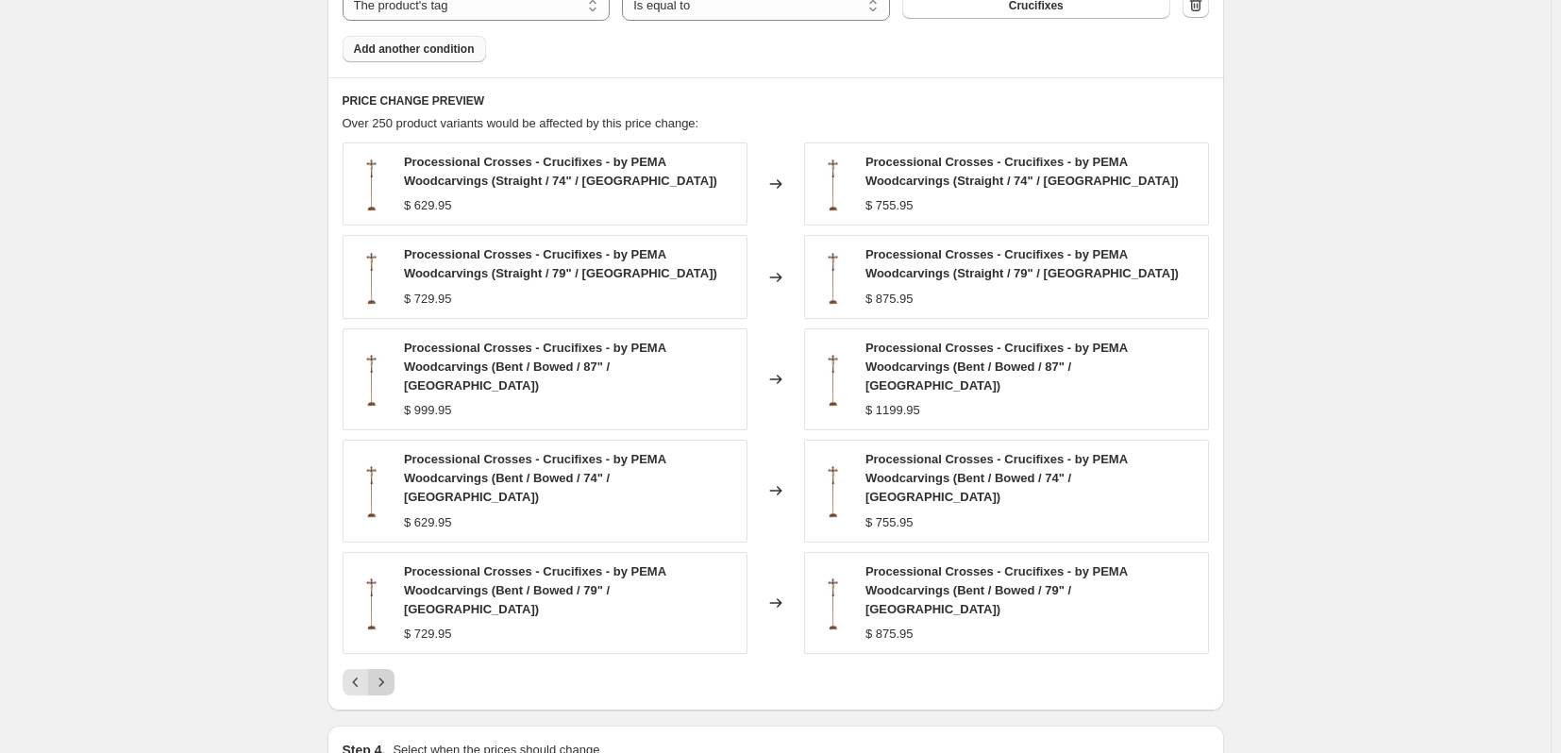
click at [391, 673] on icon "Next" at bounding box center [381, 682] width 19 height 19
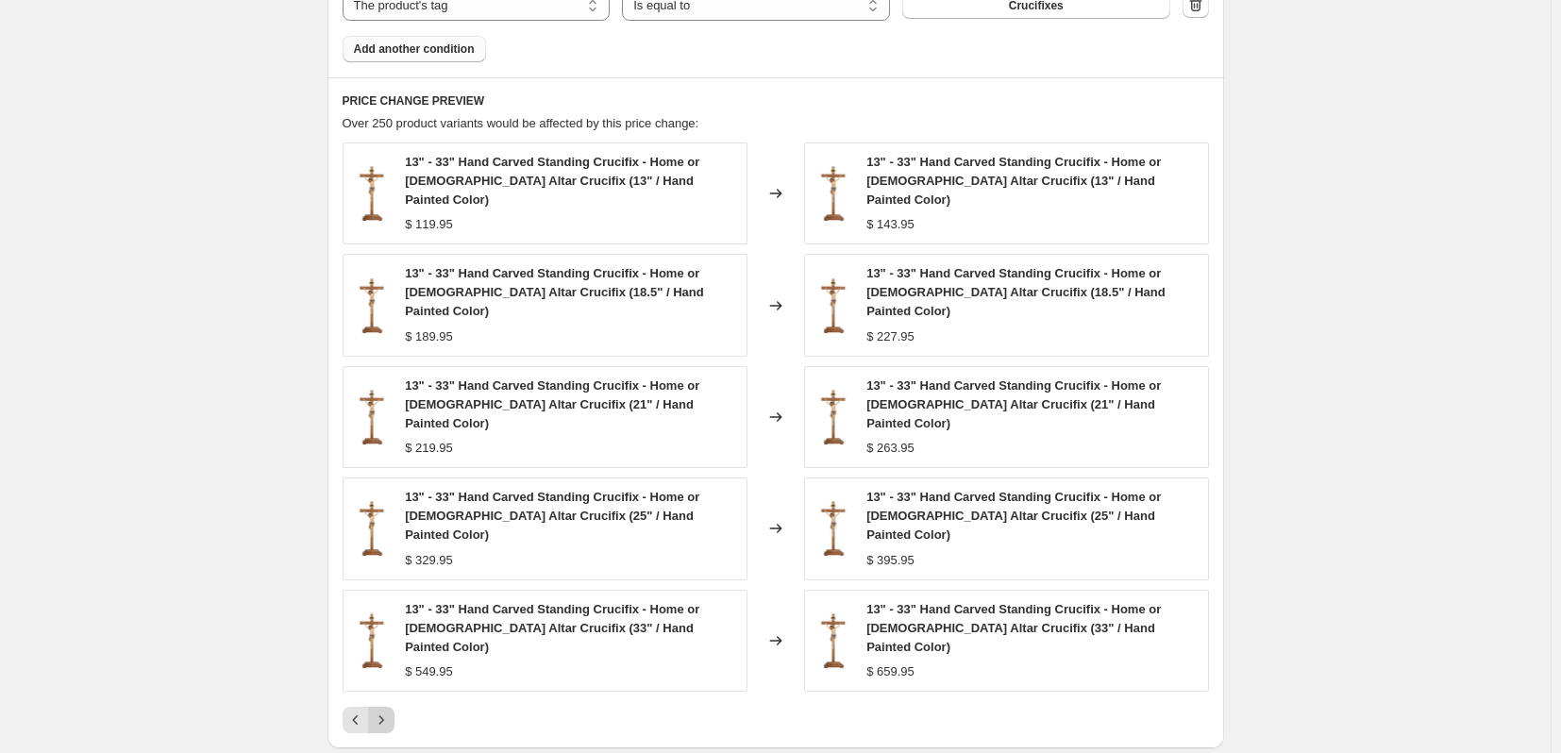
click at [391, 711] on icon "Next" at bounding box center [381, 720] width 19 height 19
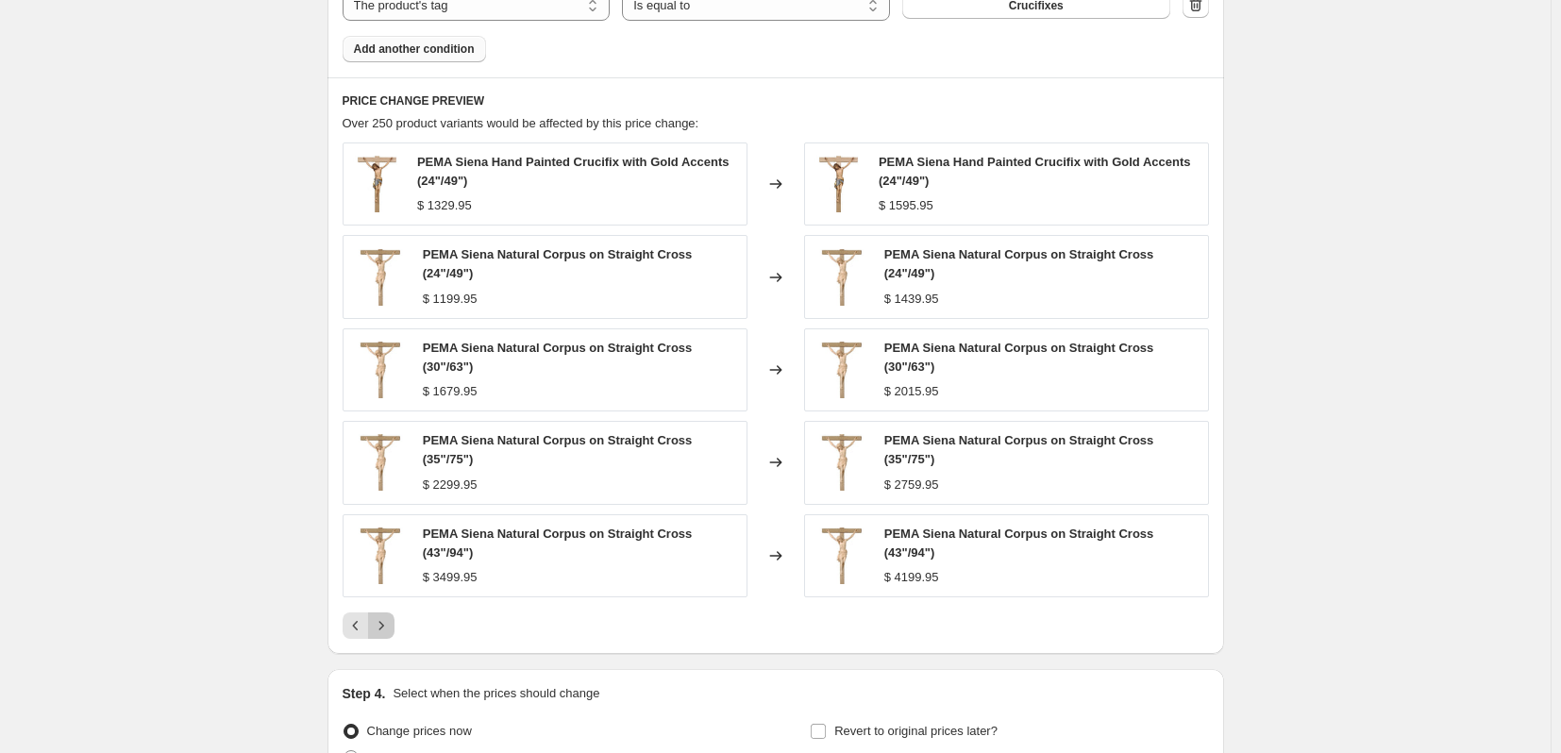
click at [391, 626] on icon "Next" at bounding box center [381, 625] width 19 height 19
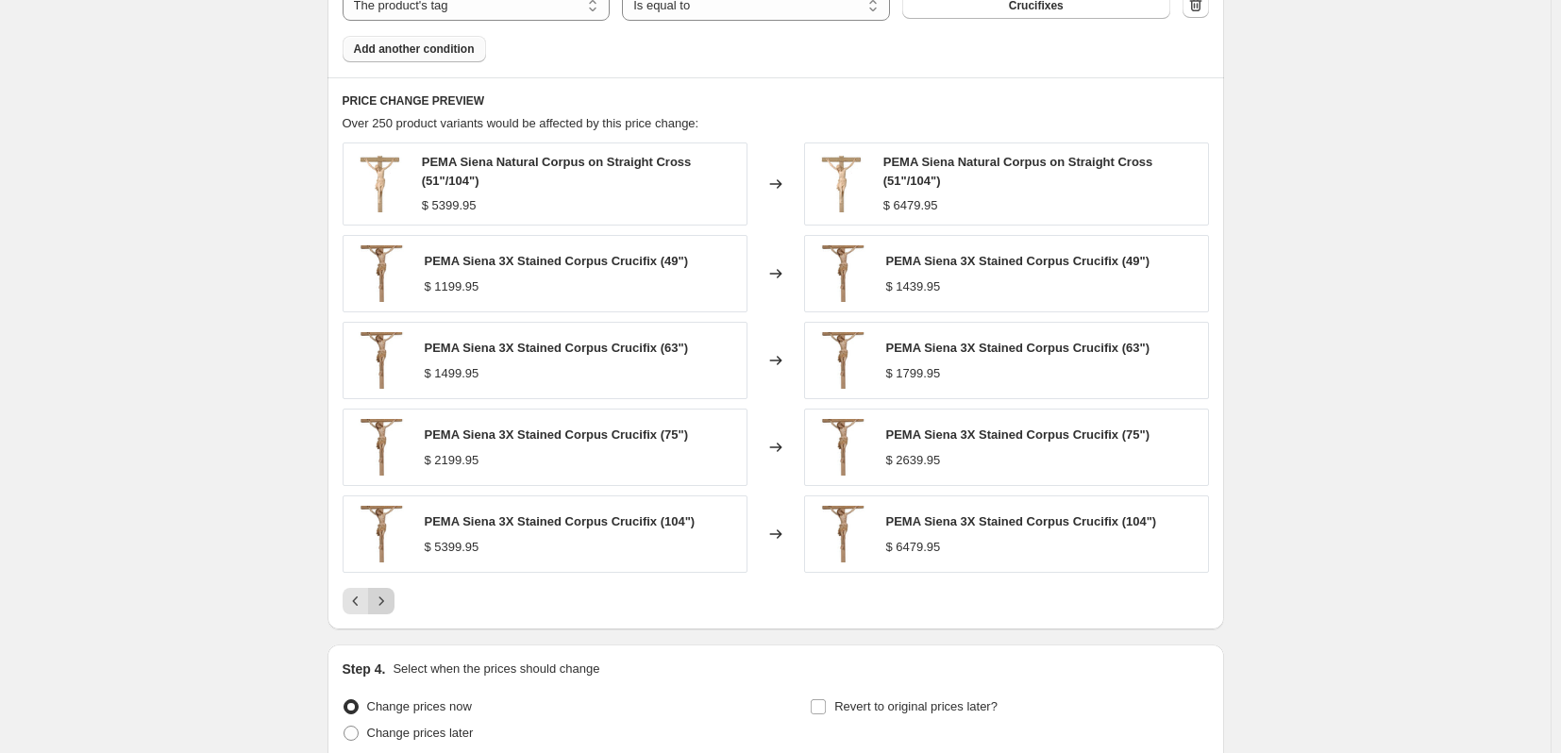
click at [391, 626] on div "PRICE CHANGE PREVIEW Over 250 product variants would be affected by this price …" at bounding box center [776, 353] width 897 height 553
click at [381, 606] on icon "Next" at bounding box center [381, 601] width 19 height 19
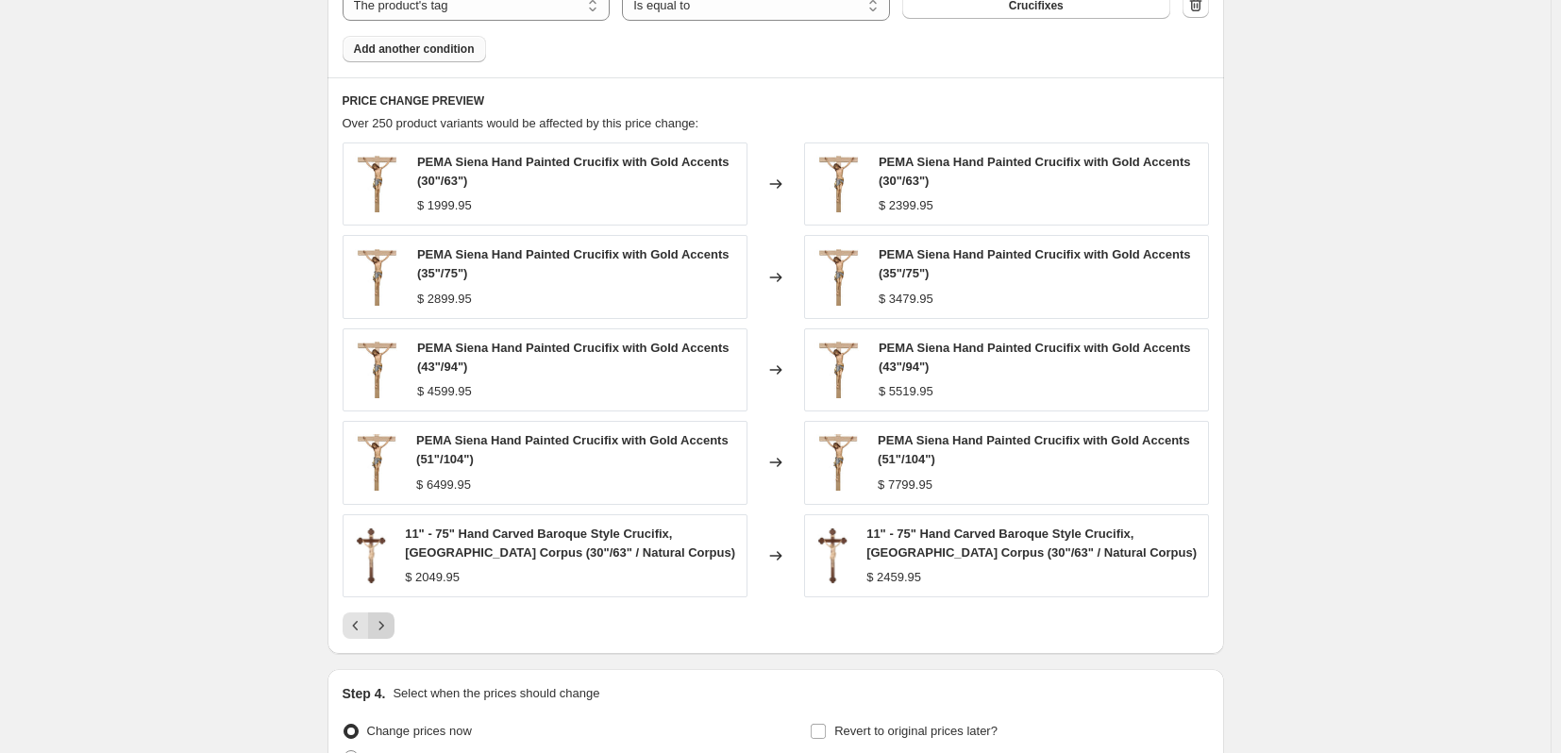
click at [388, 630] on icon "Next" at bounding box center [381, 625] width 19 height 19
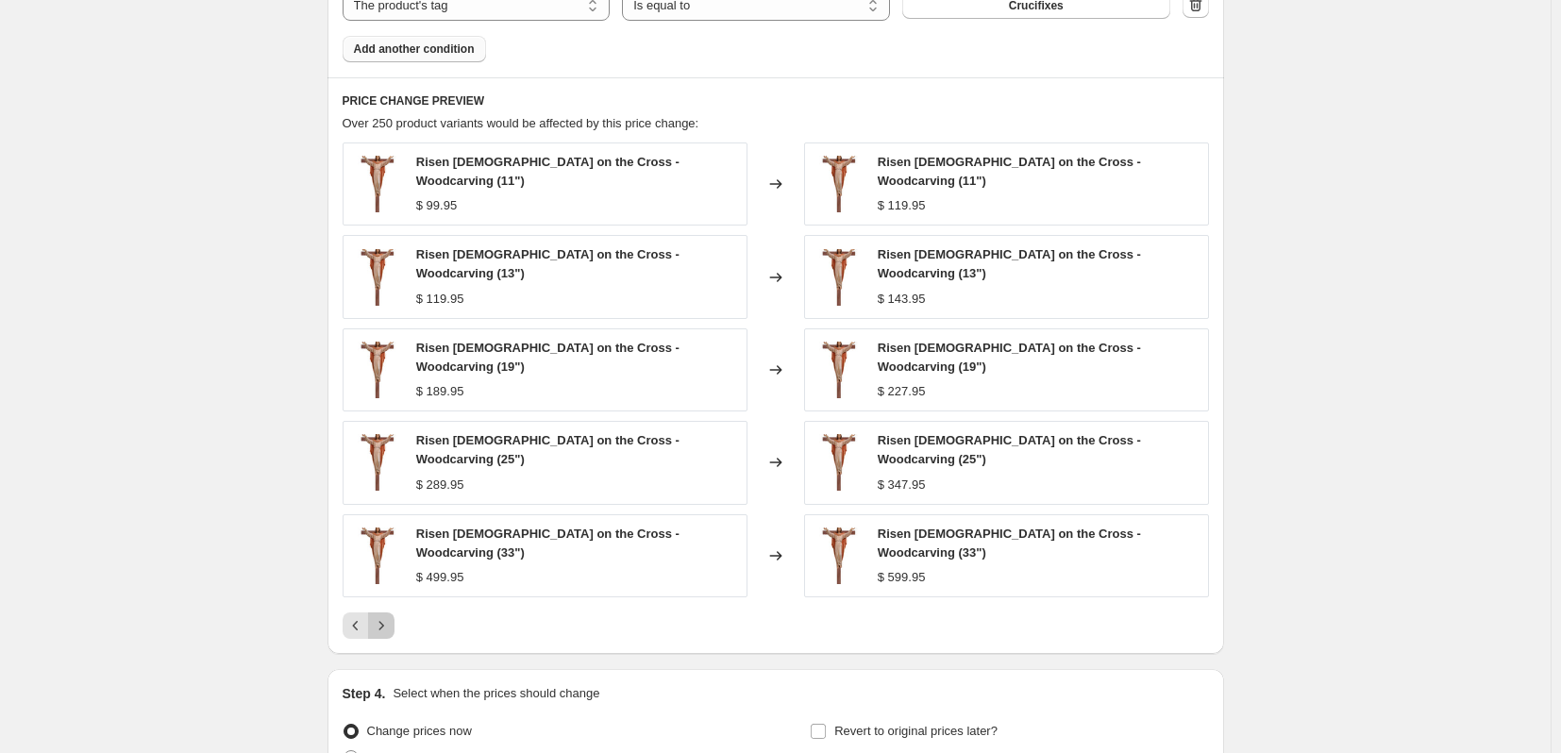
click at [391, 616] on icon "Next" at bounding box center [381, 625] width 19 height 19
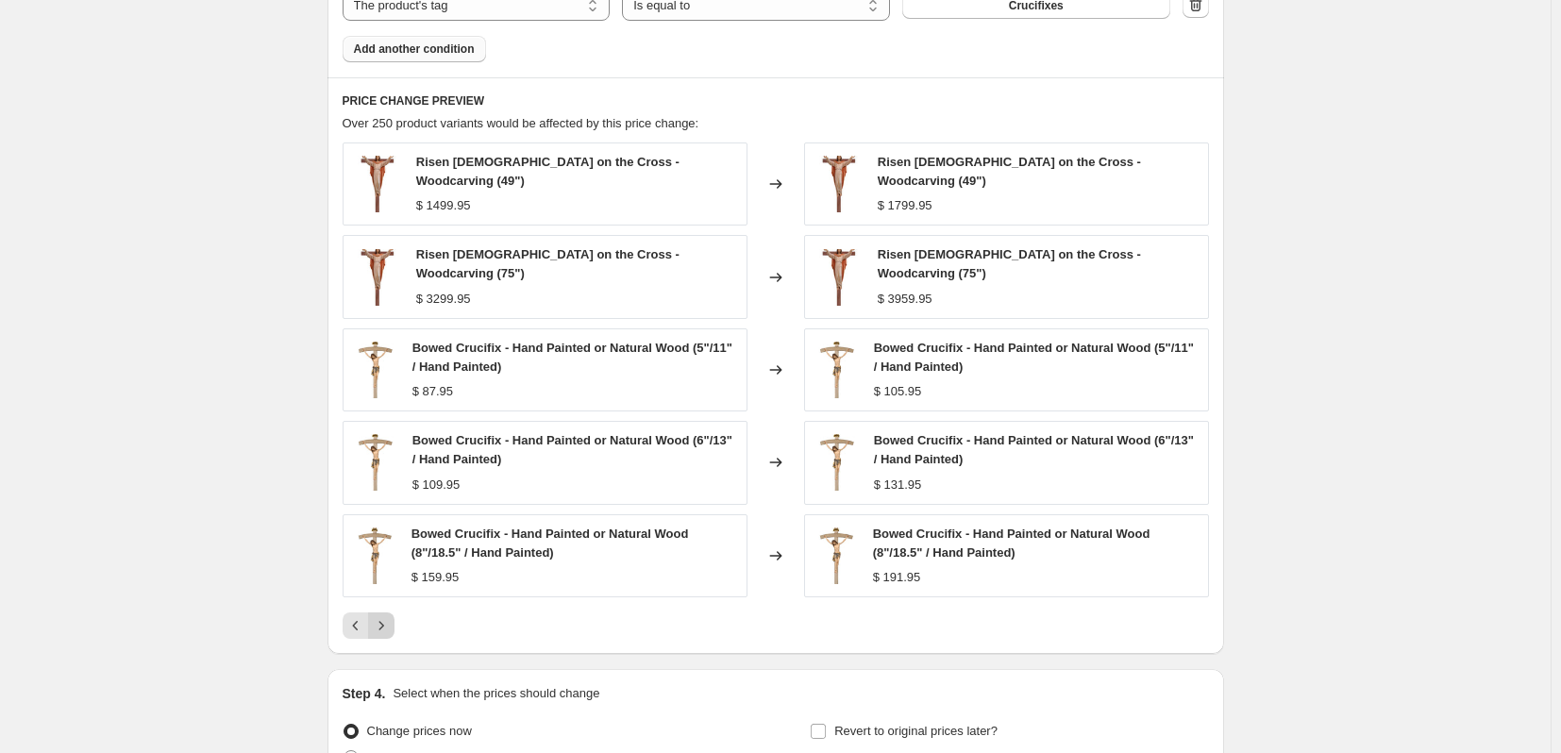
click at [391, 600] on div "Risen [DEMOGRAPHIC_DATA] on the Cross - Woodcarving (49") $ 1499.95 Changed to …" at bounding box center [776, 391] width 867 height 497
click at [391, 619] on icon "Next" at bounding box center [381, 625] width 19 height 19
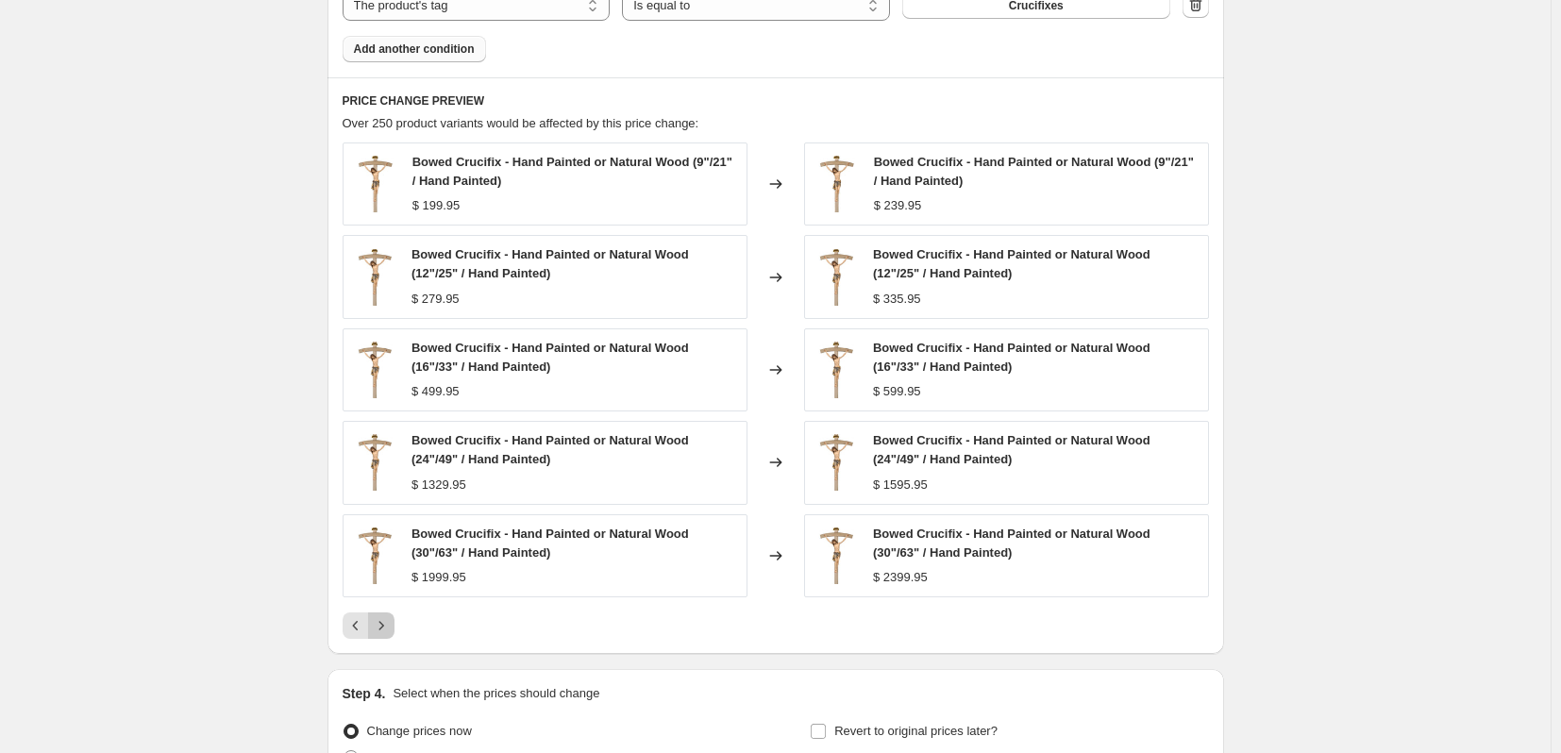
click at [391, 621] on icon "Next" at bounding box center [381, 625] width 19 height 19
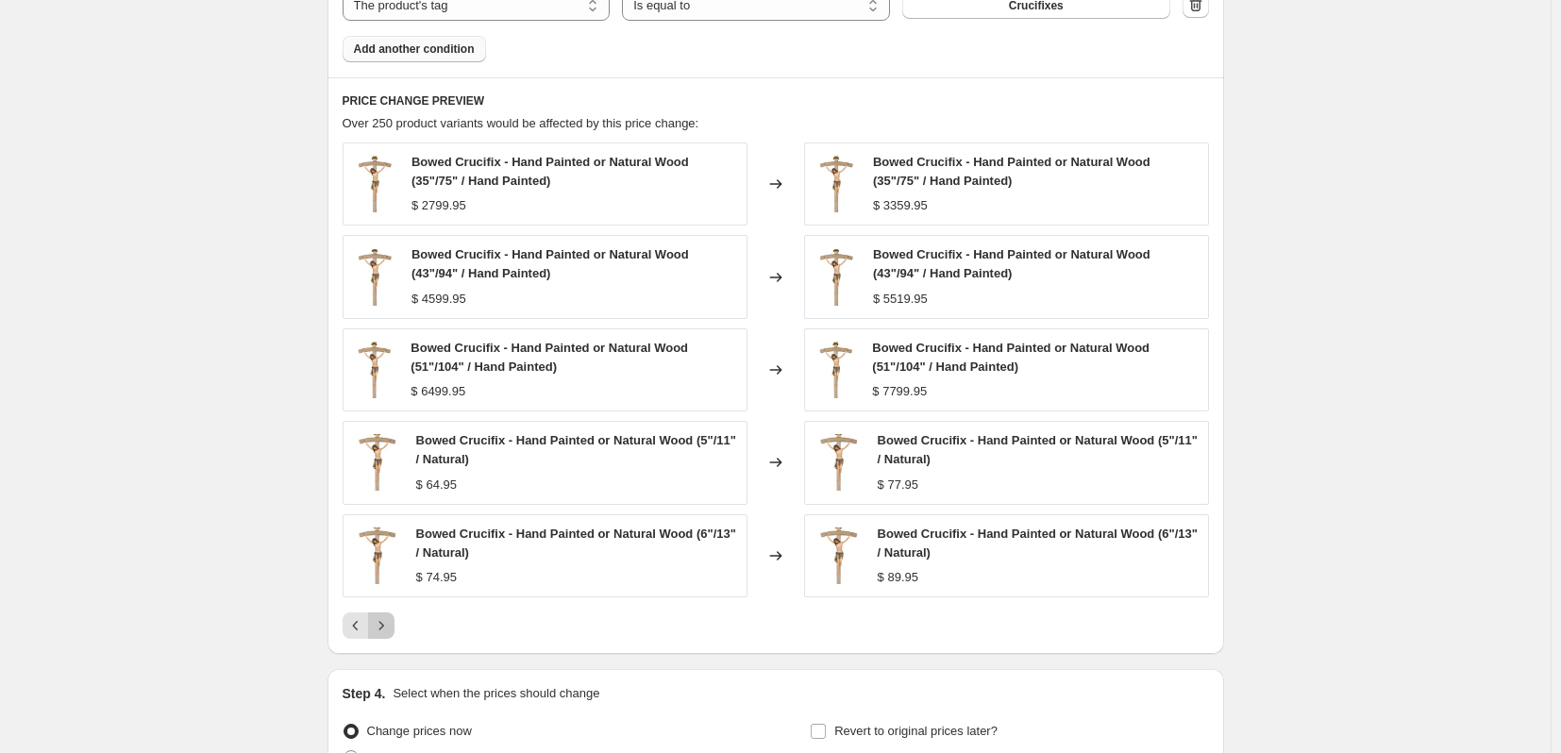
click at [391, 626] on icon "Next" at bounding box center [381, 625] width 19 height 19
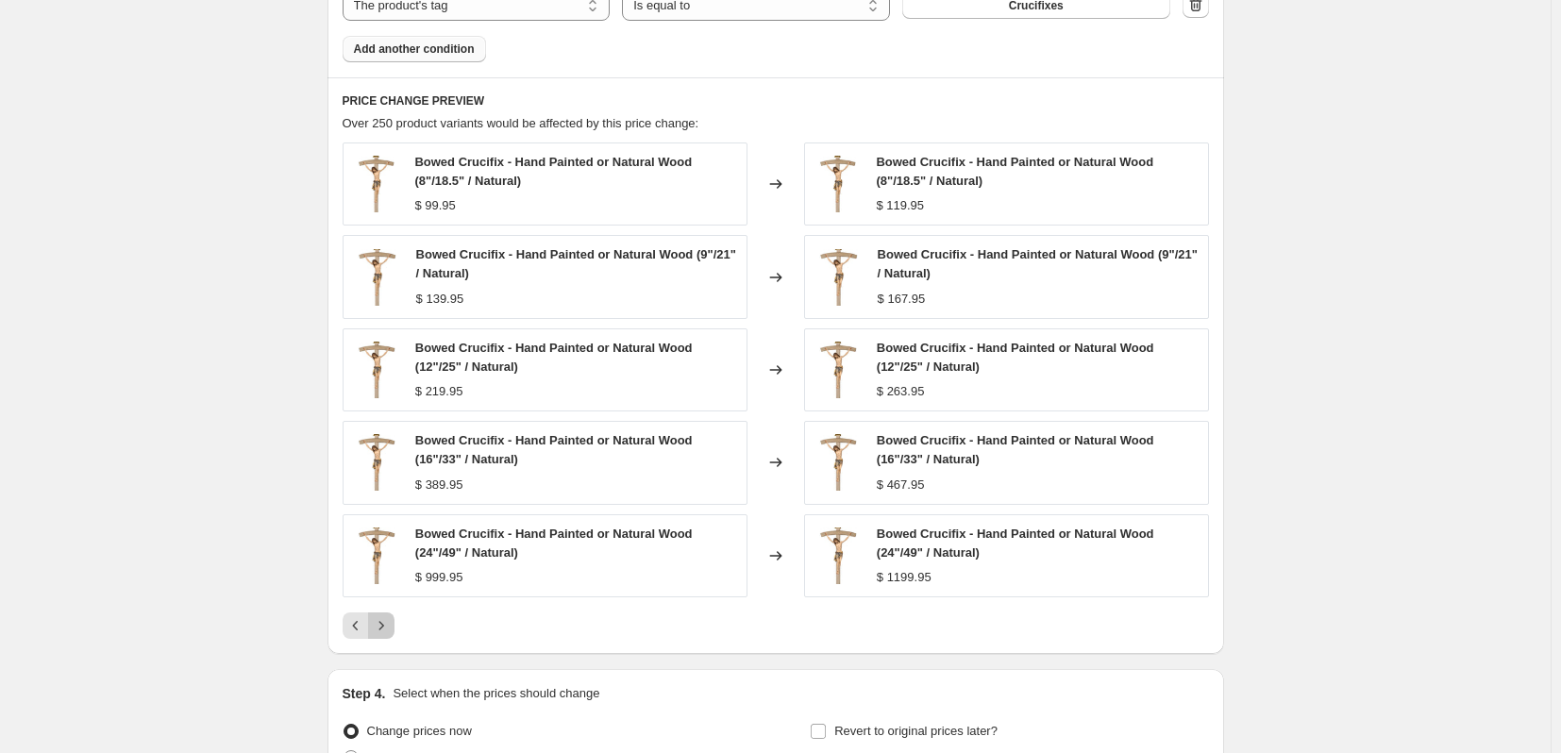
click at [391, 626] on icon "Next" at bounding box center [381, 625] width 19 height 19
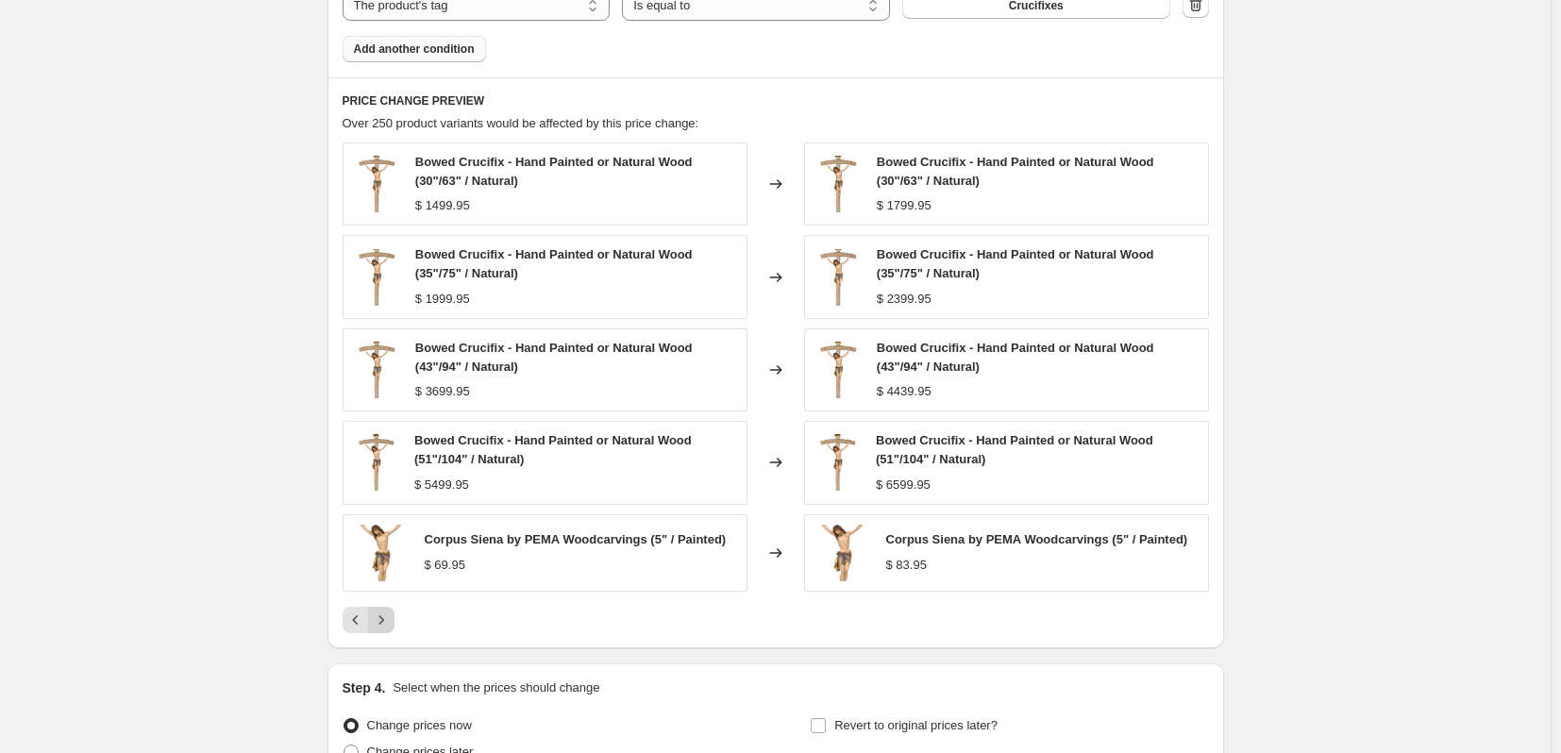
click at [391, 626] on icon "Next" at bounding box center [381, 620] width 19 height 19
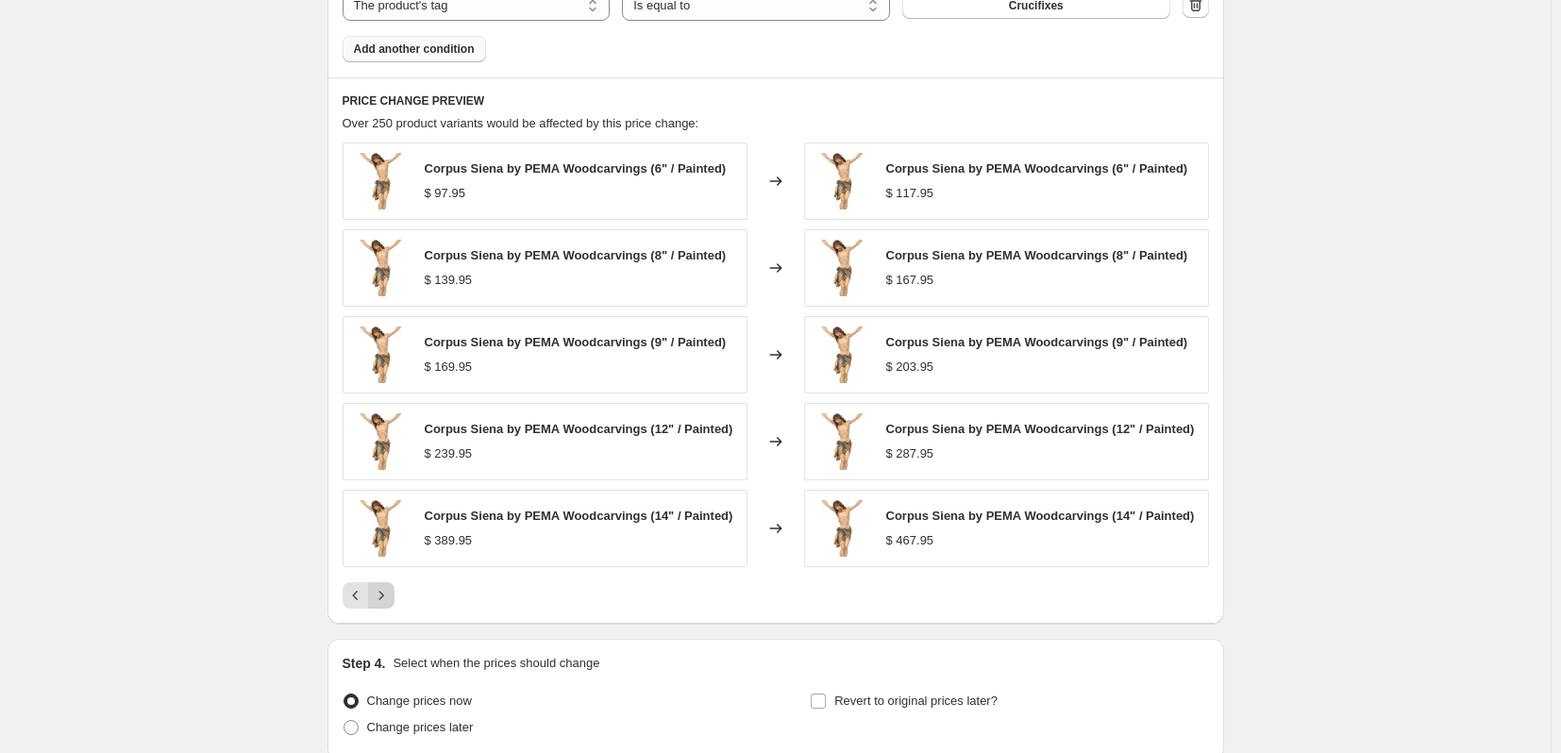
click at [391, 601] on icon "Next" at bounding box center [381, 595] width 19 height 19
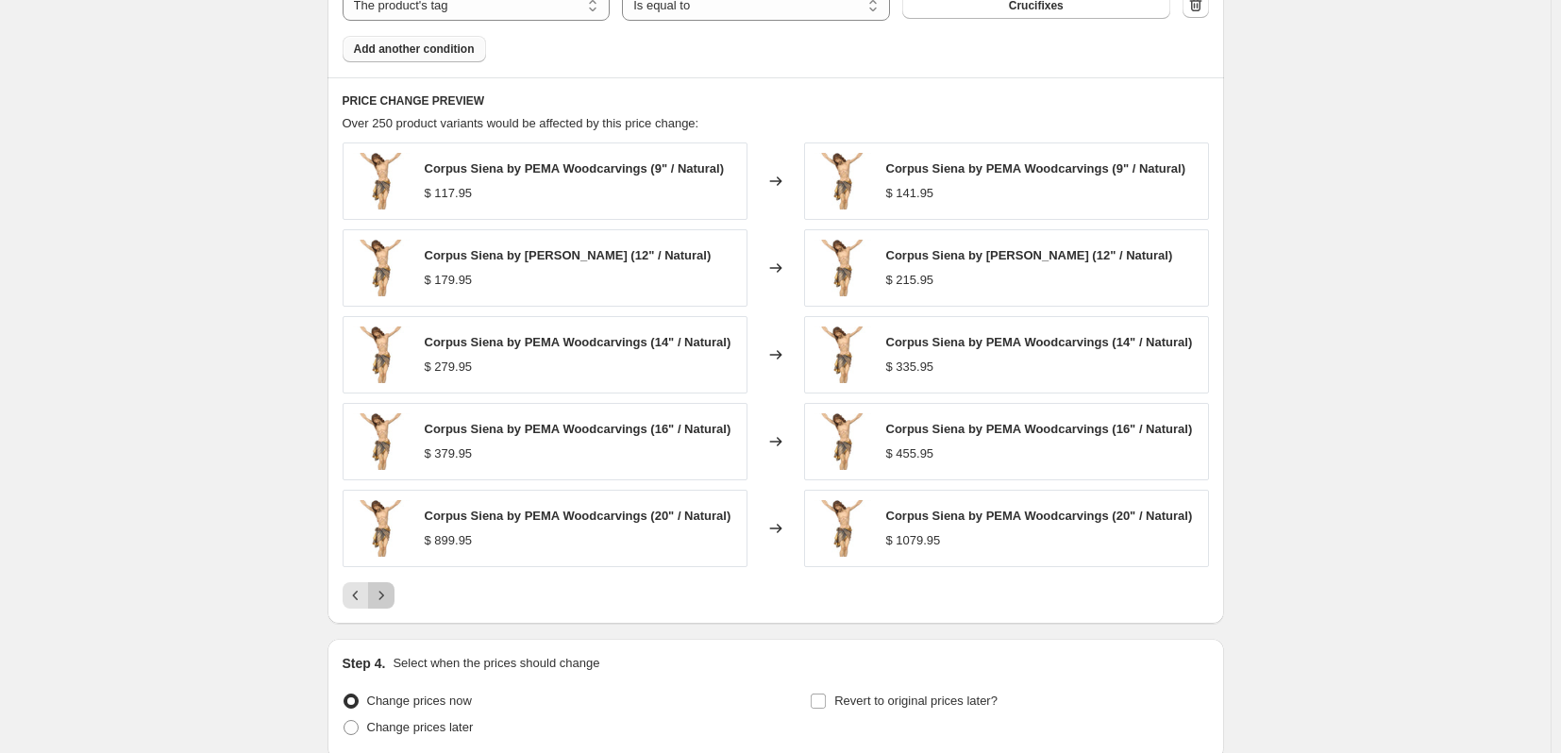
click at [391, 601] on icon "Next" at bounding box center [381, 595] width 19 height 19
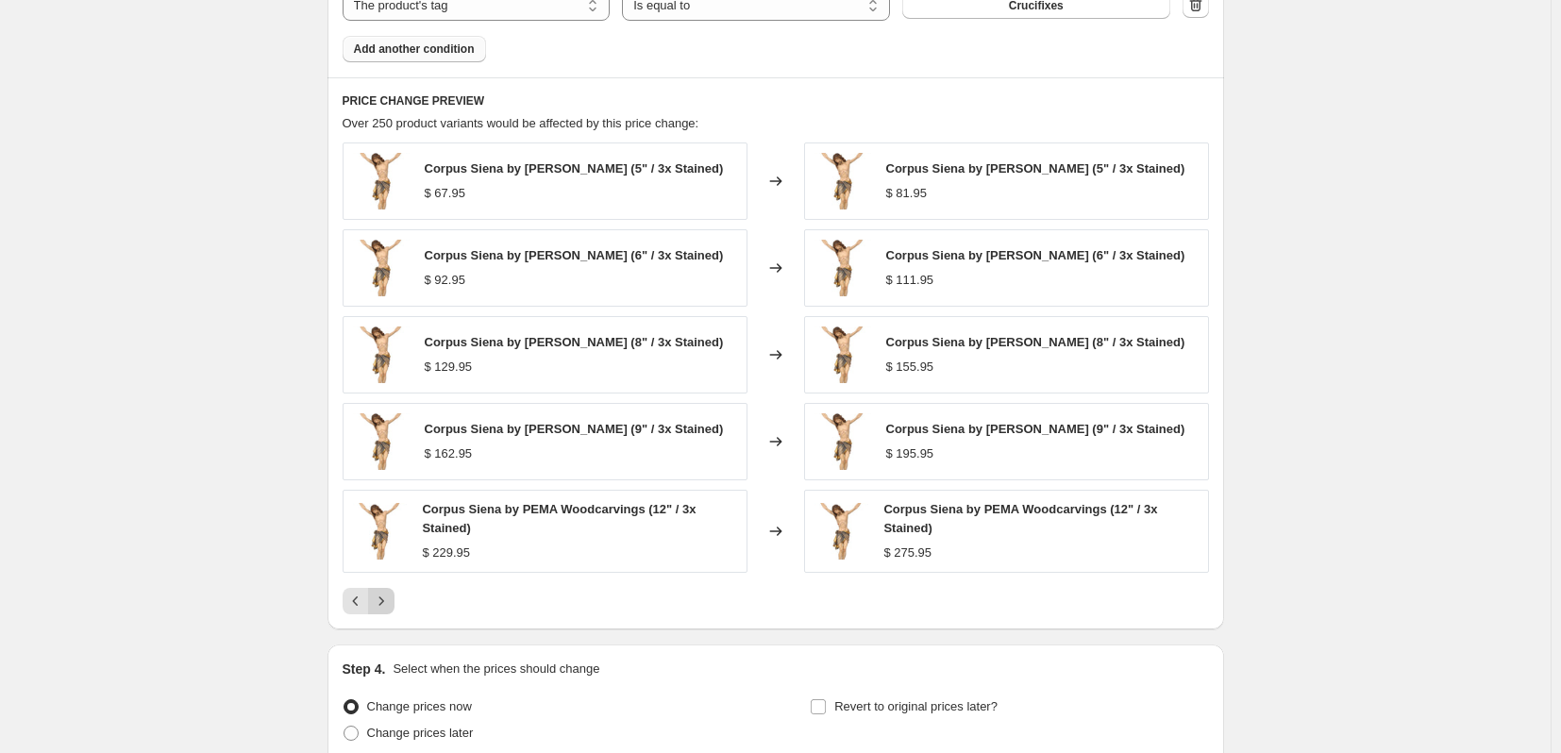
click at [392, 601] on div "Corpus Siena by PEMA Woodcarvings (5" / 3x Stained) $ 67.95 Changed to [GEOGRAP…" at bounding box center [776, 379] width 867 height 472
click at [389, 611] on icon "Next" at bounding box center [381, 601] width 19 height 19
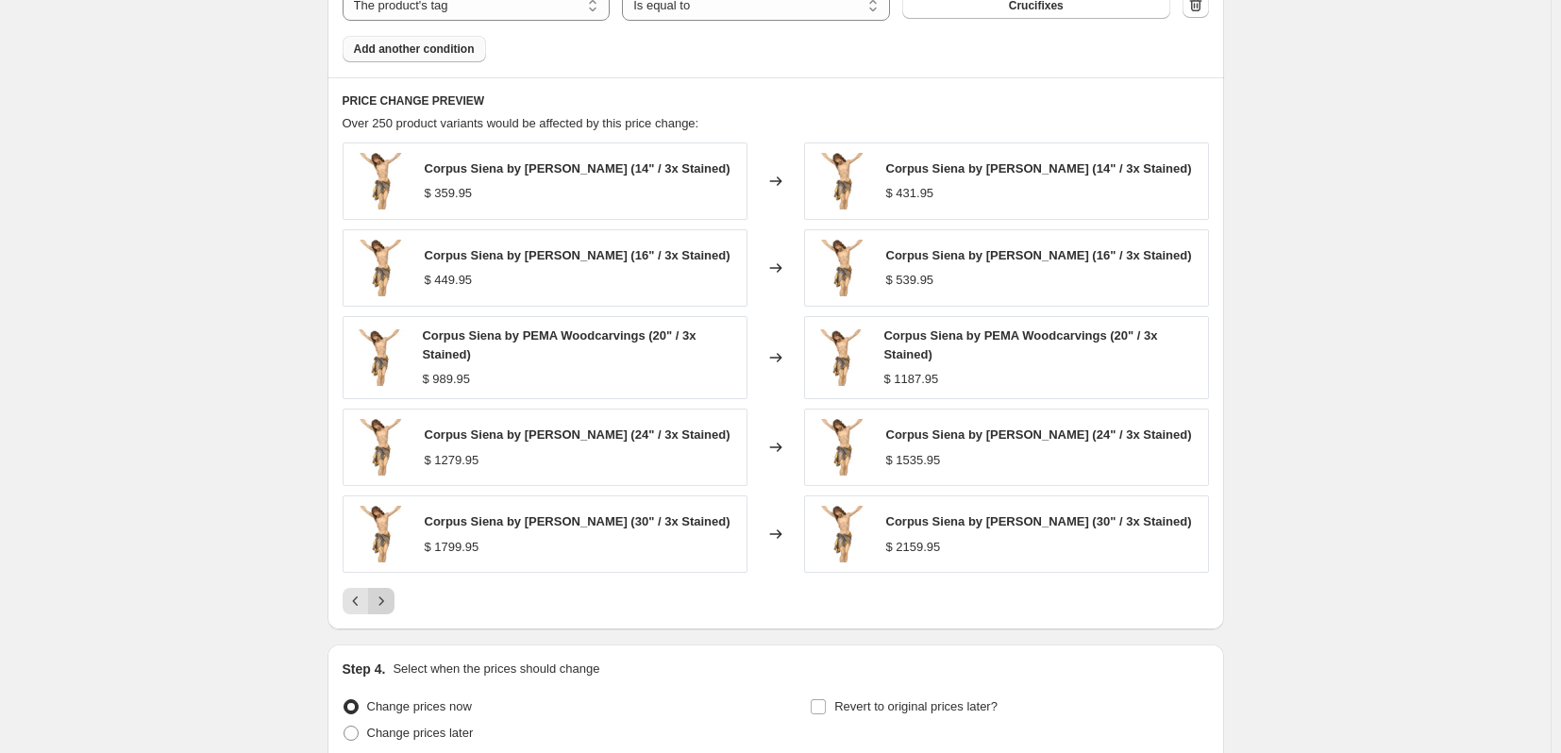
click at [387, 611] on icon "Next" at bounding box center [381, 601] width 19 height 19
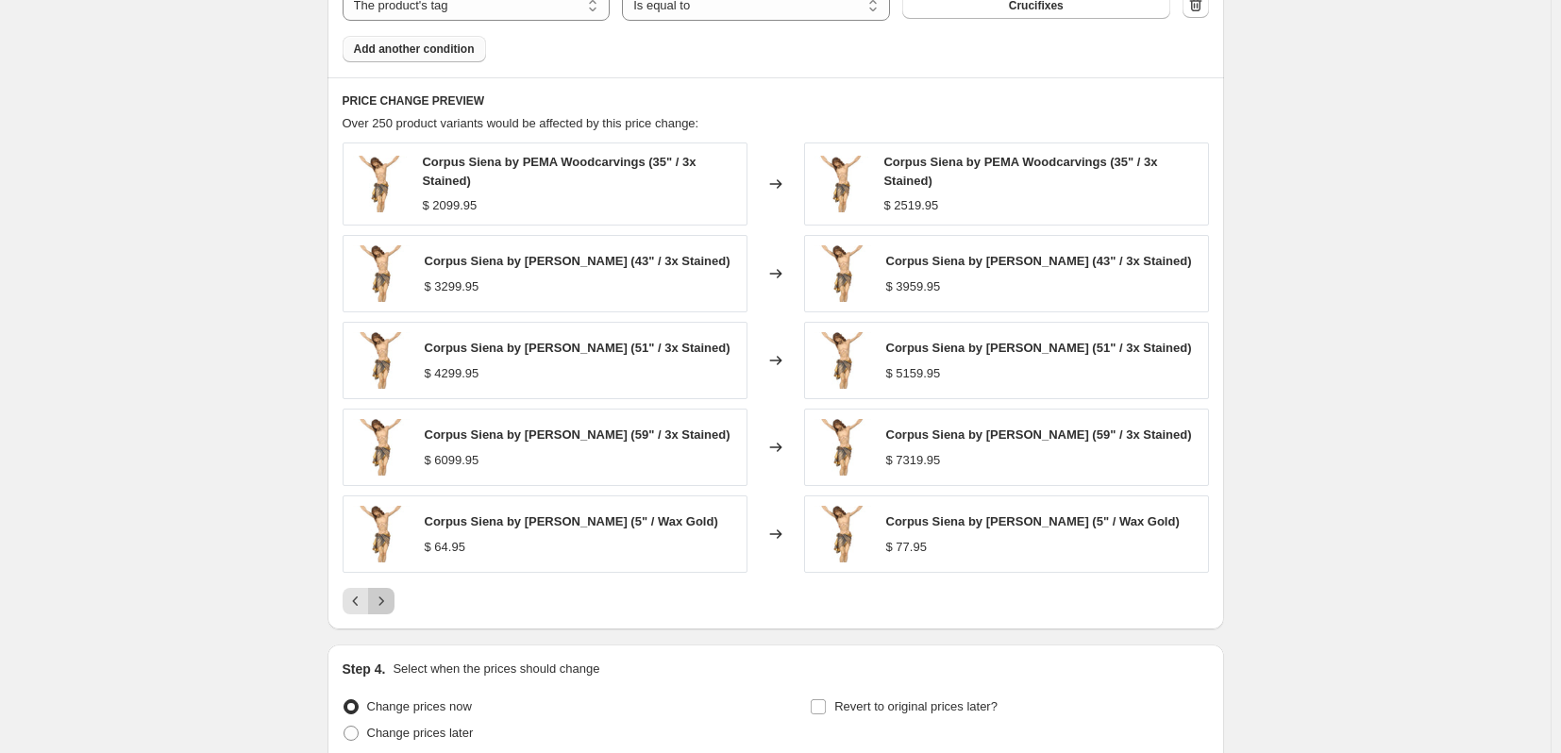
click at [383, 606] on icon "Next" at bounding box center [381, 602] width 5 height 8
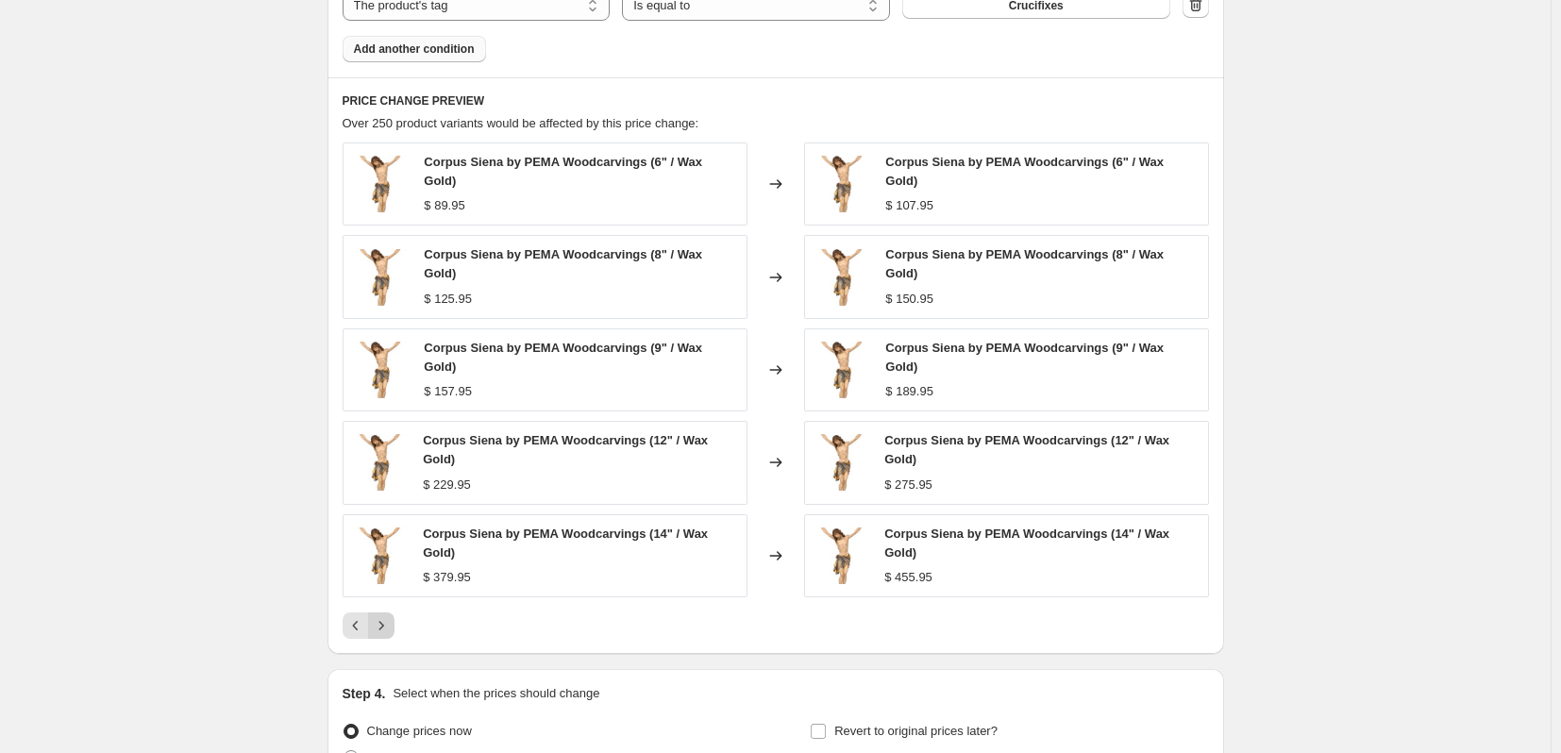
click at [387, 622] on div "PRICE CHANGE PREVIEW Over 250 product variants would be affected by this price …" at bounding box center [776, 365] width 897 height 577
click at [391, 616] on icon "Next" at bounding box center [381, 625] width 19 height 19
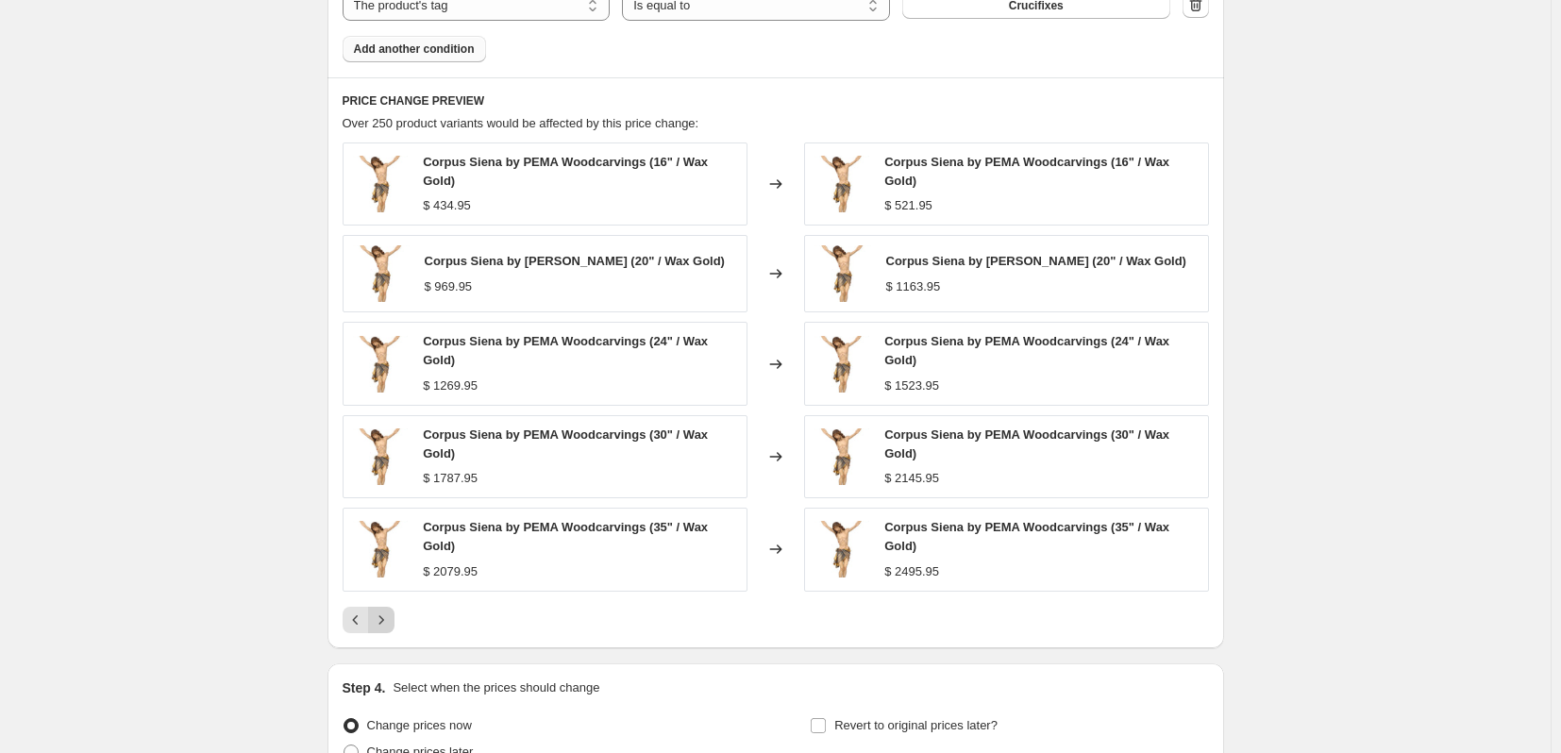
click at [384, 627] on icon "Next" at bounding box center [381, 620] width 19 height 19
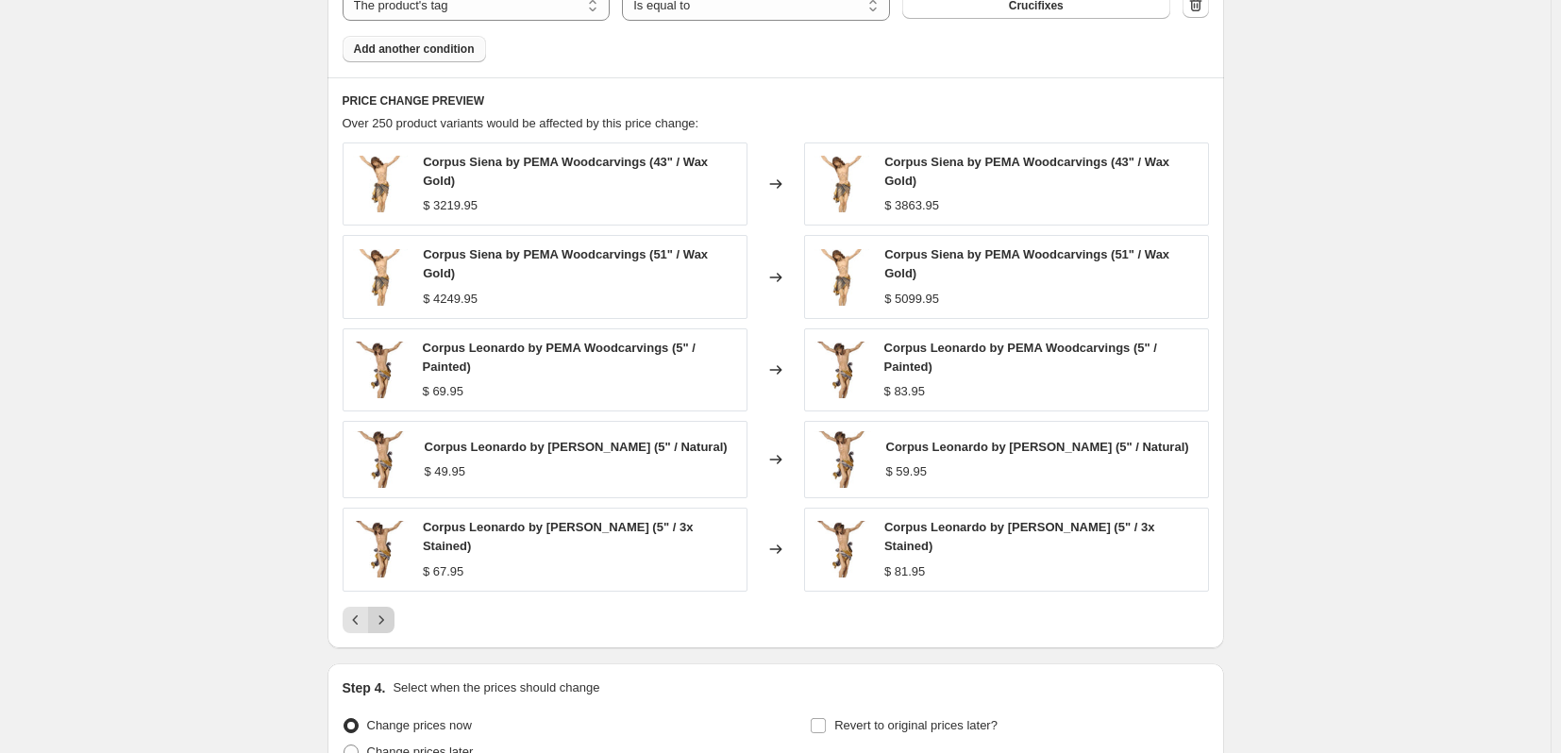
click at [384, 627] on icon "Next" at bounding box center [381, 620] width 19 height 19
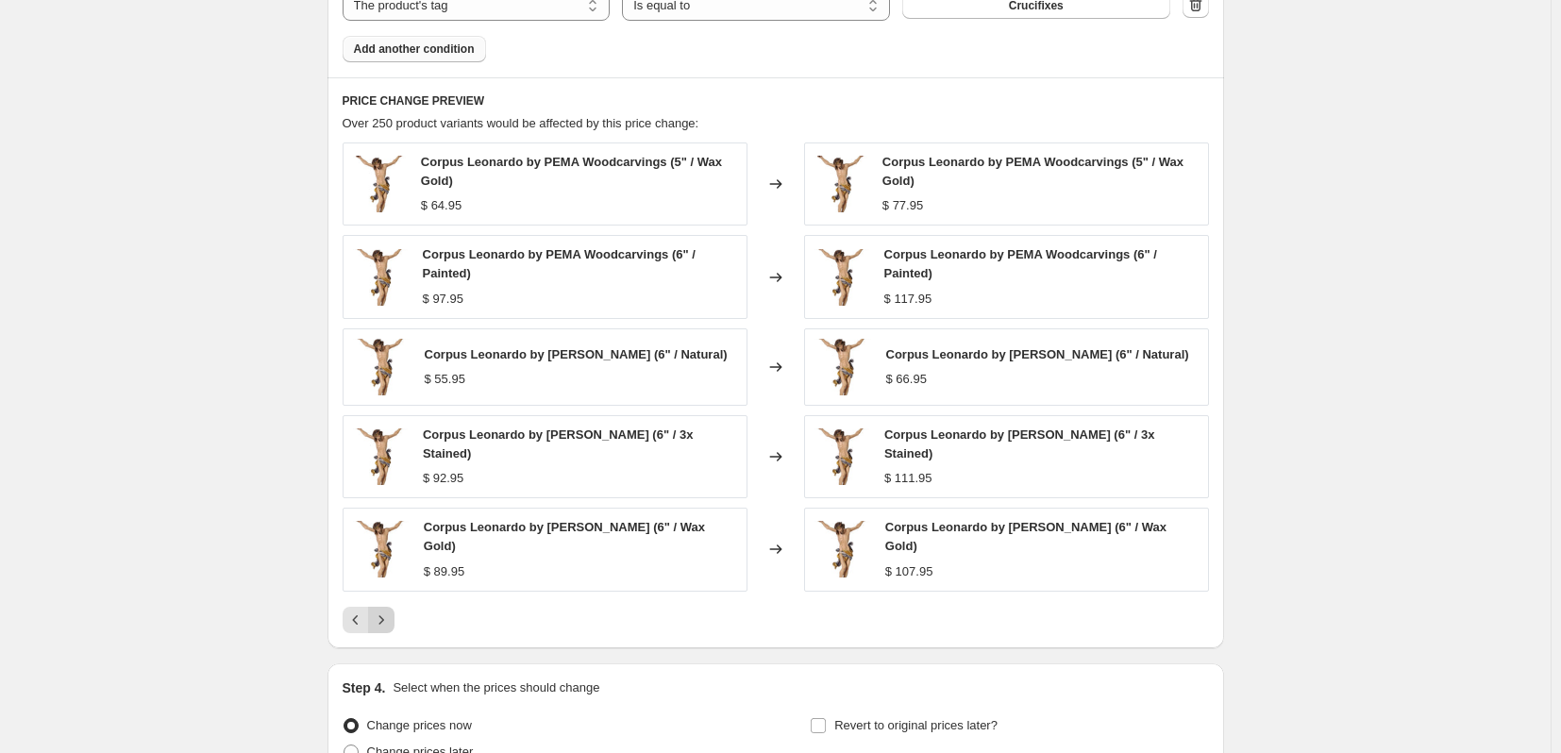
click at [384, 627] on icon "Next" at bounding box center [381, 620] width 19 height 19
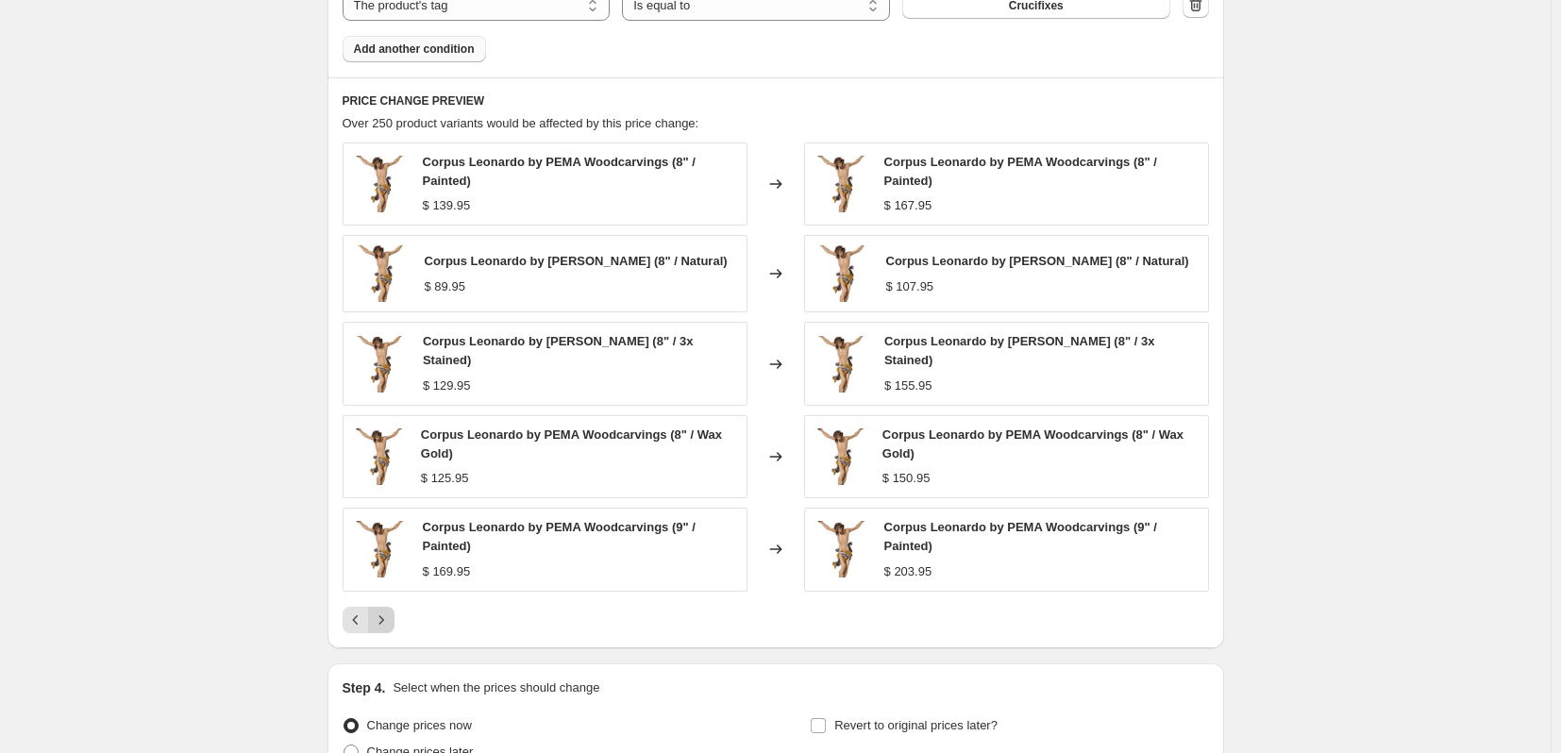
click at [384, 627] on icon "Next" at bounding box center [381, 620] width 19 height 19
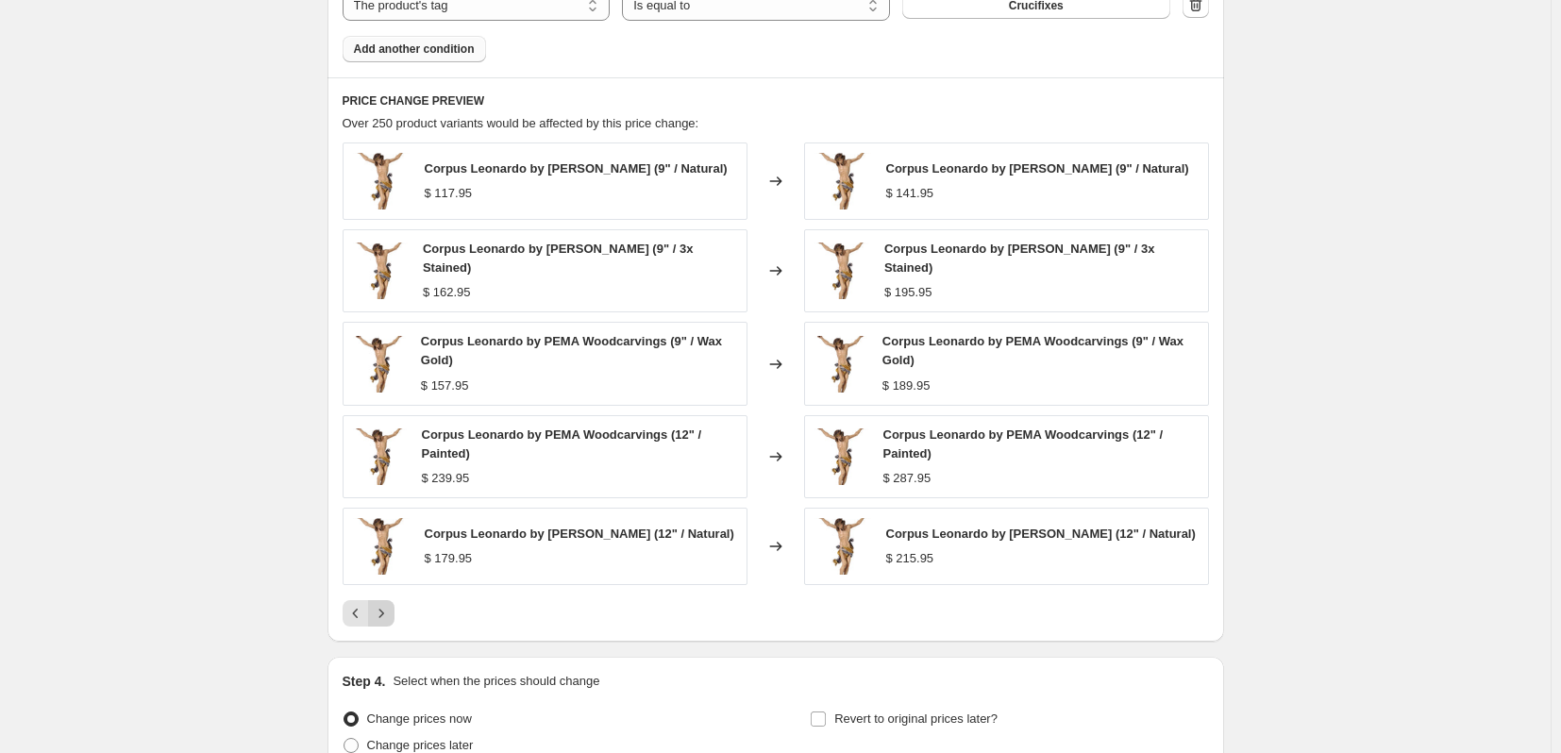
click at [384, 623] on icon "Next" at bounding box center [381, 613] width 19 height 19
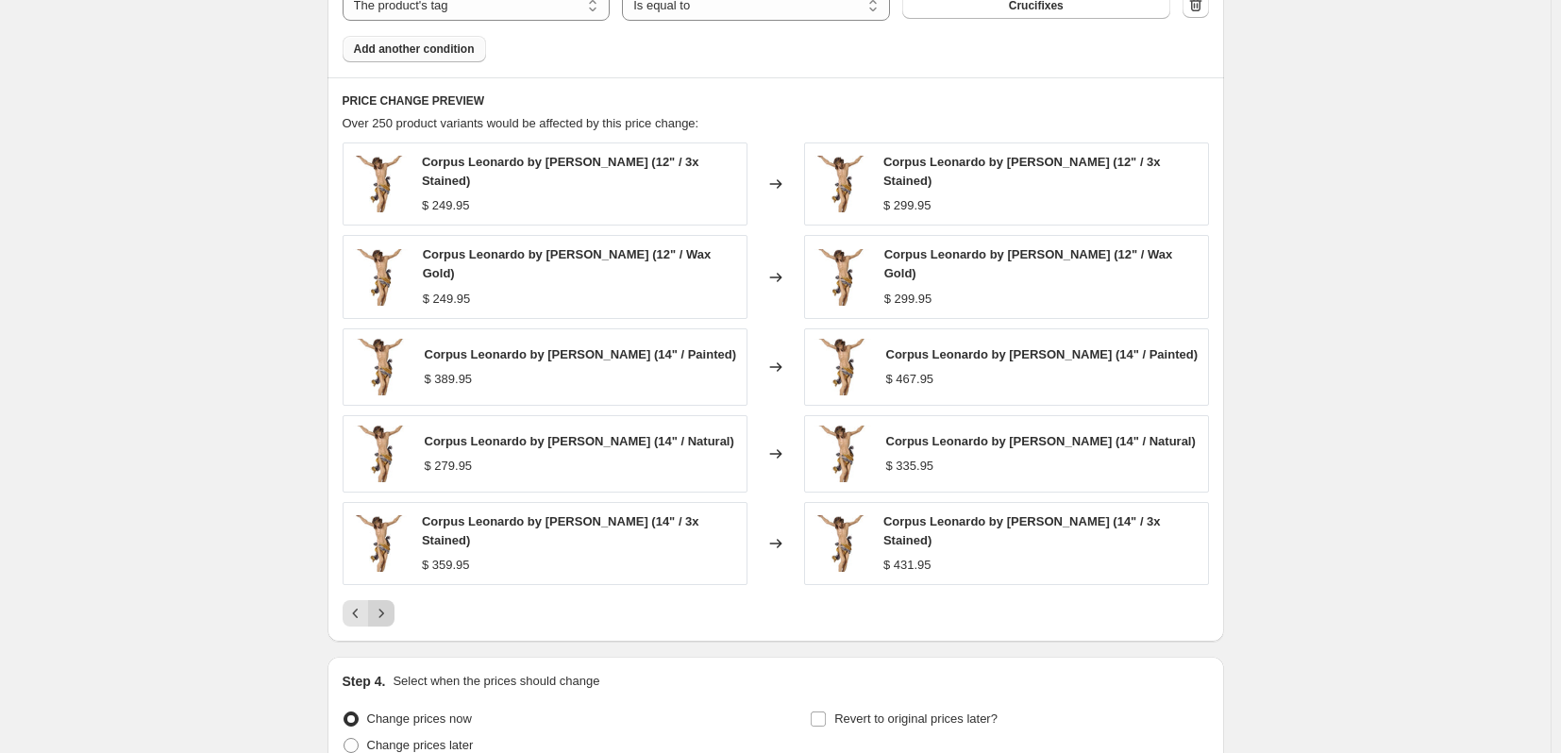
click at [384, 623] on icon "Next" at bounding box center [381, 613] width 19 height 19
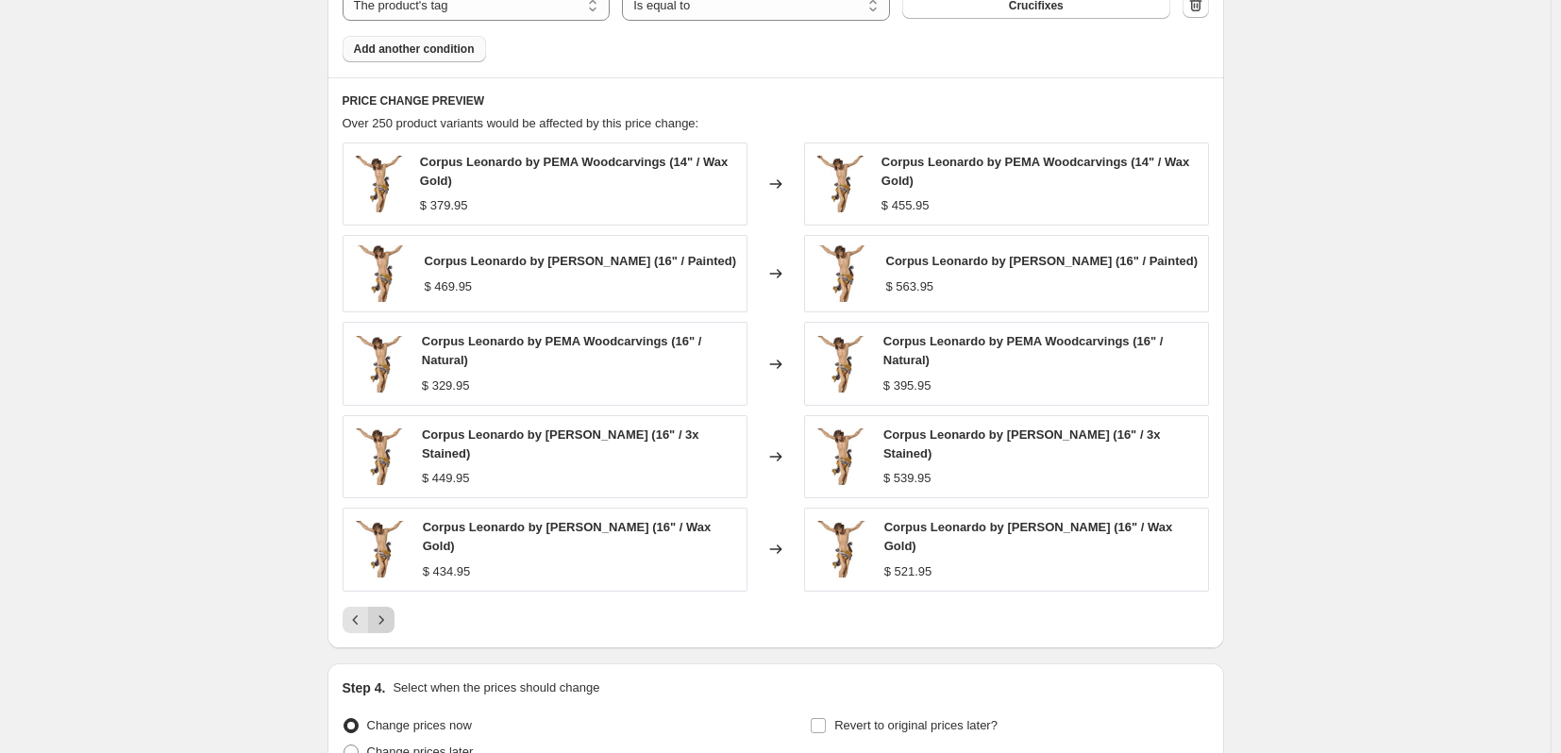
click at [384, 627] on icon "Next" at bounding box center [381, 620] width 19 height 19
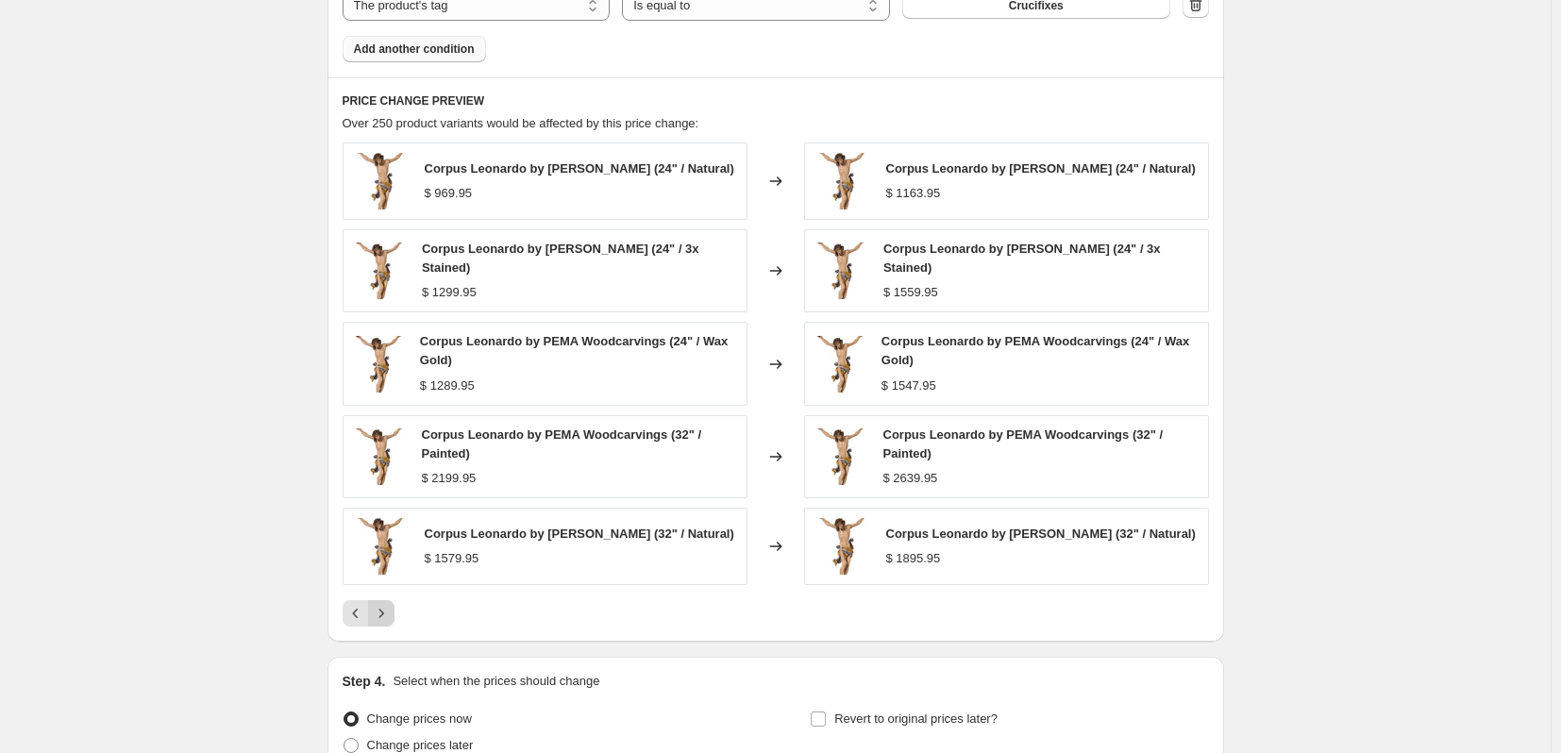
click at [384, 623] on icon "Next" at bounding box center [381, 613] width 19 height 19
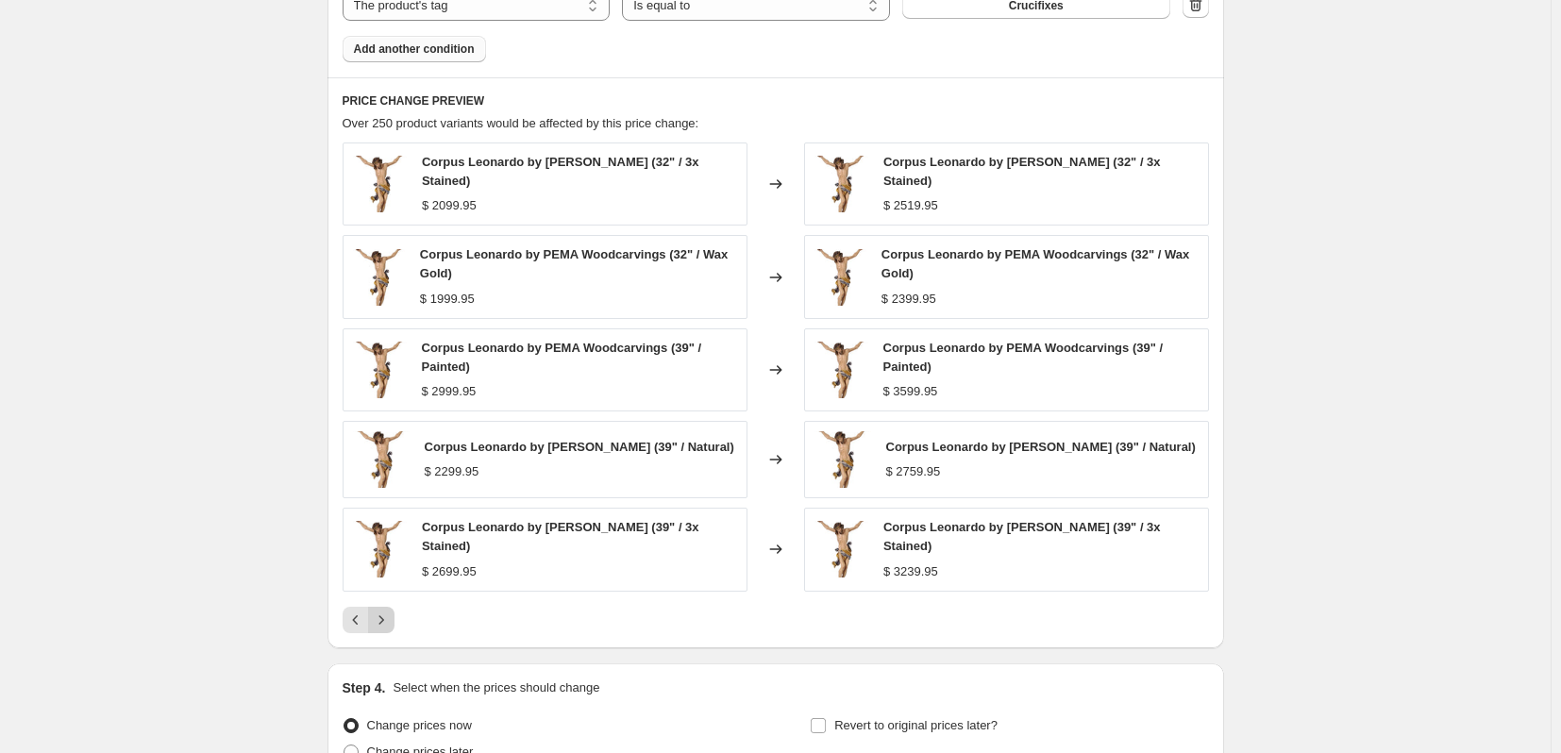
click at [384, 627] on icon "Next" at bounding box center [381, 620] width 19 height 19
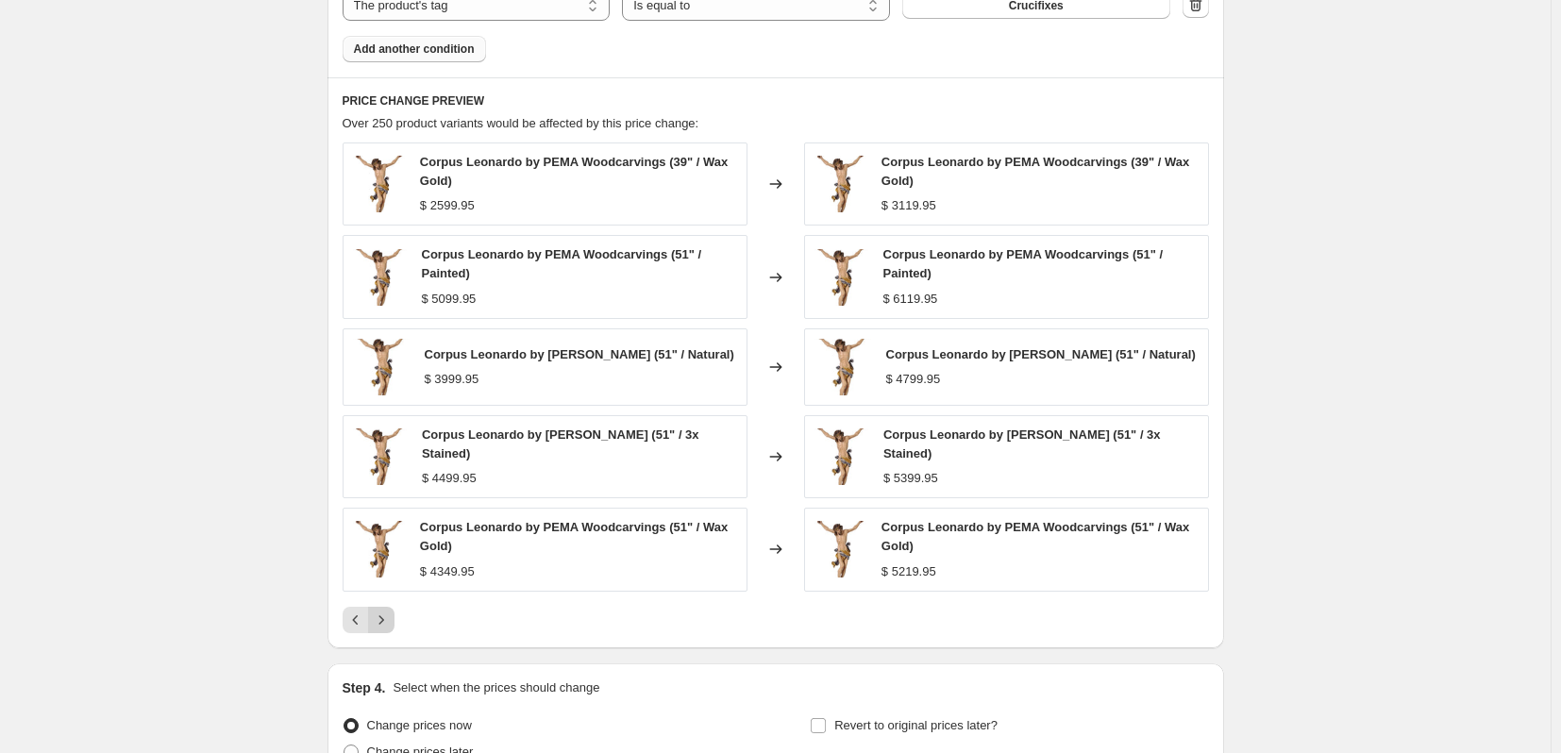
click at [384, 627] on icon "Next" at bounding box center [381, 620] width 19 height 19
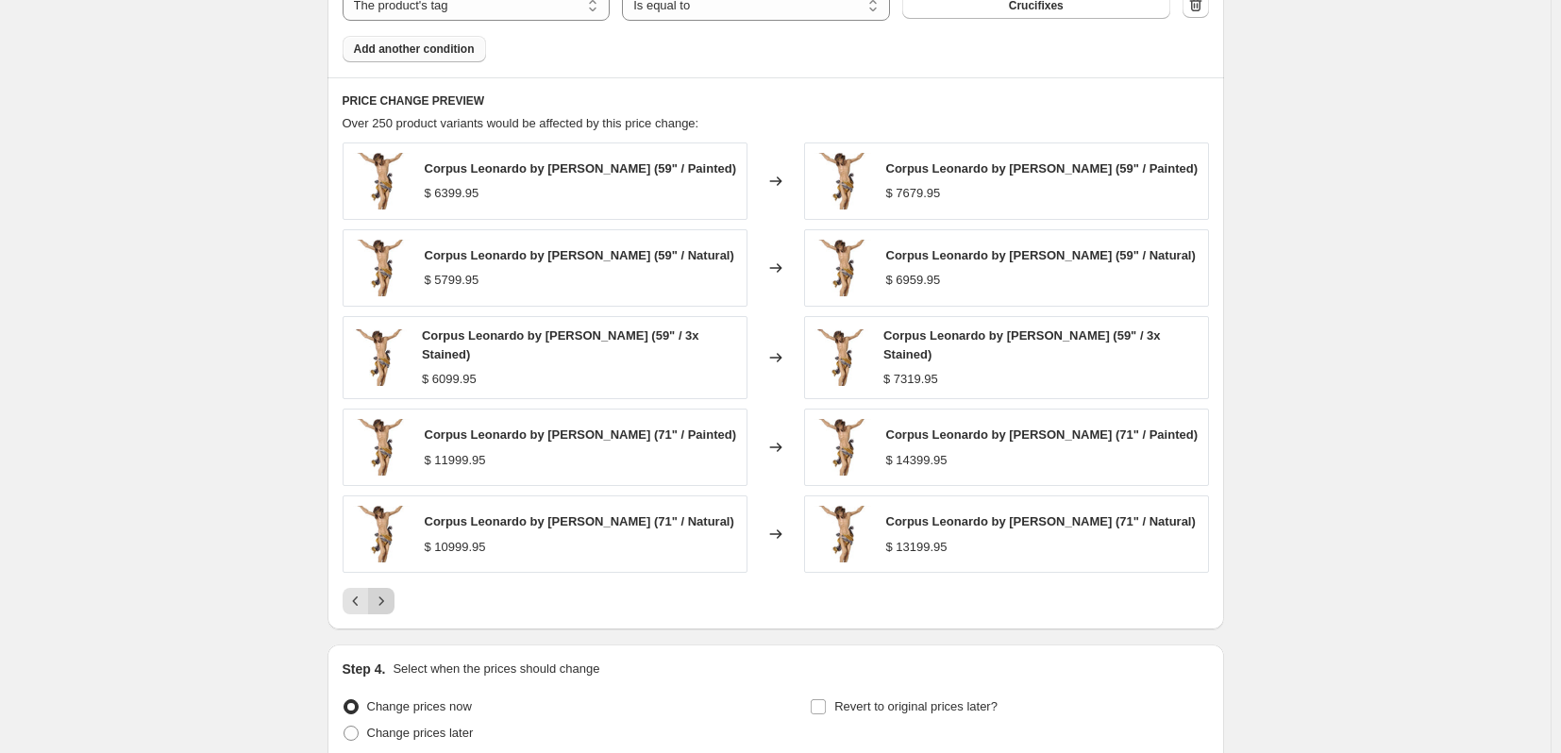
click at [384, 611] on icon "Next" at bounding box center [381, 601] width 19 height 19
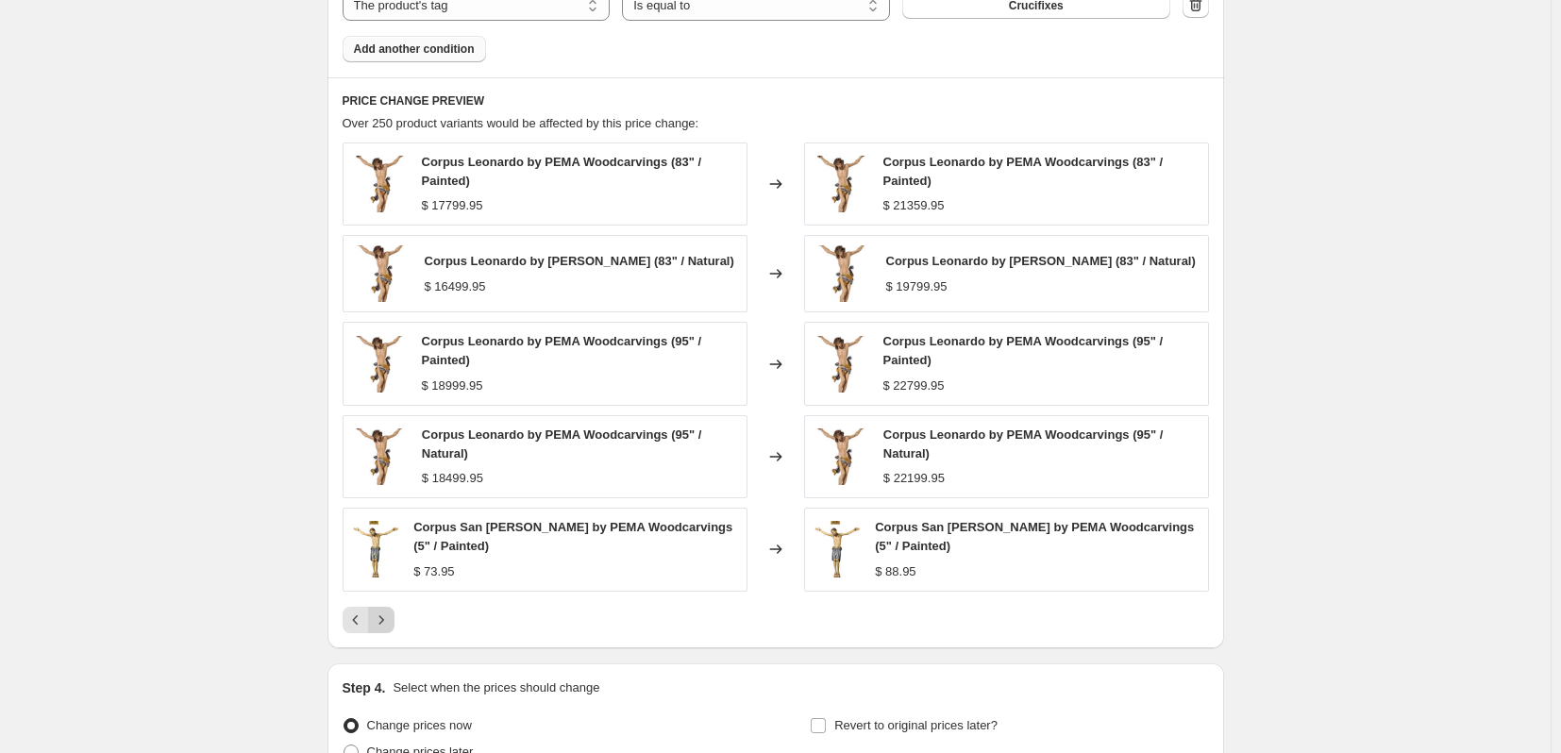
click at [384, 627] on icon "Next" at bounding box center [381, 620] width 19 height 19
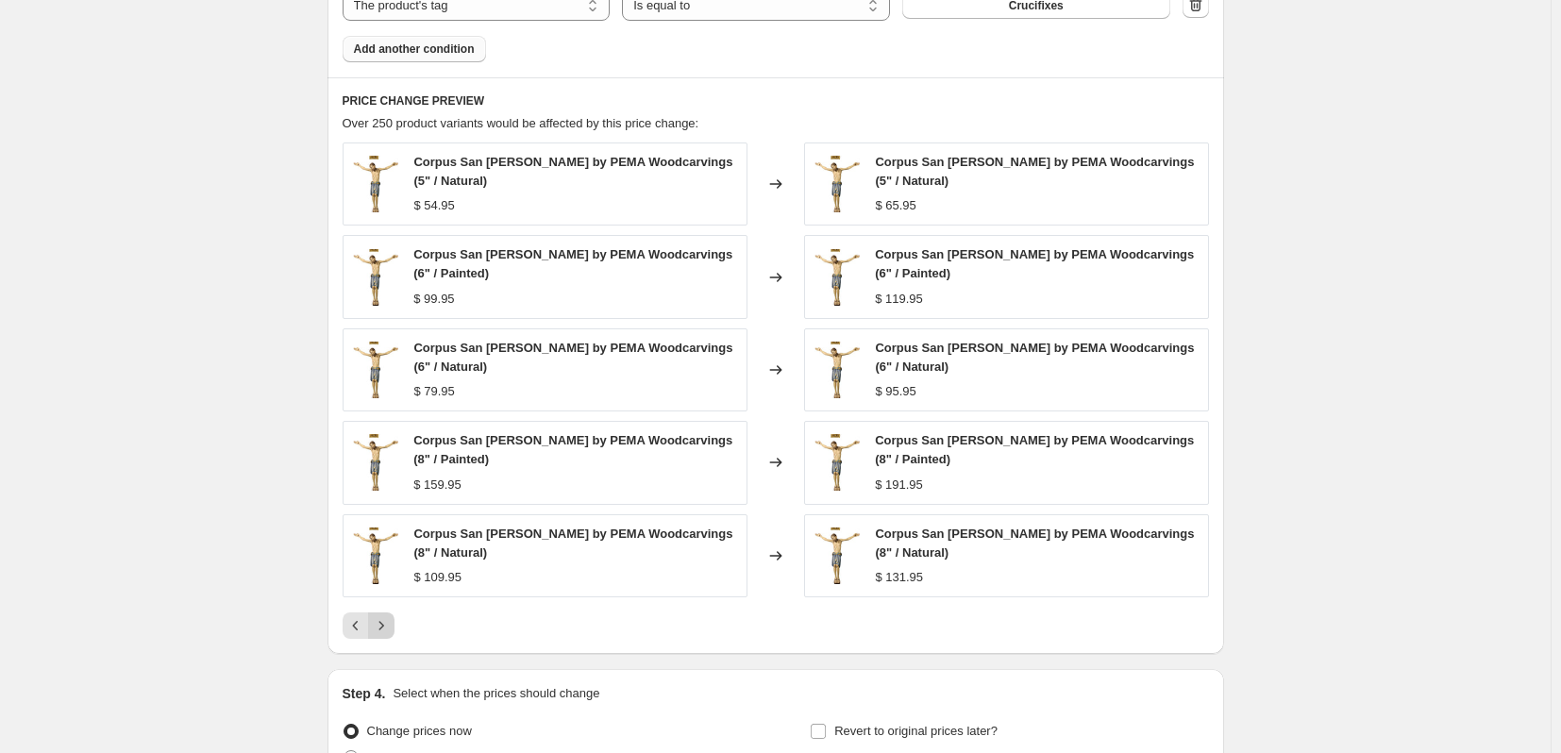
click at [384, 627] on icon "Next" at bounding box center [381, 625] width 19 height 19
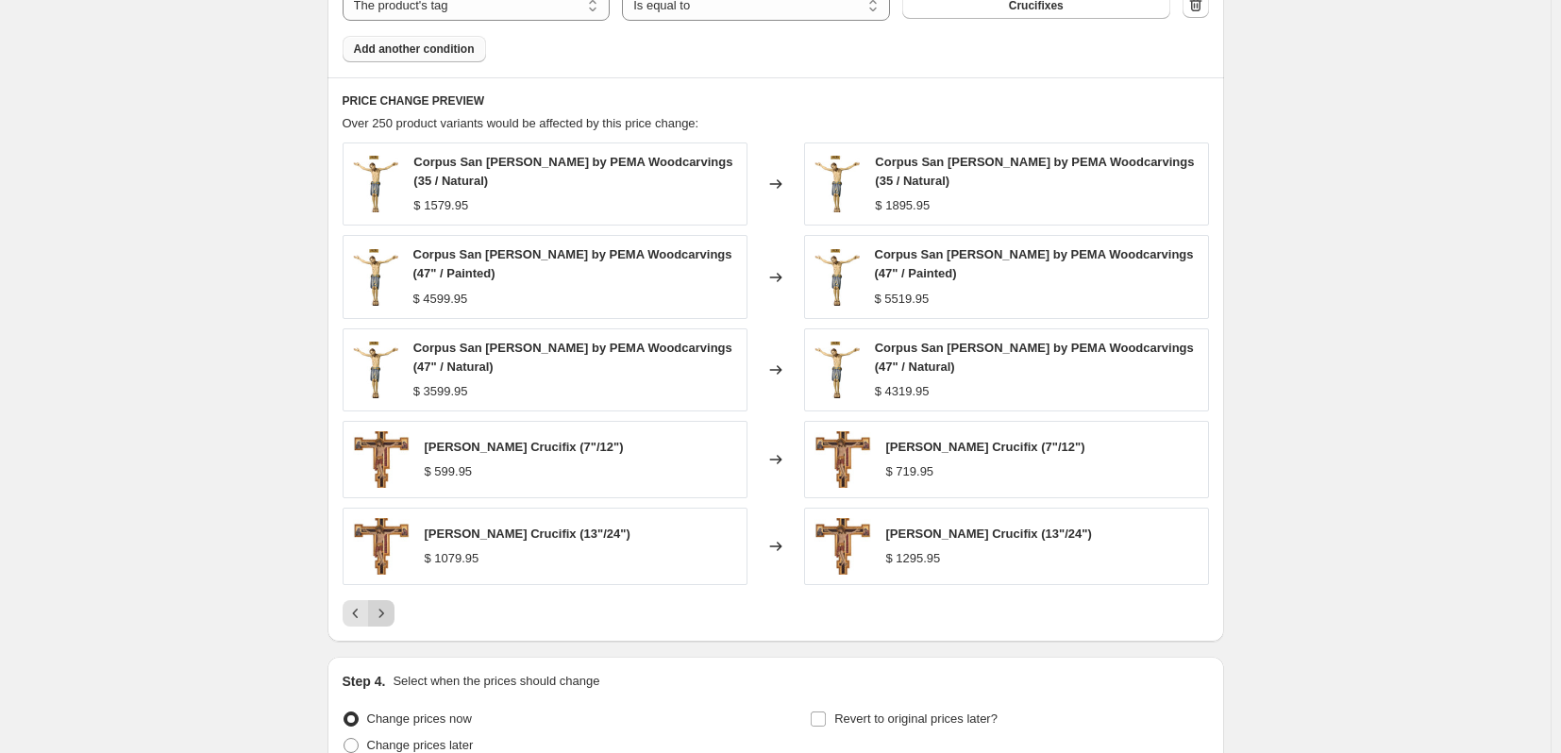
click at [384, 627] on button "Next" at bounding box center [381, 613] width 26 height 26
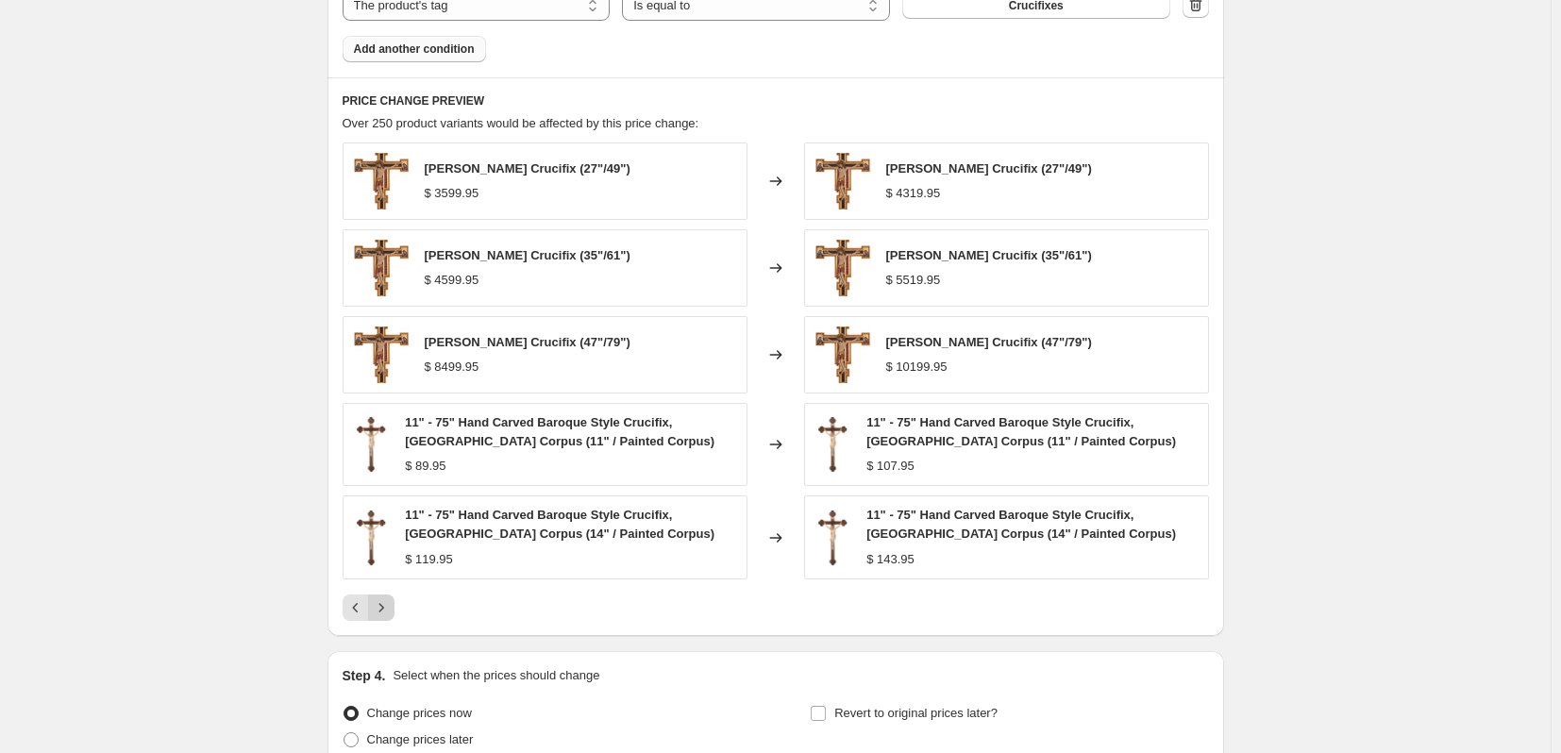
click at [384, 627] on div "PRICE CHANGE PREVIEW Over 250 product variants would be affected by this price …" at bounding box center [776, 356] width 897 height 559
click at [386, 615] on icon "Next" at bounding box center [381, 607] width 19 height 19
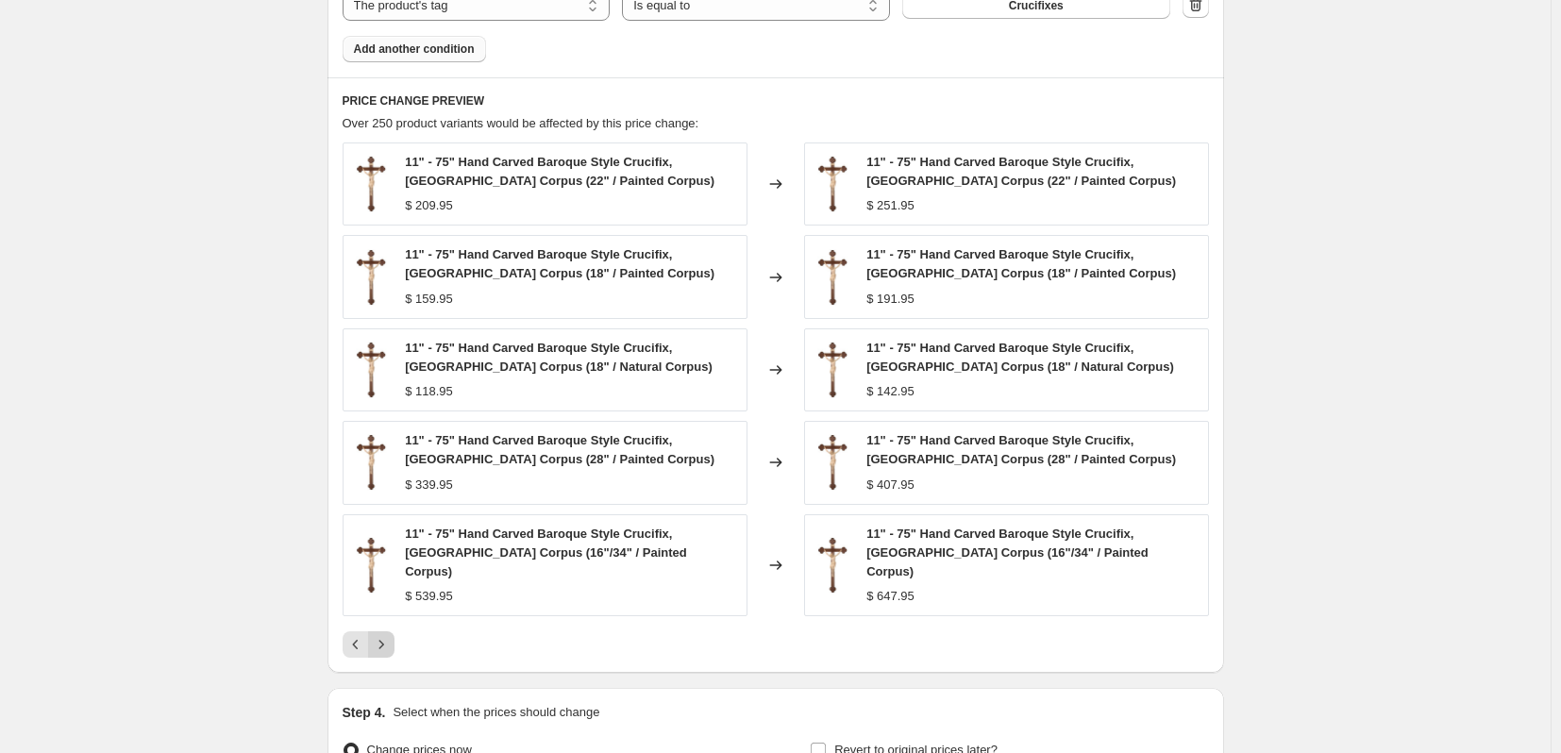
click at [386, 632] on button "Next" at bounding box center [381, 645] width 26 height 26
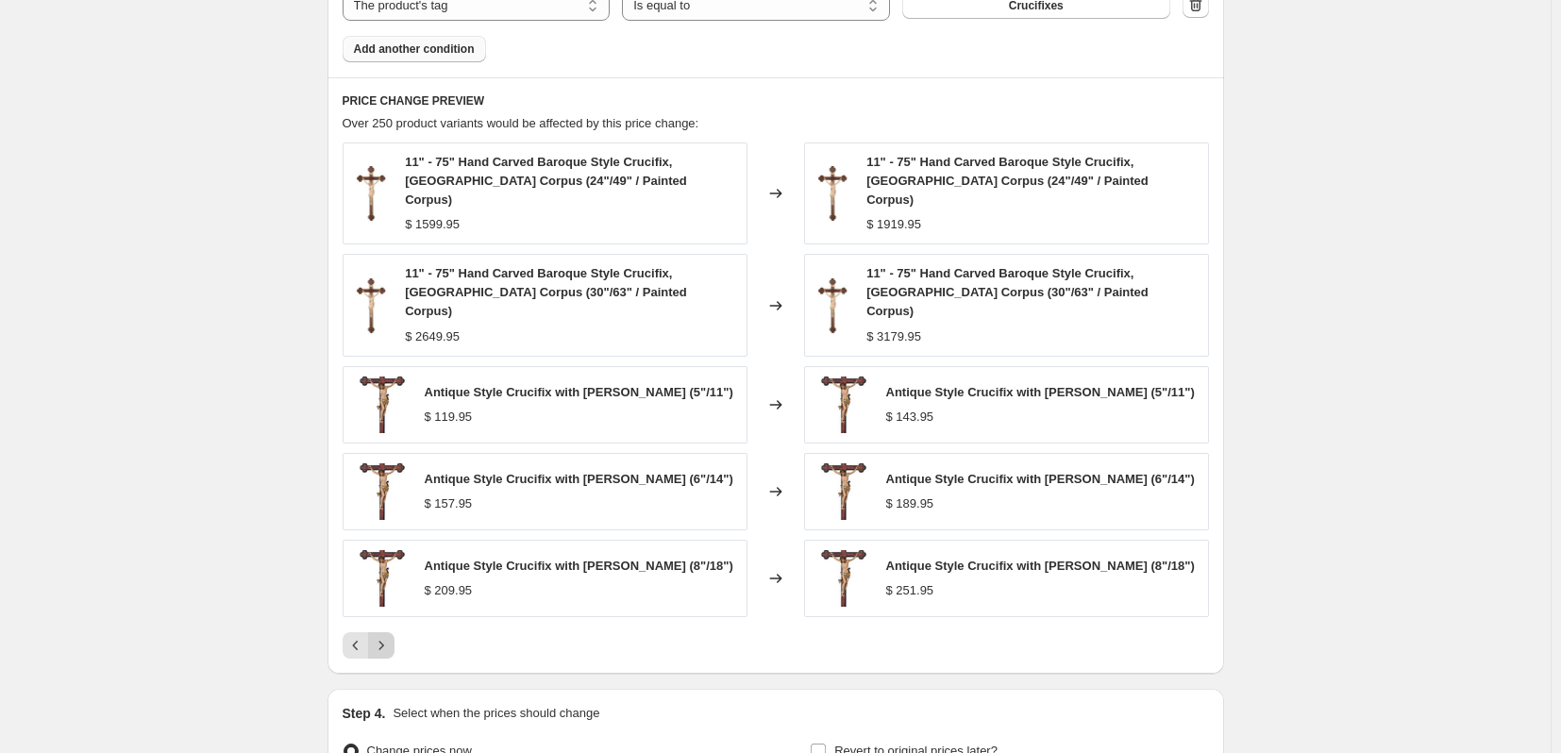
click at [386, 636] on icon "Next" at bounding box center [381, 645] width 19 height 19
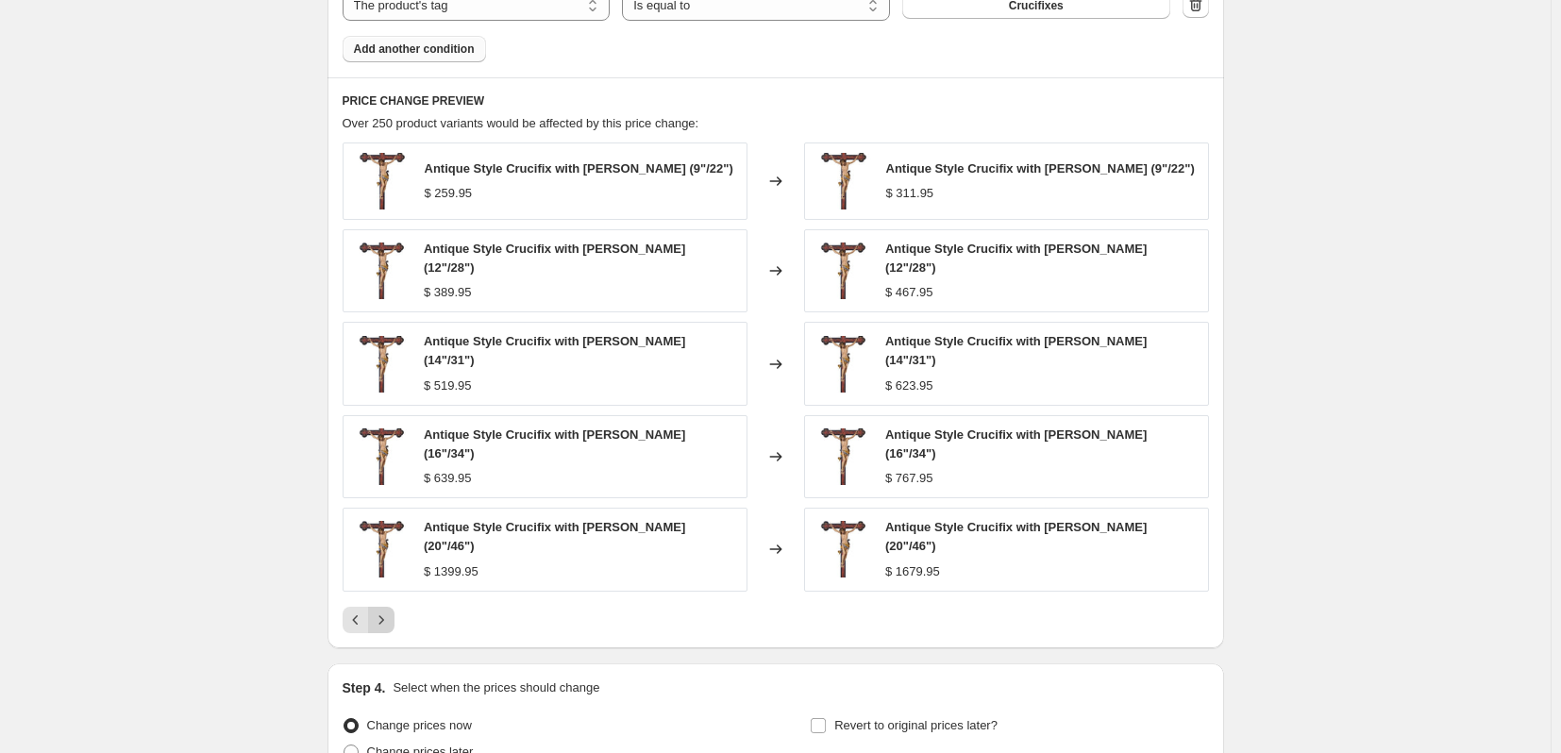
click at [386, 615] on icon "Next" at bounding box center [381, 620] width 19 height 19
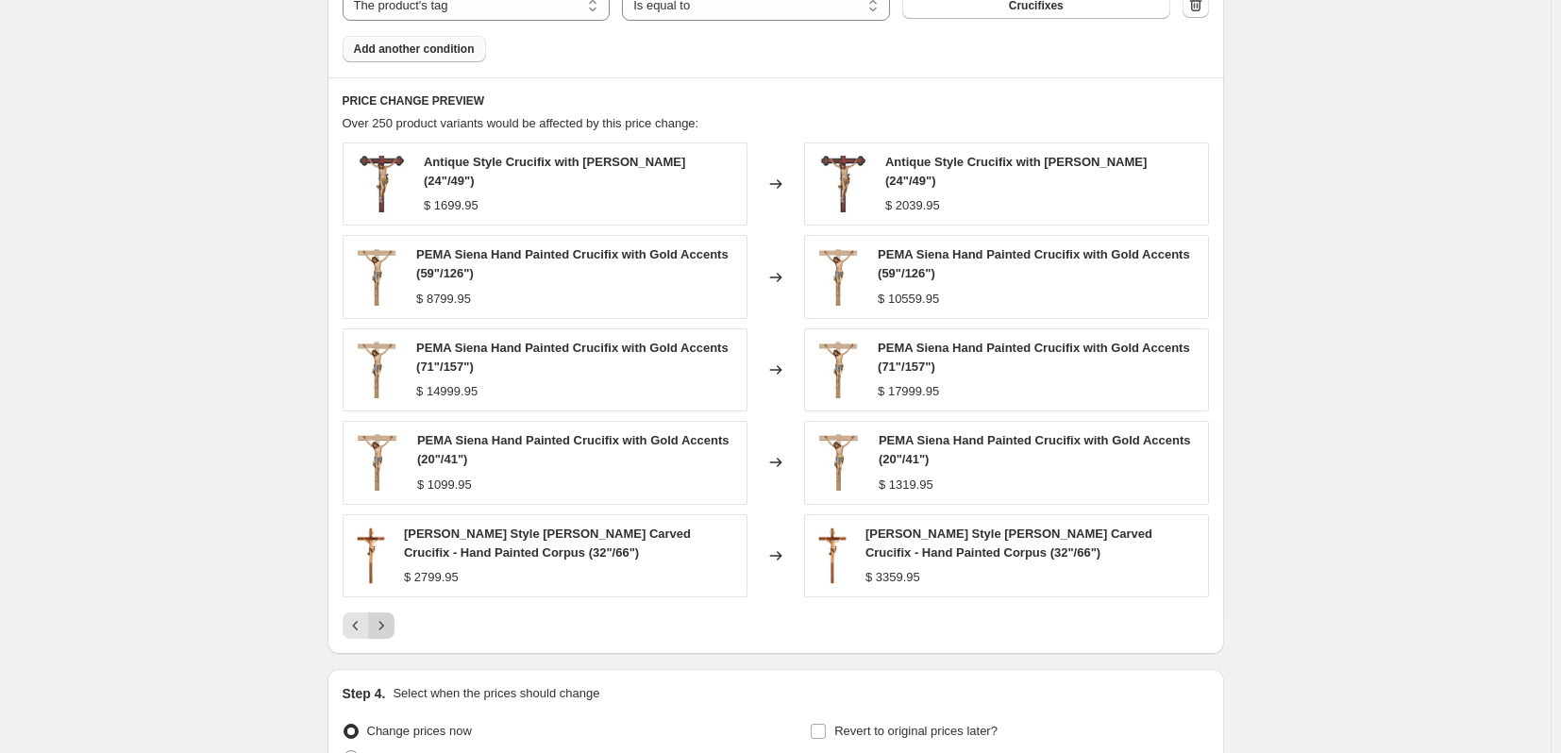
click at [386, 615] on button "Next" at bounding box center [381, 626] width 26 height 26
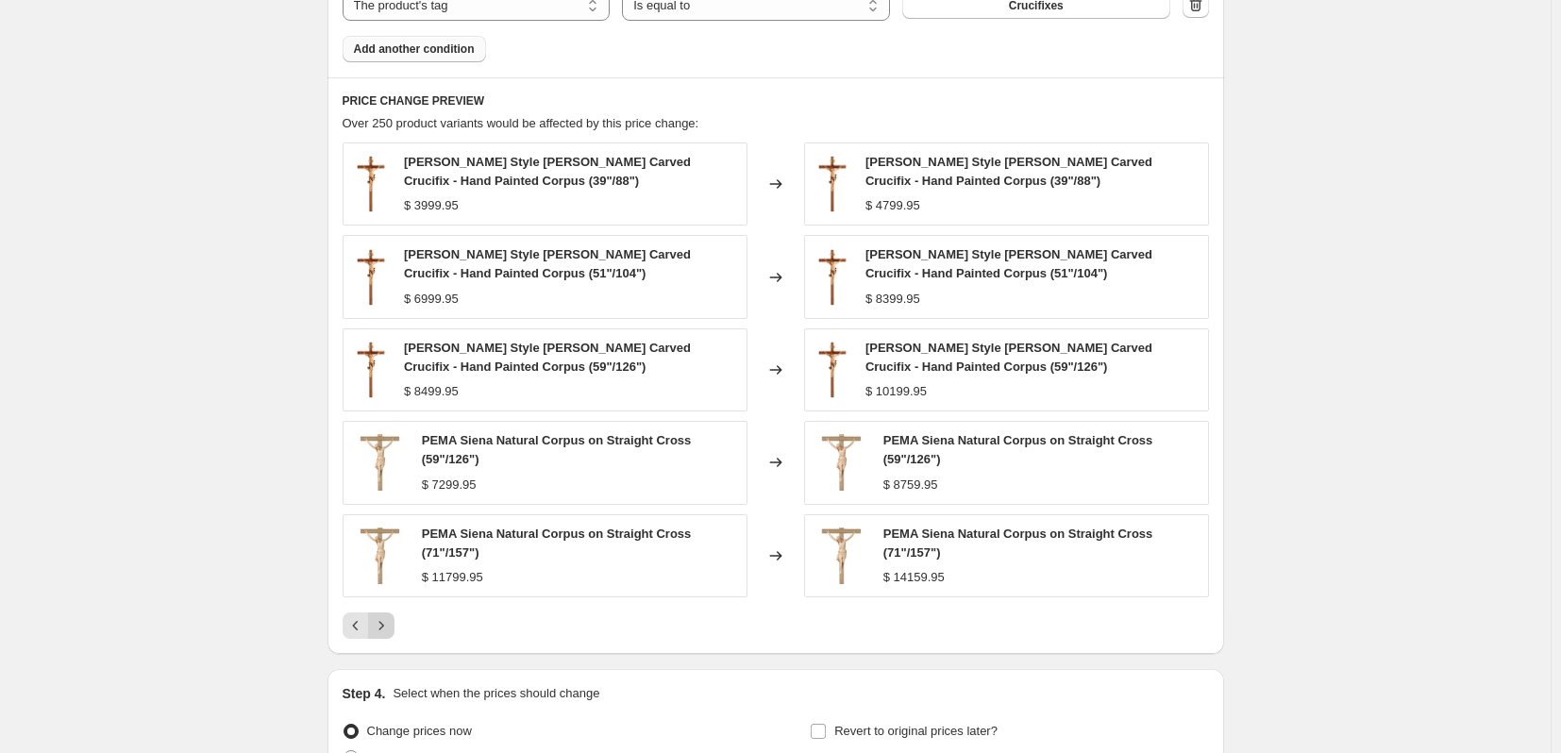
click at [386, 615] on button "Next" at bounding box center [381, 626] width 26 height 26
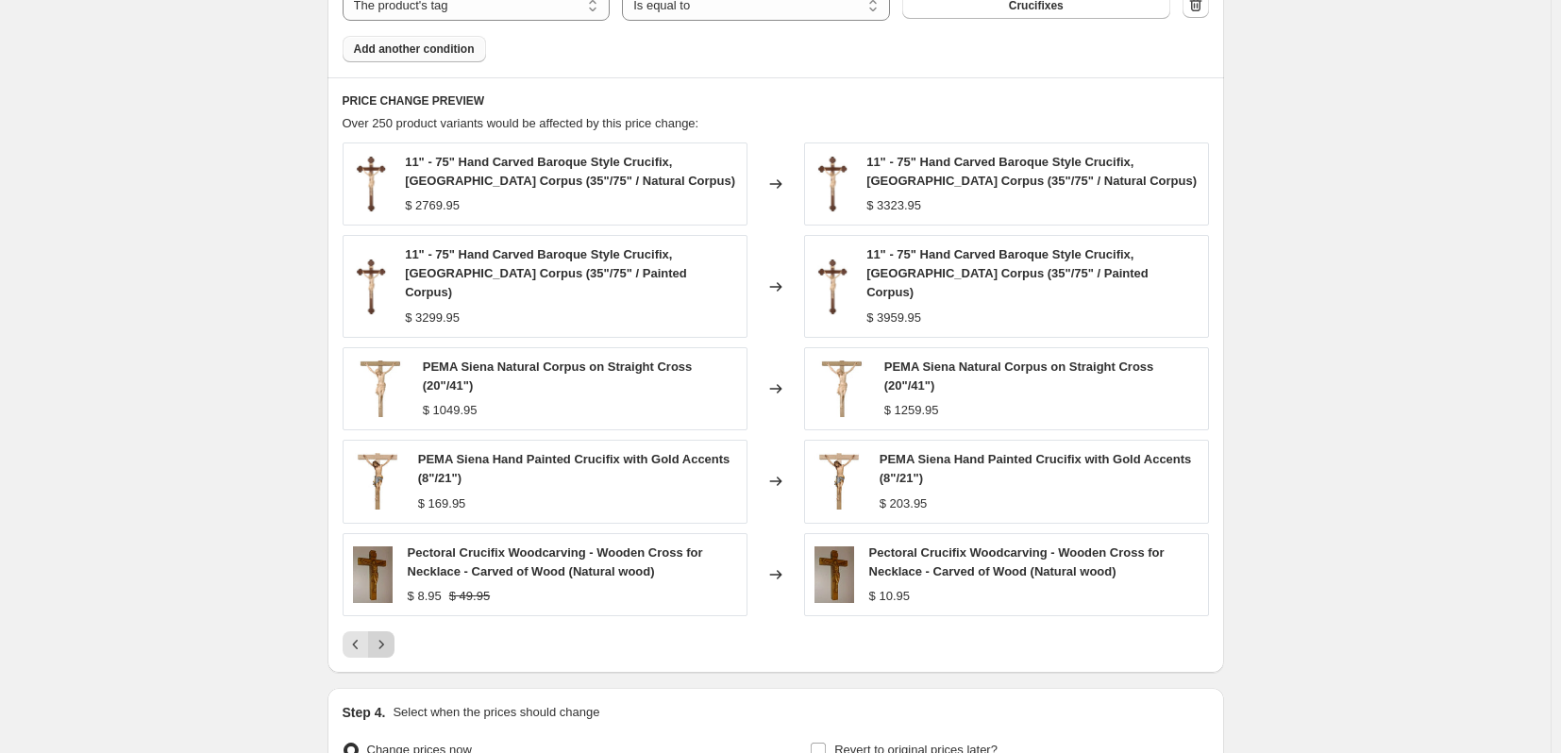
click at [386, 632] on button "Next" at bounding box center [381, 645] width 26 height 26
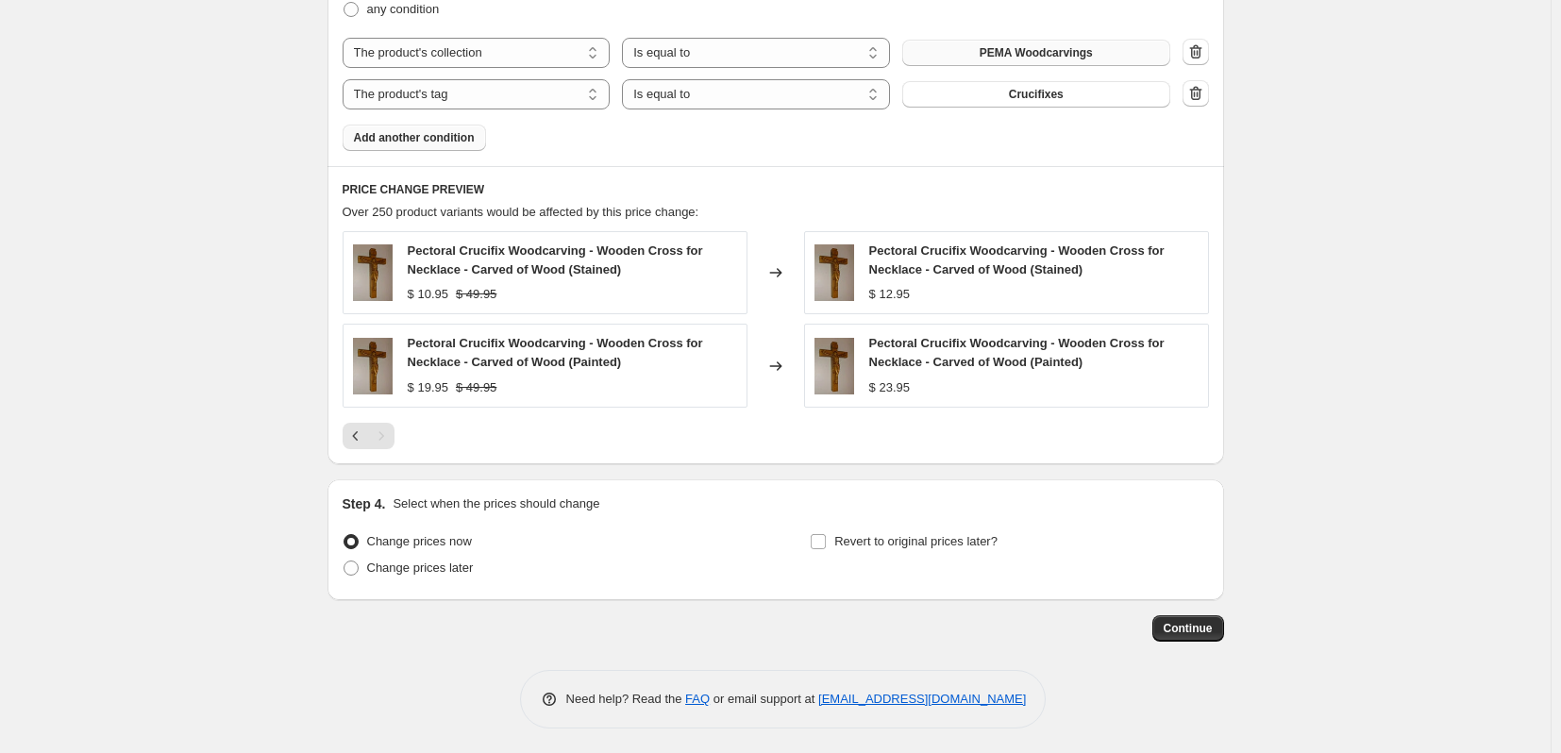
scroll to position [1250, 0]
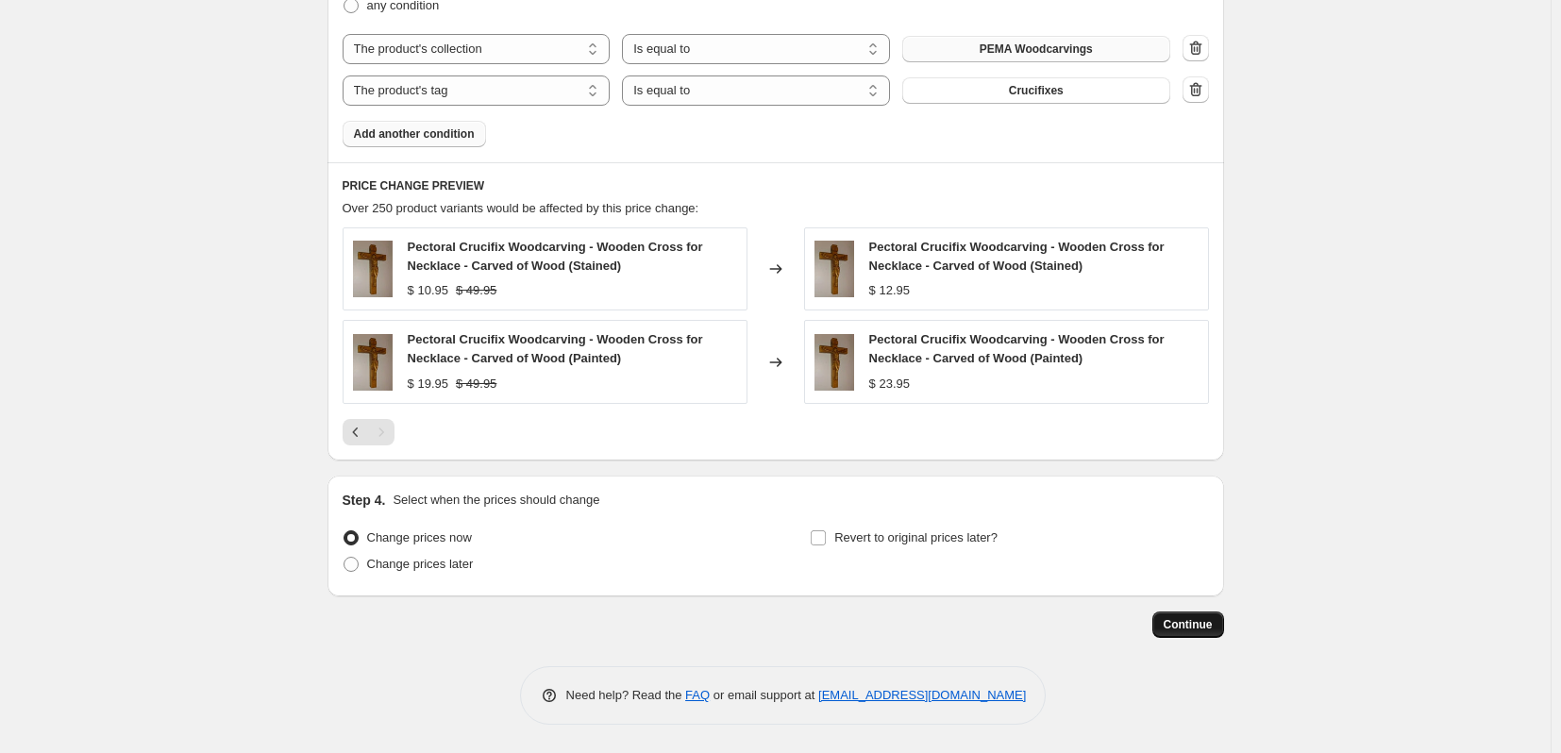
click at [1188, 630] on span "Continue" at bounding box center [1188, 624] width 49 height 15
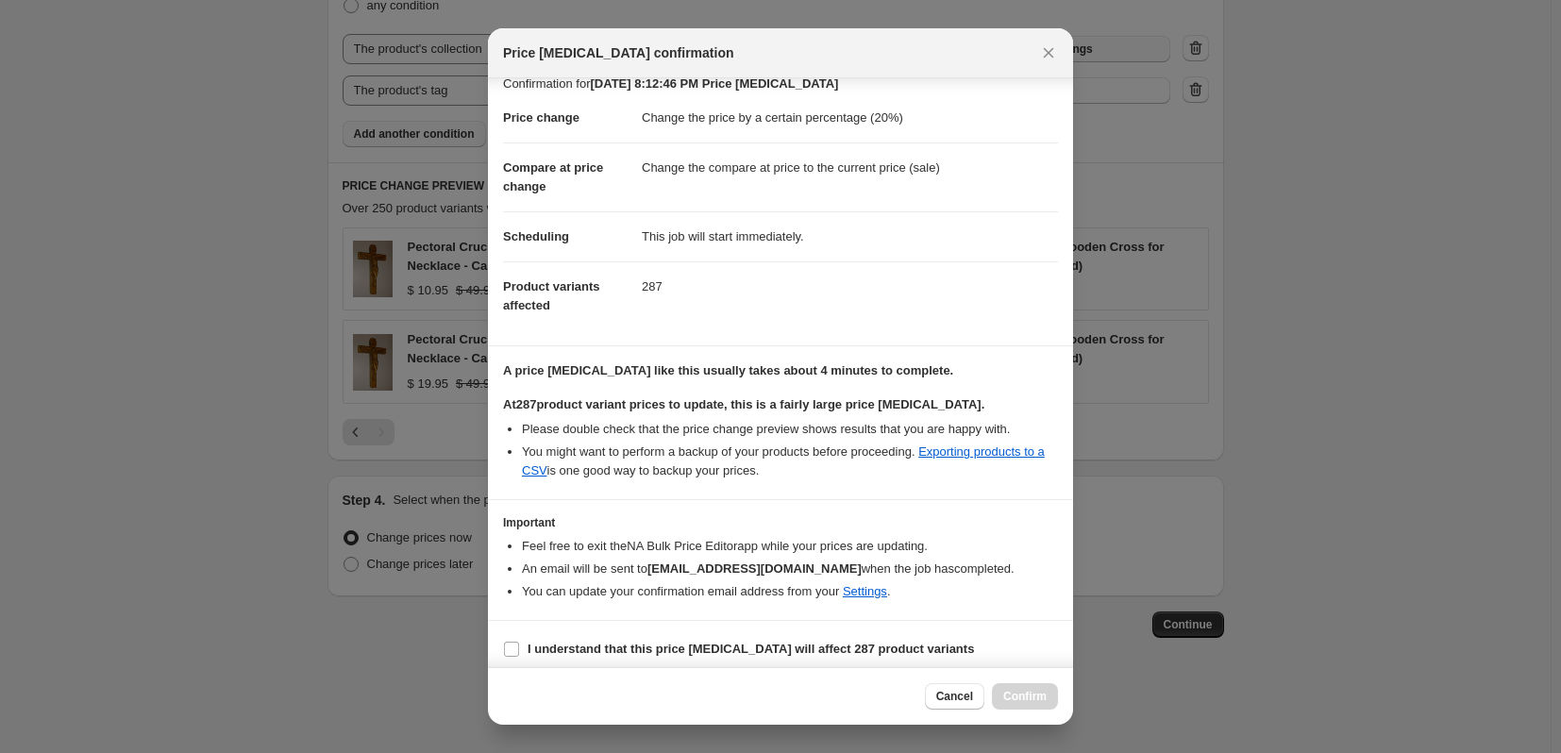
scroll to position [29, 0]
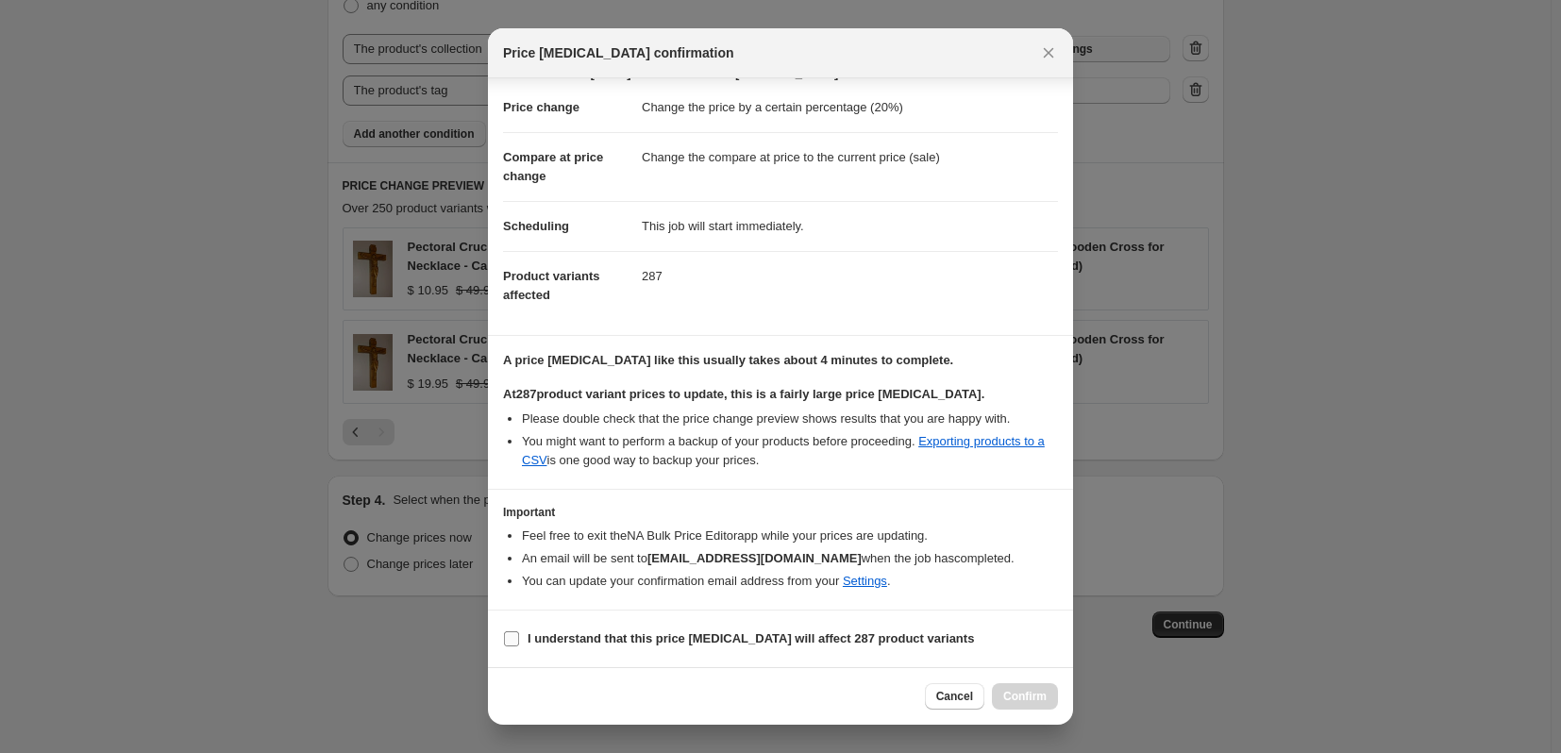
click at [514, 640] on input "I understand that this price [MEDICAL_DATA] will affect 287 product variants" at bounding box center [511, 639] width 15 height 15
checkbox input "true"
click at [1032, 692] on span "Confirm" at bounding box center [1024, 696] width 43 height 15
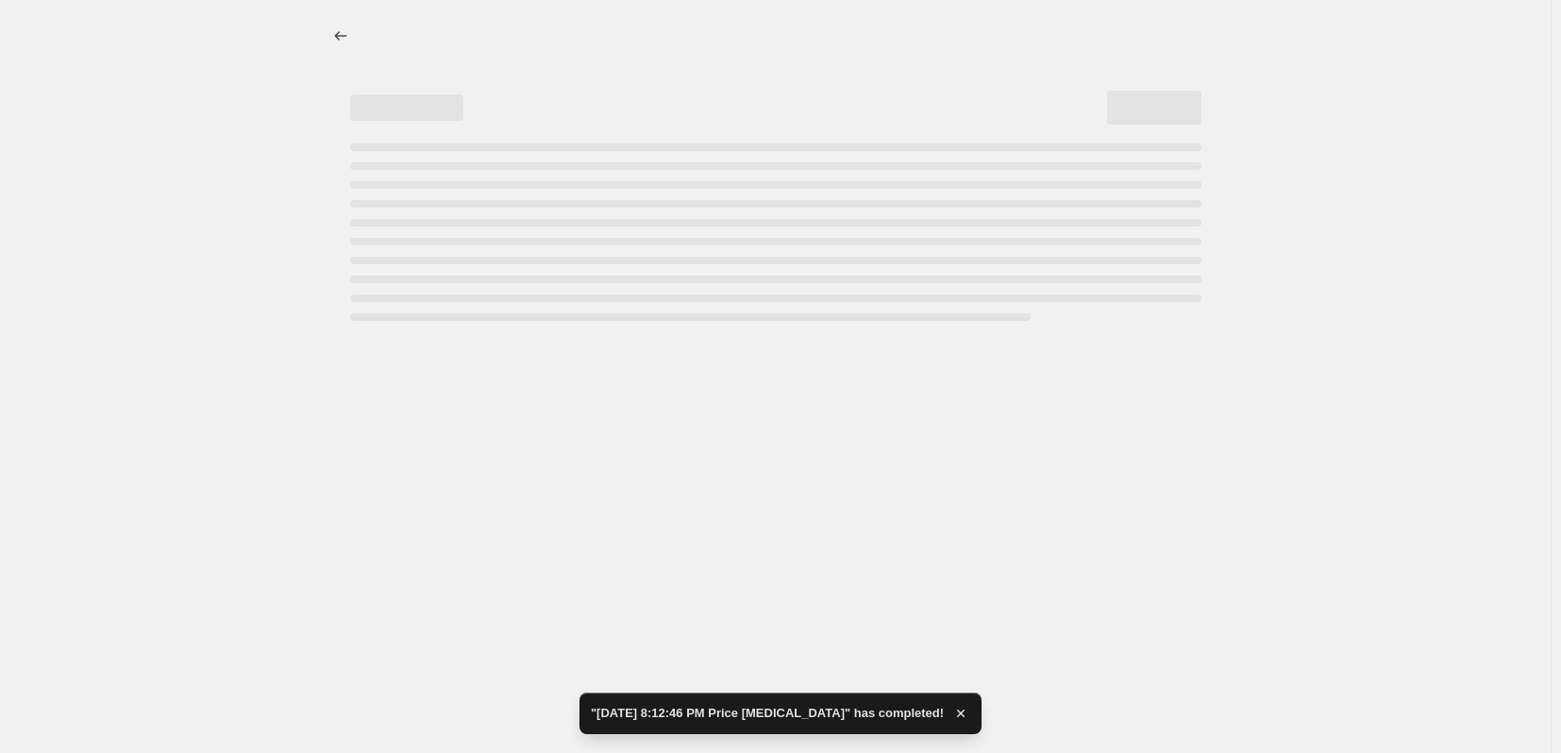
select select "percentage"
select select "collection"
select select "tag"
